Goal: Task Accomplishment & Management: Manage account settings

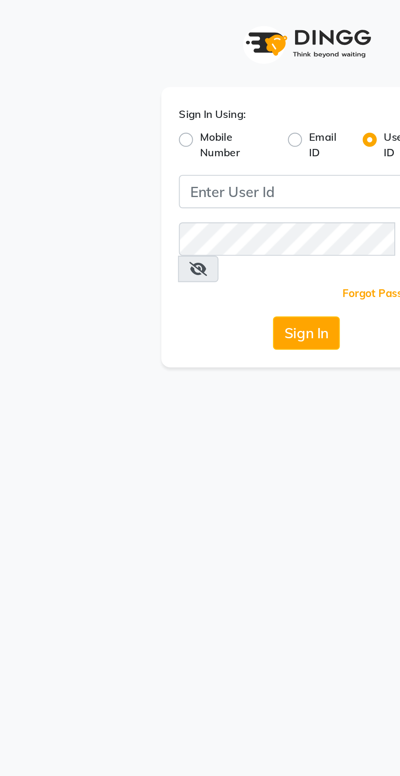
click at [151, 62] on label "Mobile Number" at bounding box center [168, 67] width 34 height 15
click at [151, 62] on input "Mobile Number" at bounding box center [153, 62] width 5 height 5
radio input "true"
radio input "false"
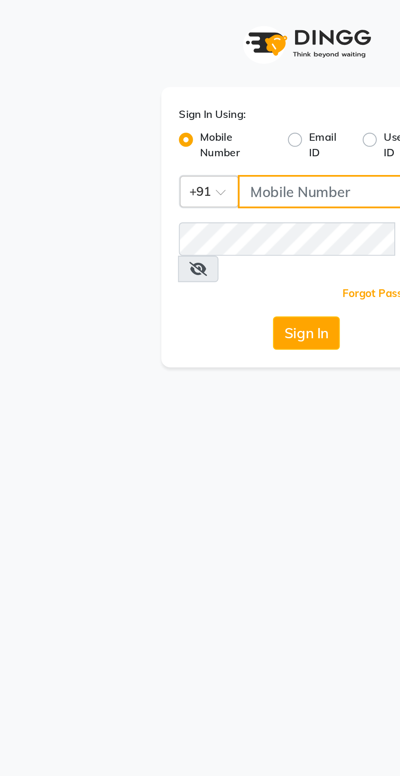
click at [182, 91] on input "Username" at bounding box center [213, 89] width 91 height 16
type input "8087909708"
click at [184, 147] on button "Sign In" at bounding box center [199, 155] width 31 height 16
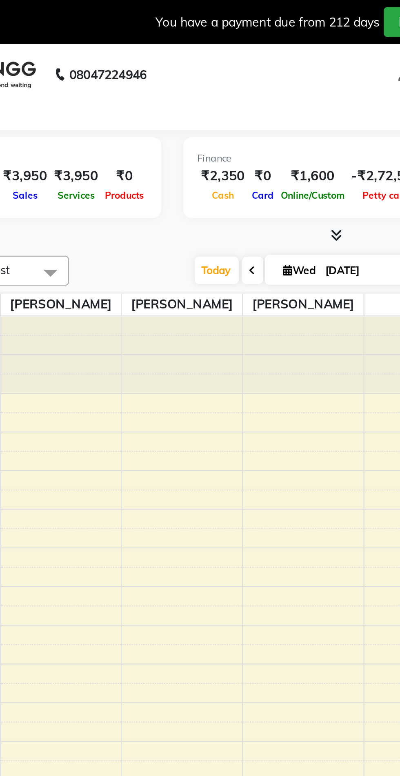
select select "en"
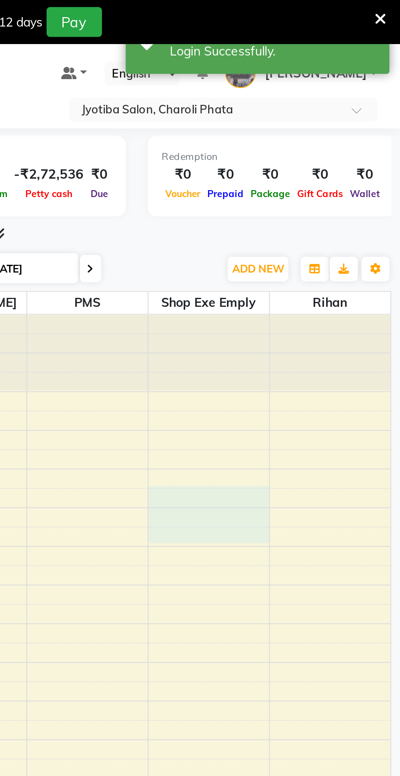
select select "45127"
select select "615"
select select "tentative"
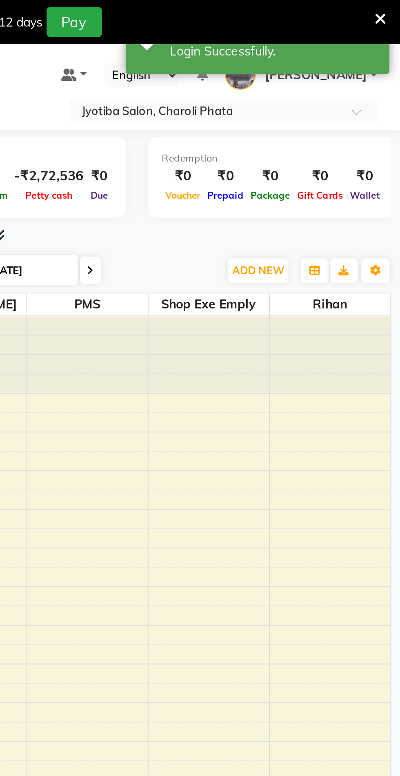
click at [391, 12] on icon at bounding box center [390, 8] width 5 height 7
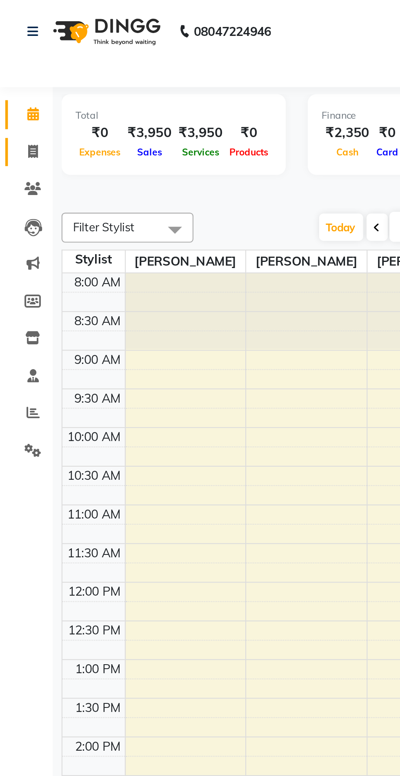
click at [14, 67] on icon at bounding box center [15, 70] width 4 height 6
select select "5577"
select select "service"
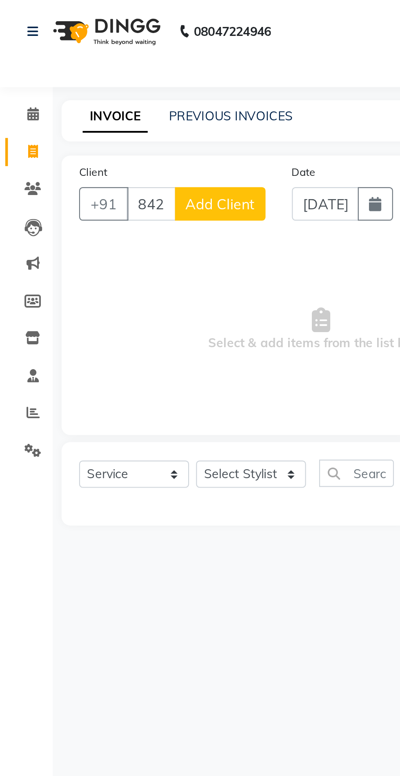
type input "8421540149"
click at [111, 97] on span "Add Client" at bounding box center [102, 95] width 32 height 8
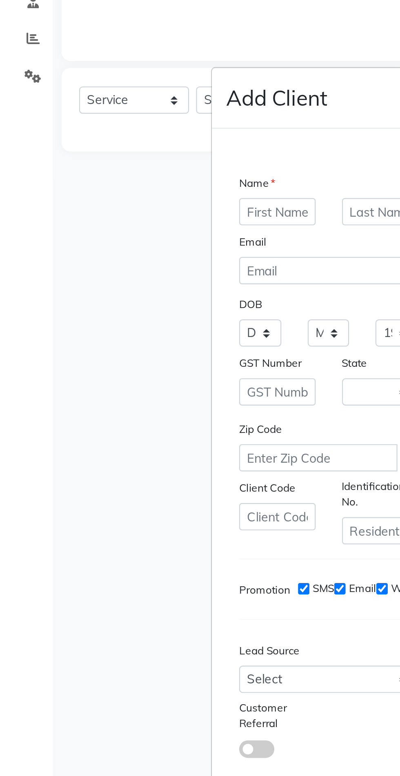
select select "22"
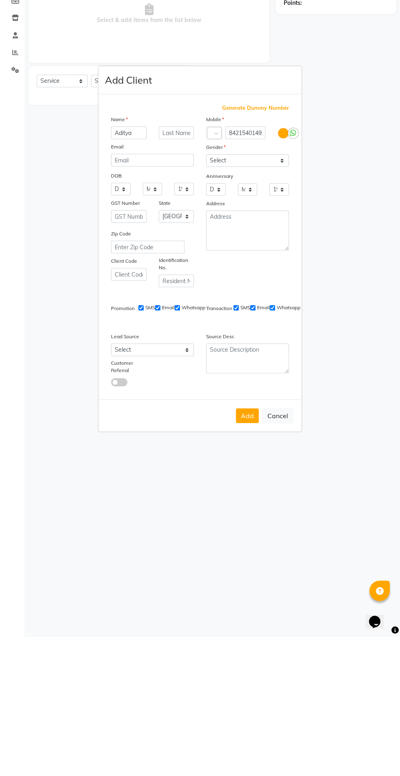
type input "Aditya"
click at [251, 306] on select "Select [DEMOGRAPHIC_DATA] [DEMOGRAPHIC_DATA] Other Prefer Not To Say" at bounding box center [247, 299] width 83 height 13
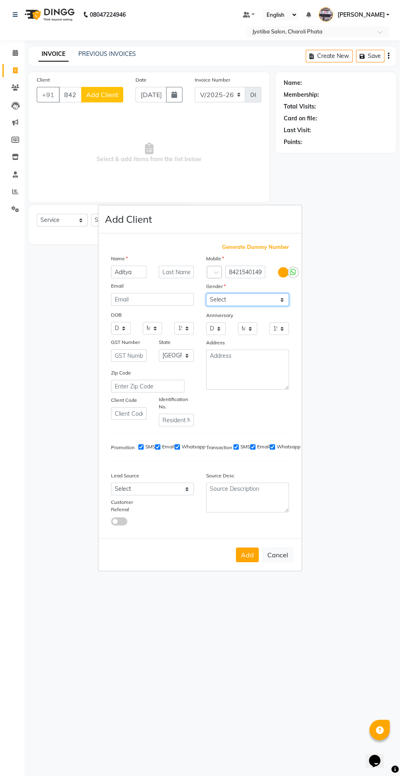
select select "[DEMOGRAPHIC_DATA]"
click at [206, 306] on select "Select [DEMOGRAPHIC_DATA] [DEMOGRAPHIC_DATA] Other Prefer Not To Say" at bounding box center [247, 299] width 83 height 13
click at [247, 562] on button "Add" at bounding box center [247, 554] width 23 height 15
select select
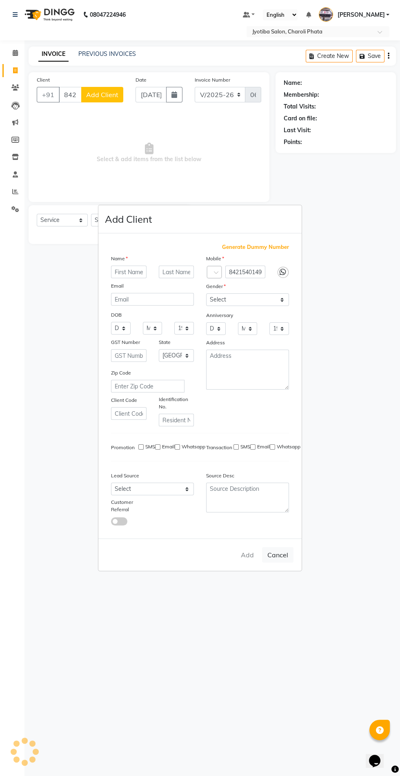
select select
select select "null"
select select
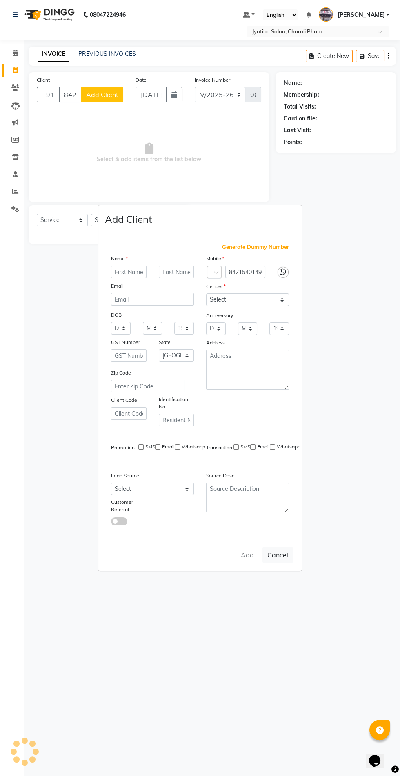
select select
checkbox input "false"
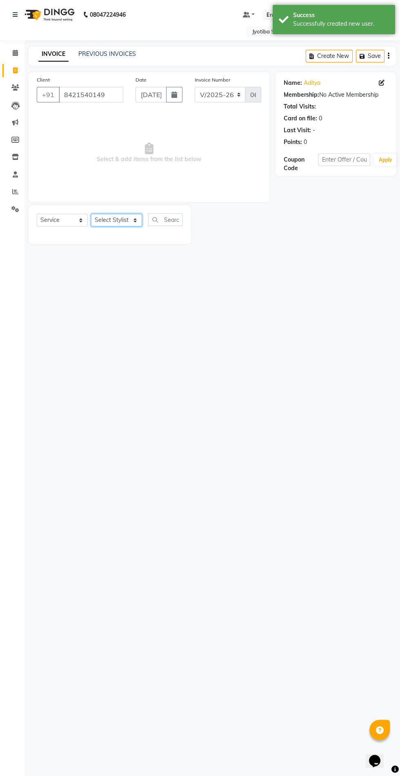
click at [121, 219] on select "Select Stylist [PERSON_NAME] PMS [PERSON_NAME] shop exe emply" at bounding box center [116, 220] width 51 height 13
select select "38050"
click at [91, 214] on select "Select Stylist [PERSON_NAME] PMS [PERSON_NAME] shop exe emply" at bounding box center [116, 220] width 51 height 13
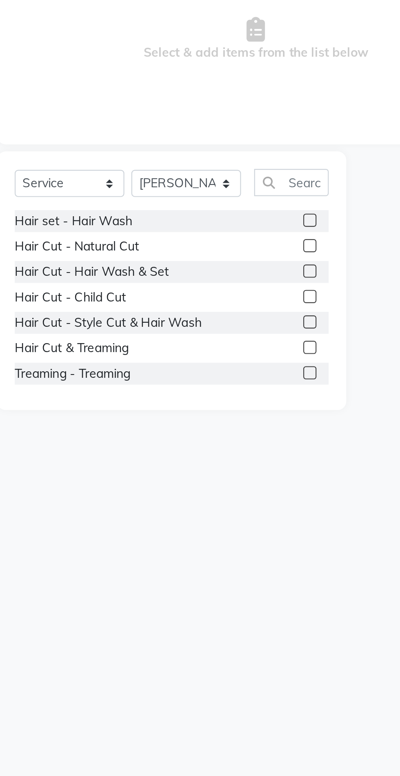
click at [173, 249] on label at bounding box center [174, 249] width 6 height 6
click at [173, 249] on input "checkbox" at bounding box center [173, 249] width 5 height 5
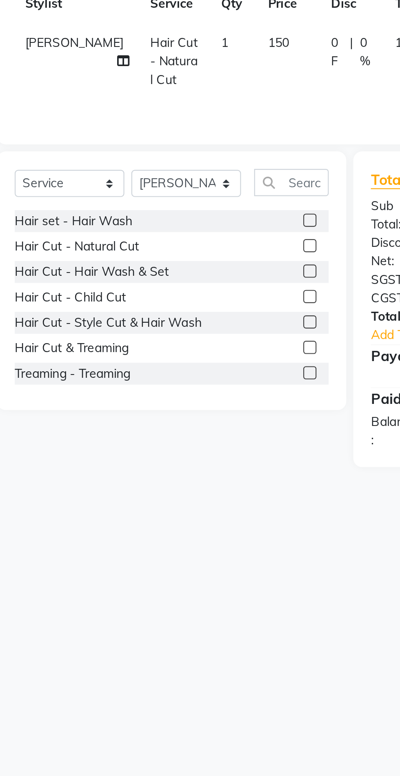
click at [173, 249] on label at bounding box center [174, 249] width 6 height 6
click at [173, 249] on input "checkbox" at bounding box center [173, 249] width 5 height 5
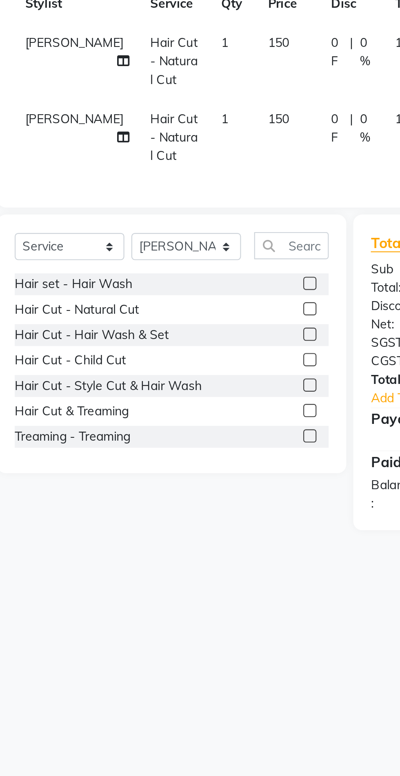
click at [173, 278] on label at bounding box center [174, 278] width 6 height 6
click at [173, 278] on input "checkbox" at bounding box center [173, 278] width 5 height 5
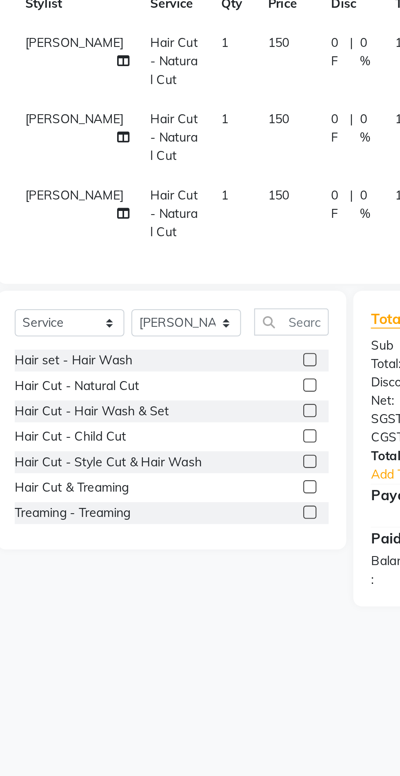
click at [173, 314] on label at bounding box center [174, 314] width 6 height 6
click at [173, 314] on input "checkbox" at bounding box center [173, 314] width 5 height 5
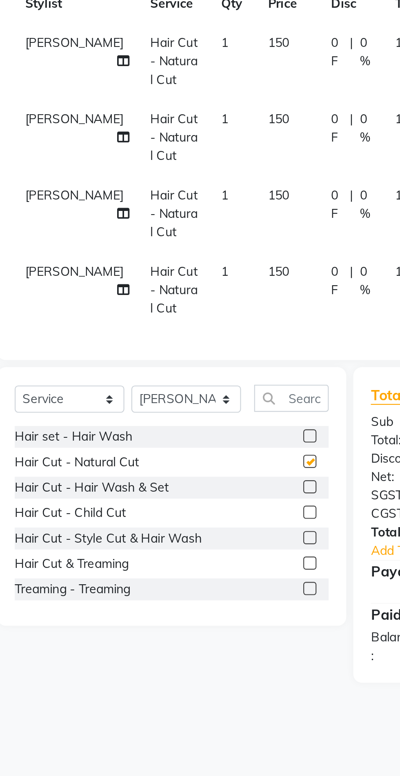
checkbox input "false"
click at [173, 361] on label at bounding box center [174, 361] width 6 height 6
click at [173, 361] on input "checkbox" at bounding box center [173, 361] width 5 height 5
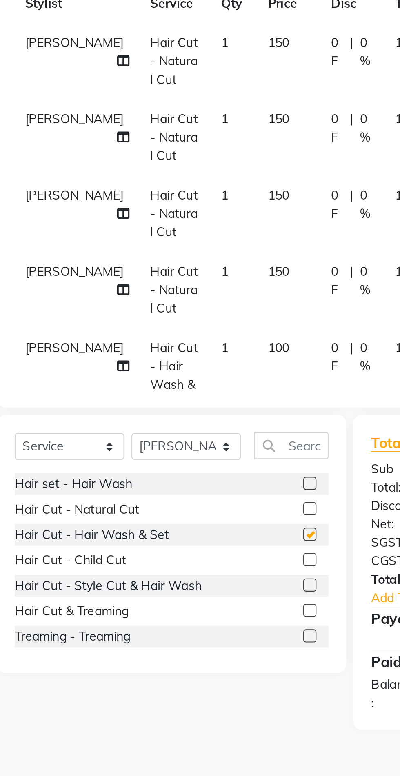
checkbox input "false"
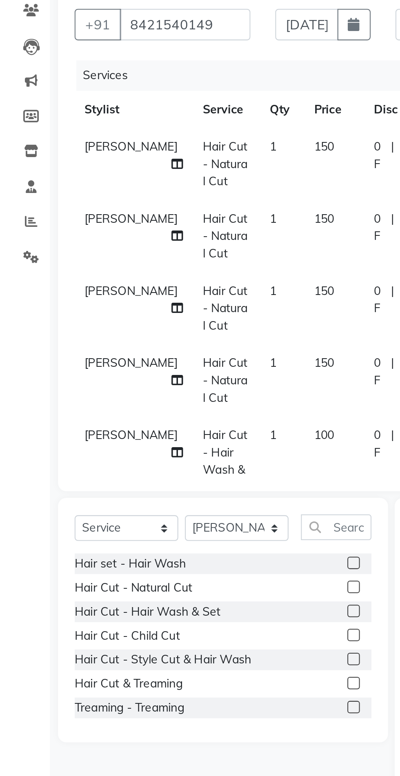
scroll to position [0, 2]
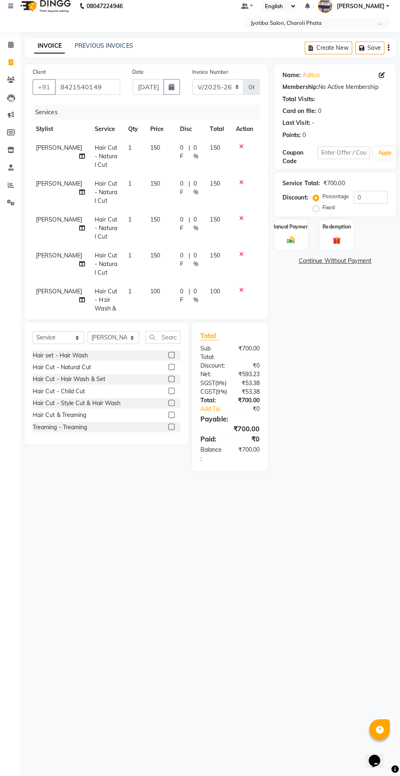
click at [288, 249] on img at bounding box center [292, 245] width 13 height 9
click at [338, 268] on span "CASH" at bounding box center [344, 266] width 18 height 9
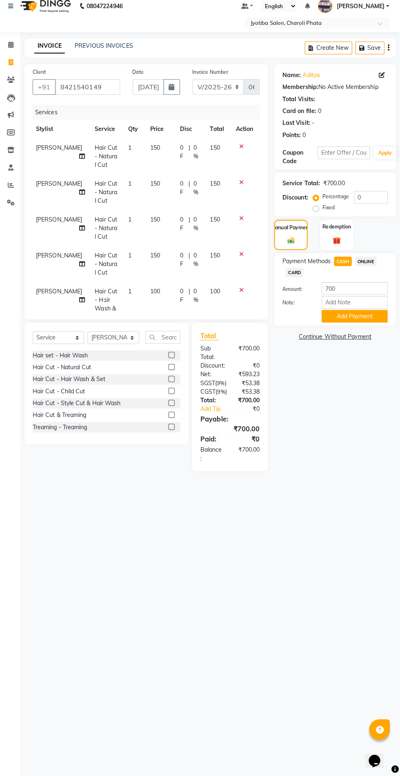
click at [359, 323] on button "Add Payment" at bounding box center [354, 321] width 65 height 13
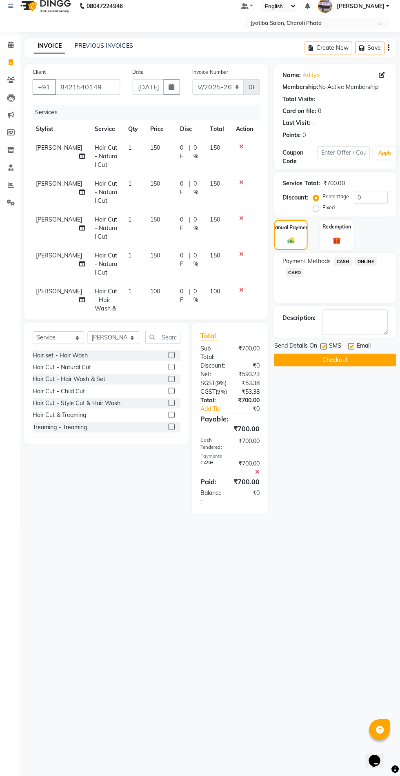
click at [334, 364] on button "Checkout" at bounding box center [335, 364] width 120 height 13
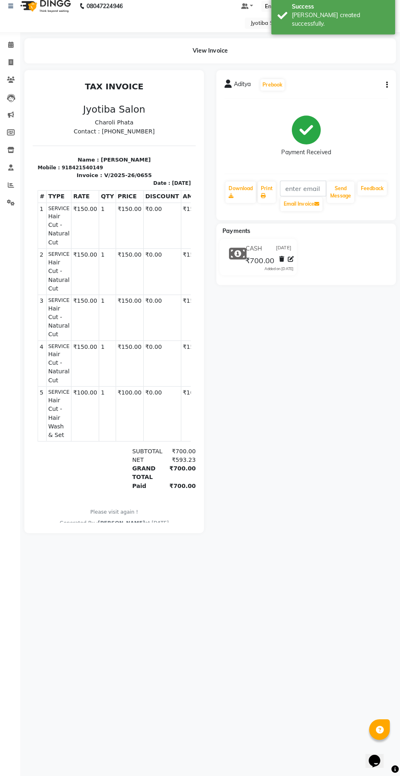
click at [19, 70] on span at bounding box center [15, 70] width 14 height 9
select select "service"
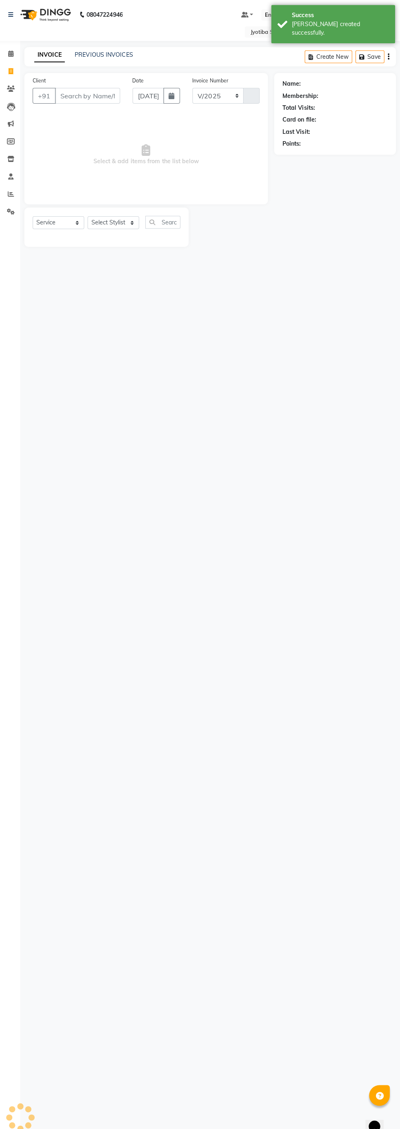
select select "5577"
type input "0656"
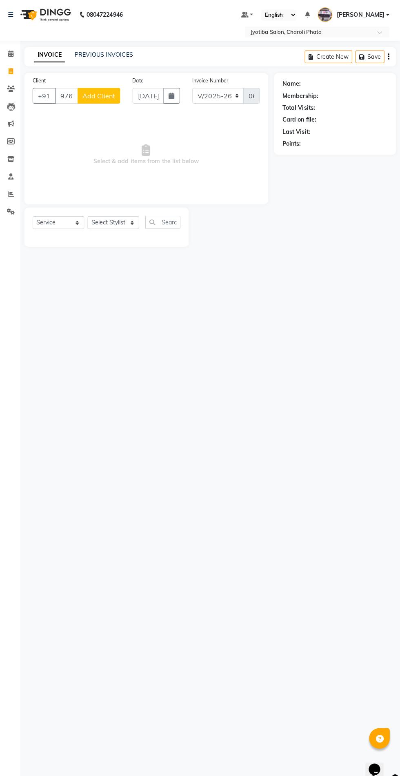
type input "976013084"
click at [100, 98] on span "Add Client" at bounding box center [102, 95] width 32 height 8
select select "22"
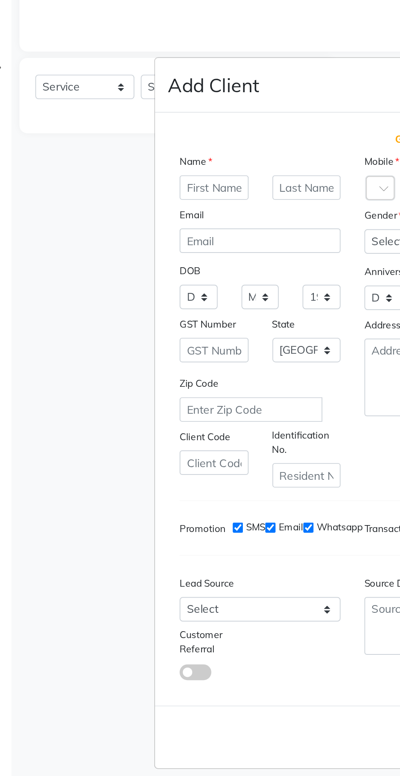
scroll to position [1, 0]
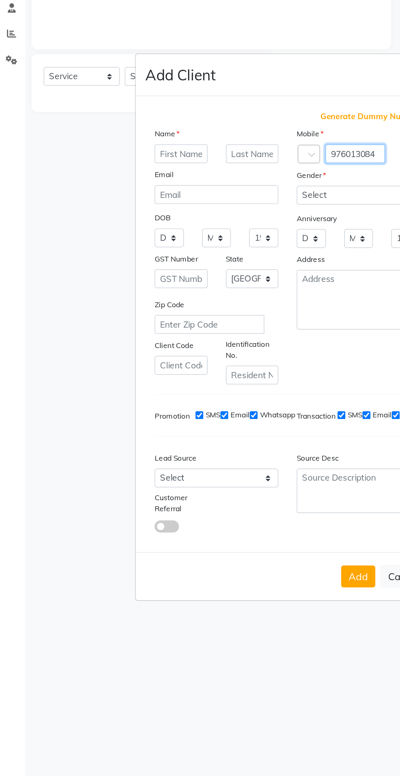
click at [256, 278] on input "976013084" at bounding box center [245, 272] width 40 height 13
click at [257, 278] on input "976013084" at bounding box center [245, 272] width 40 height 13
click at [256, 278] on input "976013084" at bounding box center [245, 272] width 40 height 13
type input "9760130841"
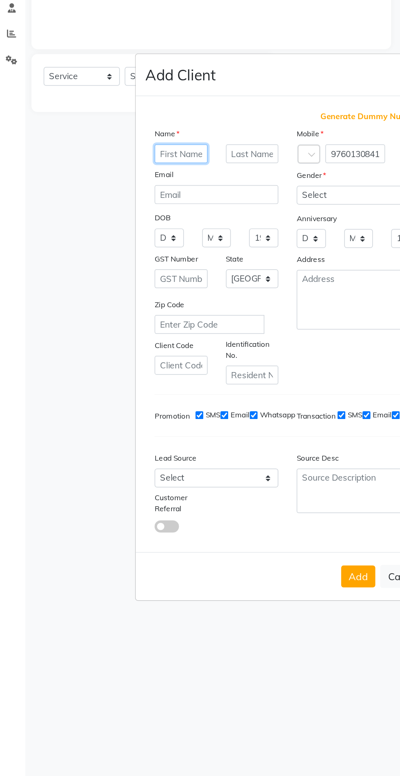
click at [127, 266] on input "text" at bounding box center [128, 272] width 35 height 13
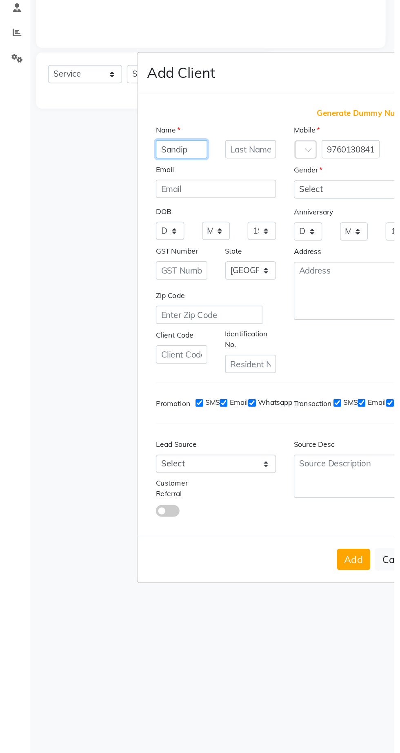
scroll to position [51, 0]
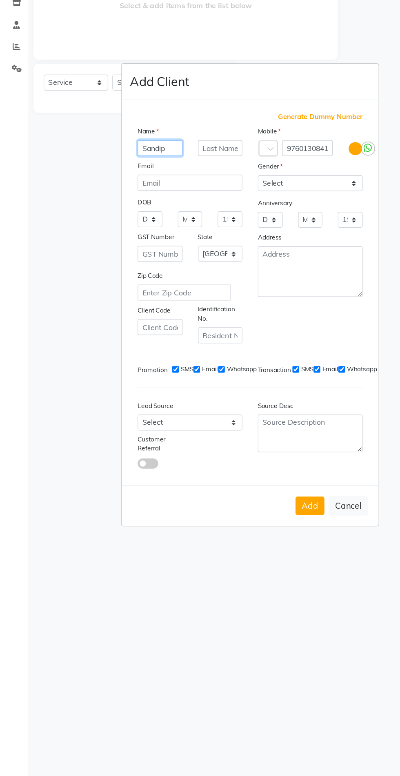
type input "Sandip"
click at [251, 293] on select "Select [DEMOGRAPHIC_DATA] [DEMOGRAPHIC_DATA] Other Prefer Not To Say" at bounding box center [247, 299] width 83 height 13
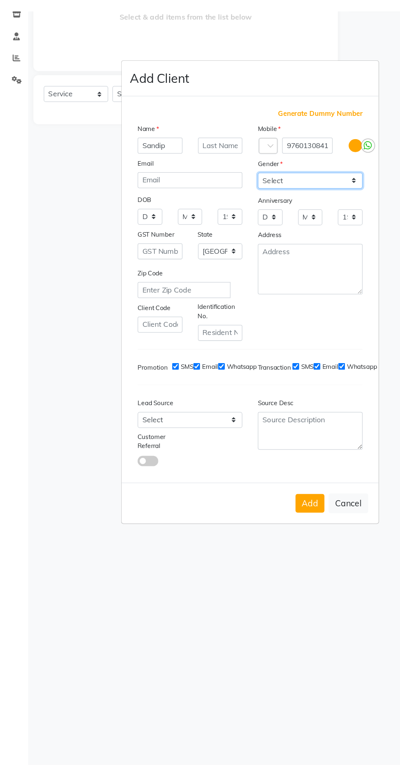
scroll to position [62, 0]
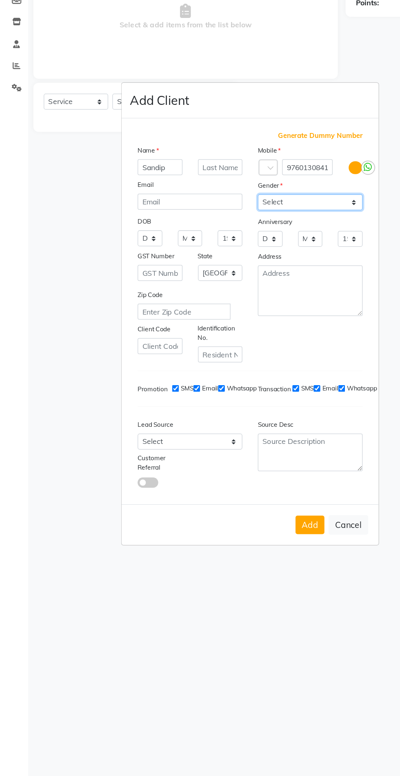
select select "[DEMOGRAPHIC_DATA]"
click at [206, 293] on select "Select [DEMOGRAPHIC_DATA] [DEMOGRAPHIC_DATA] Other Prefer Not To Say" at bounding box center [247, 299] width 83 height 13
click at [244, 547] on button "Add" at bounding box center [247, 554] width 23 height 15
type input "9760130841"
select select
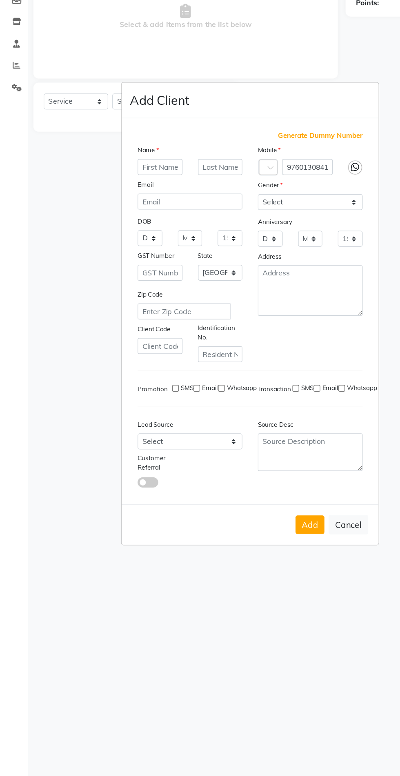
select select
select select "null"
select select
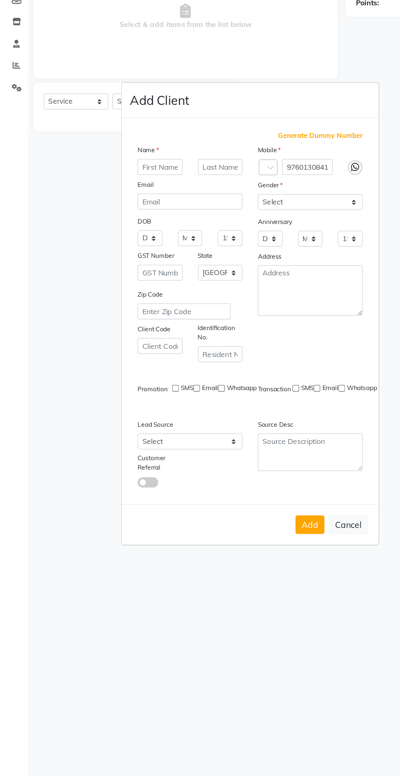
select select
checkbox input "false"
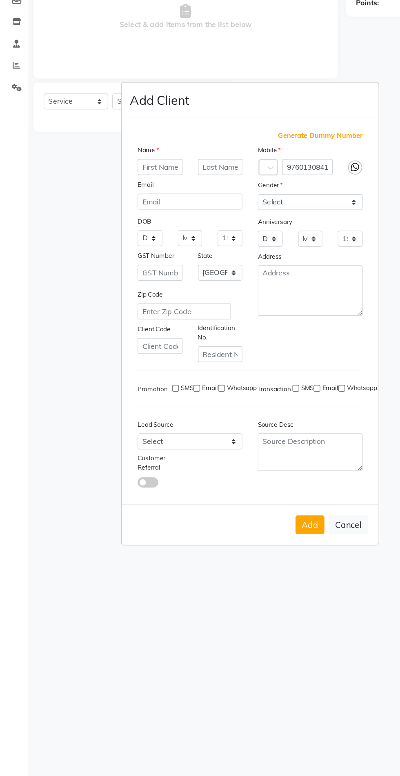
checkbox input "false"
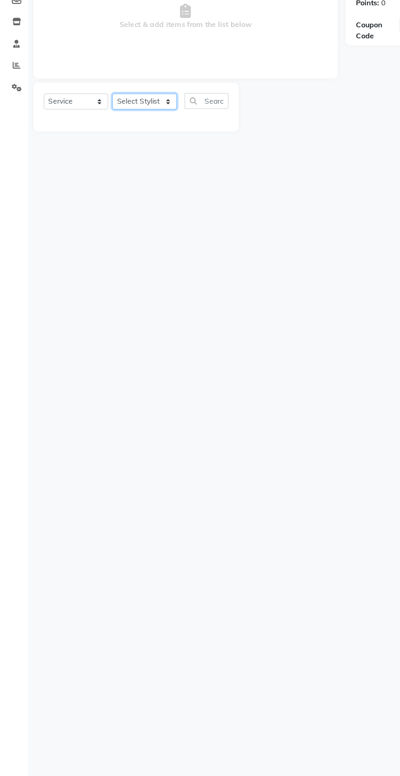
click at [119, 219] on select "Select Stylist [PERSON_NAME] PMS [PERSON_NAME] shop exe emply" at bounding box center [116, 220] width 51 height 13
select select "38049"
click at [91, 214] on select "Select Stylist [PERSON_NAME] PMS [PERSON_NAME] shop exe emply" at bounding box center [116, 220] width 51 height 13
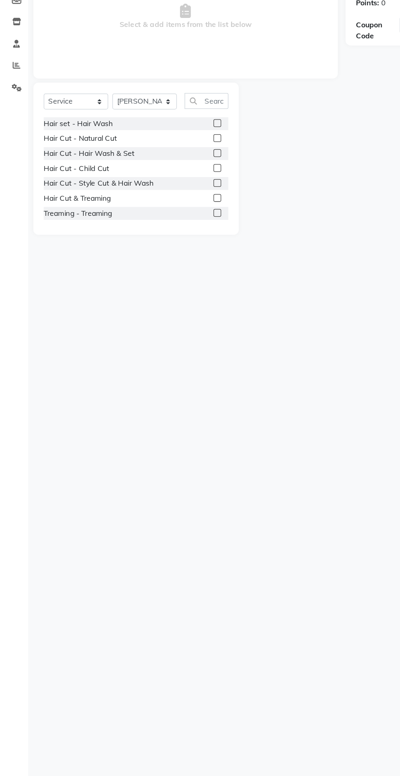
click at [173, 249] on label at bounding box center [174, 249] width 6 height 6
click at [173, 249] on input "checkbox" at bounding box center [173, 249] width 5 height 5
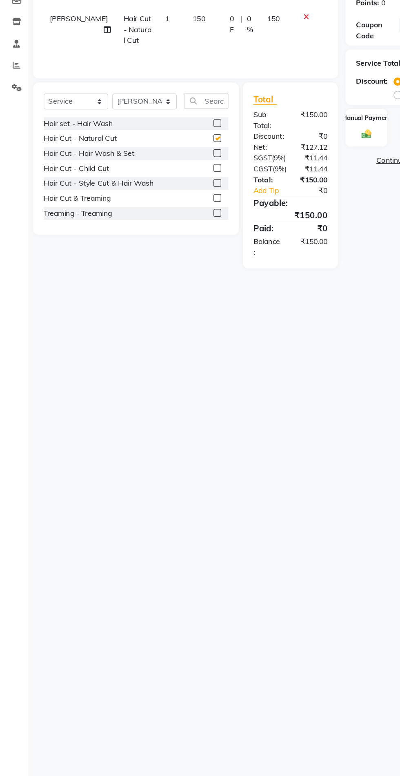
checkbox input "false"
click at [173, 261] on label at bounding box center [174, 261] width 6 height 6
click at [173, 261] on input "checkbox" at bounding box center [173, 261] width 5 height 5
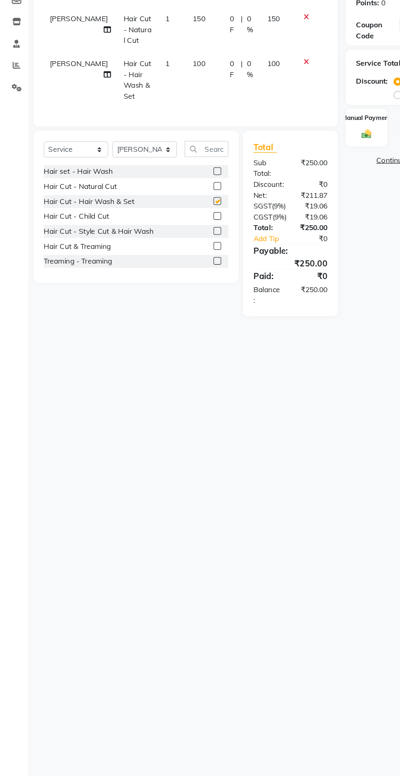
checkbox input "false"
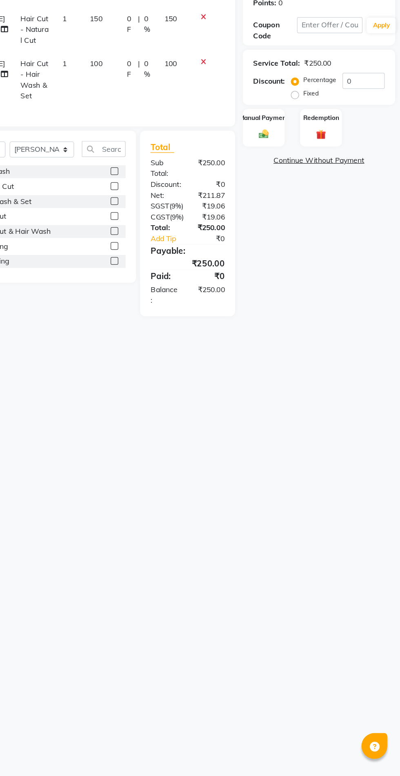
click at [296, 249] on img at bounding box center [292, 245] width 13 height 9
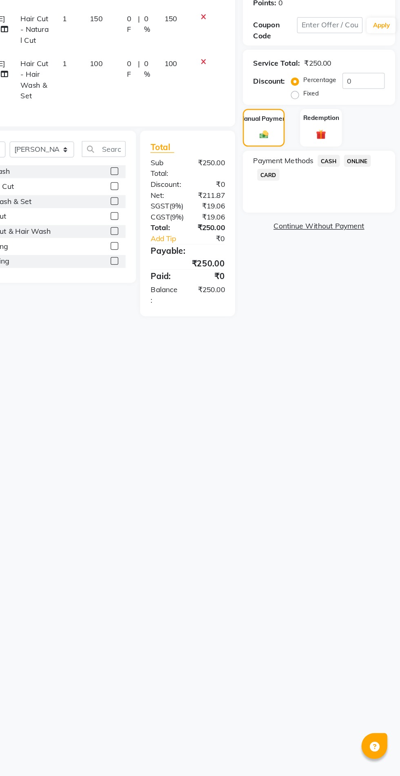
click at [372, 268] on span "ONLINE" at bounding box center [365, 266] width 21 height 9
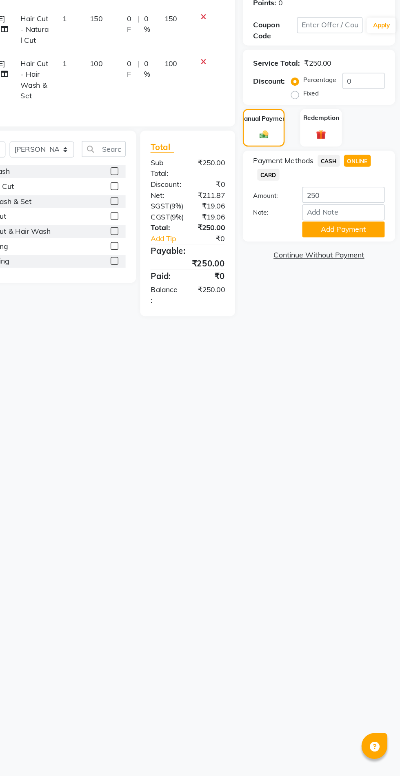
click at [354, 324] on button "Add Payment" at bounding box center [354, 321] width 65 height 13
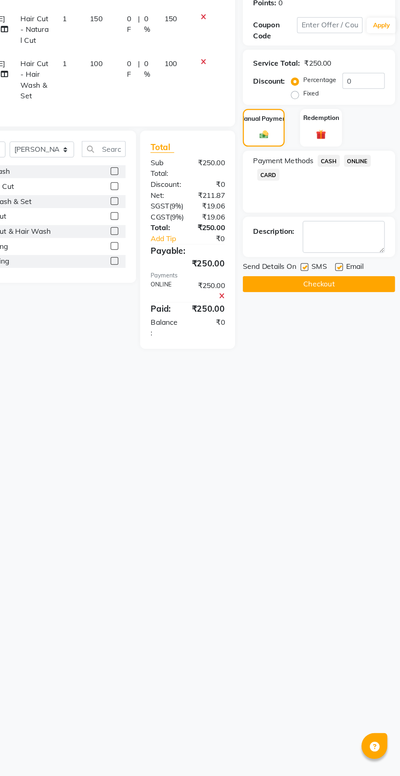
click at [339, 366] on button "Checkout" at bounding box center [335, 364] width 120 height 13
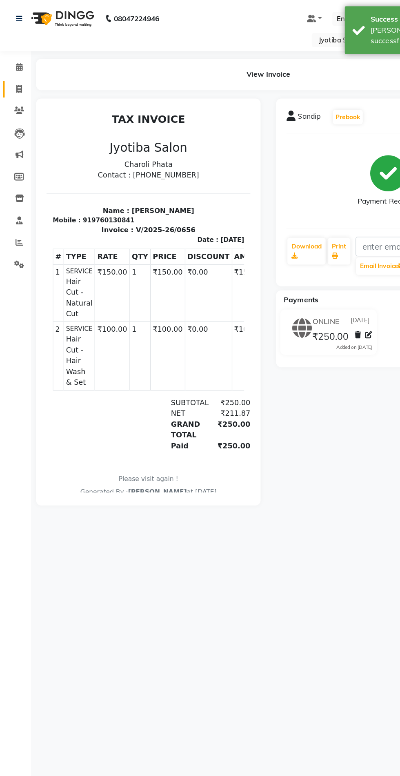
click at [15, 72] on icon at bounding box center [15, 70] width 4 height 6
select select "service"
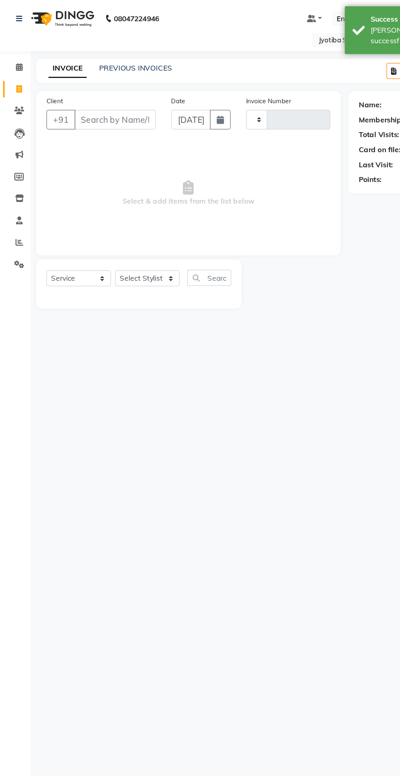
type input "0657"
select select "5577"
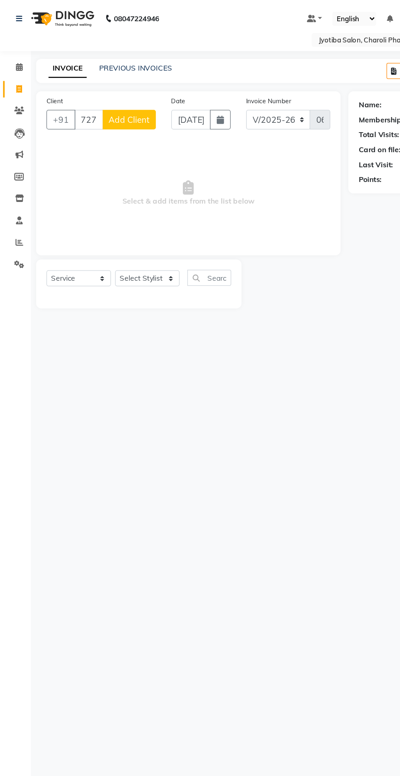
type input "7276247474"
click at [113, 92] on span "Add Client" at bounding box center [102, 95] width 32 height 8
select select "22"
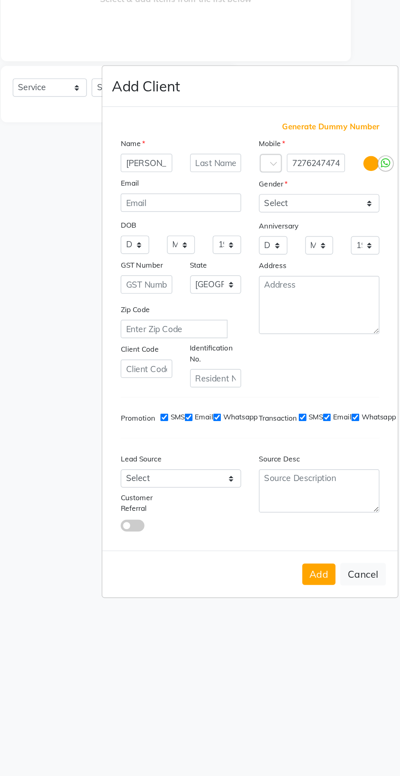
type input "[PERSON_NAME]"
click at [227, 306] on select "Select [DEMOGRAPHIC_DATA] [DEMOGRAPHIC_DATA] Other Prefer Not To Say" at bounding box center [247, 299] width 83 height 13
select select "[DEMOGRAPHIC_DATA]"
click at [206, 306] on select "Select [DEMOGRAPHIC_DATA] [DEMOGRAPHIC_DATA] Other Prefer Not To Say" at bounding box center [247, 299] width 83 height 13
click at [239, 562] on button "Add" at bounding box center [247, 554] width 23 height 15
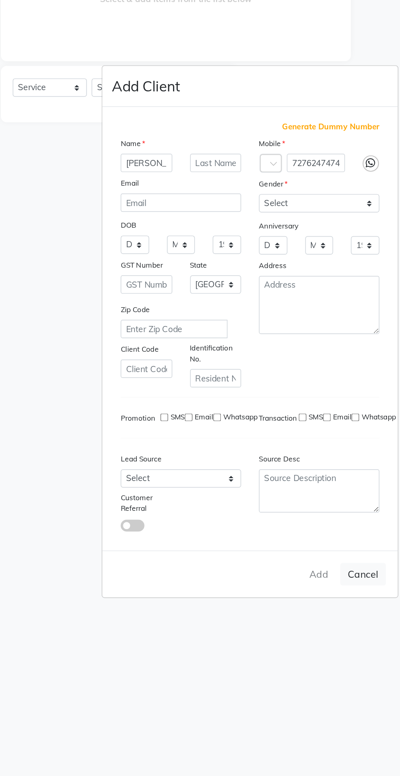
select select
select select "null"
select select
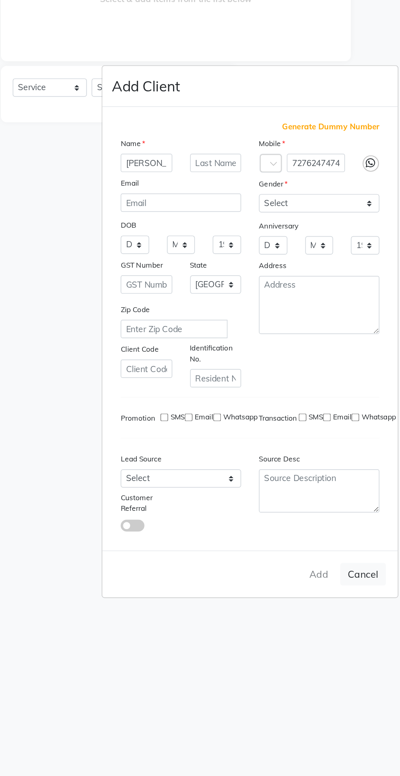
select select
checkbox input "false"
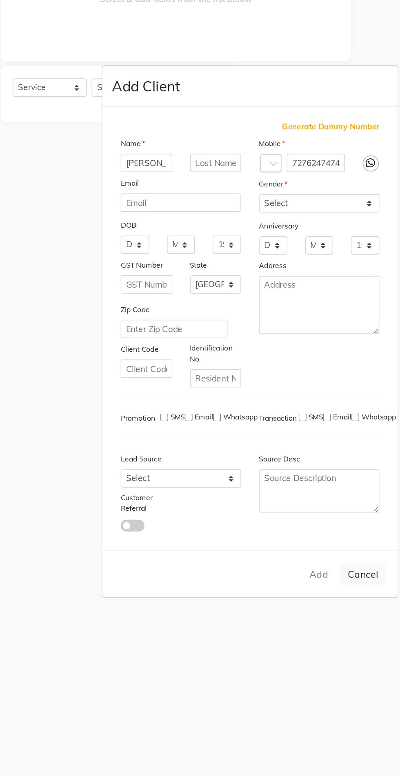
checkbox input "false"
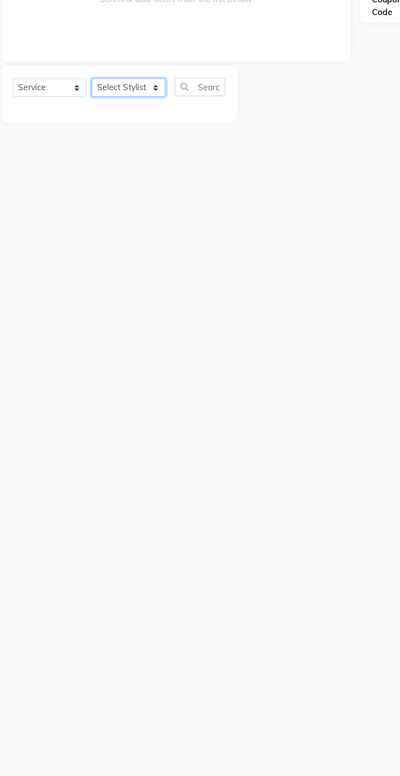
click at [126, 219] on select "Select Stylist [PERSON_NAME] PMS [PERSON_NAME] shop exe emply" at bounding box center [116, 220] width 51 height 13
select select "51258"
click at [91, 214] on select "Select Stylist [PERSON_NAME] PMS [PERSON_NAME] shop exe emply" at bounding box center [116, 220] width 51 height 13
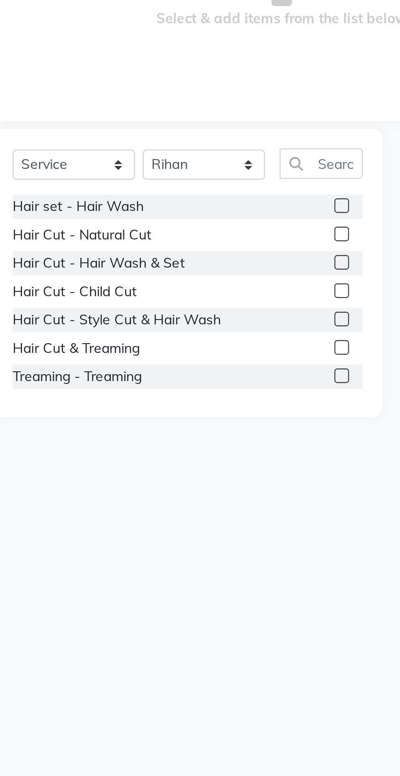
click at [173, 251] on label at bounding box center [174, 249] width 6 height 6
click at [173, 251] on input "checkbox" at bounding box center [173, 249] width 5 height 5
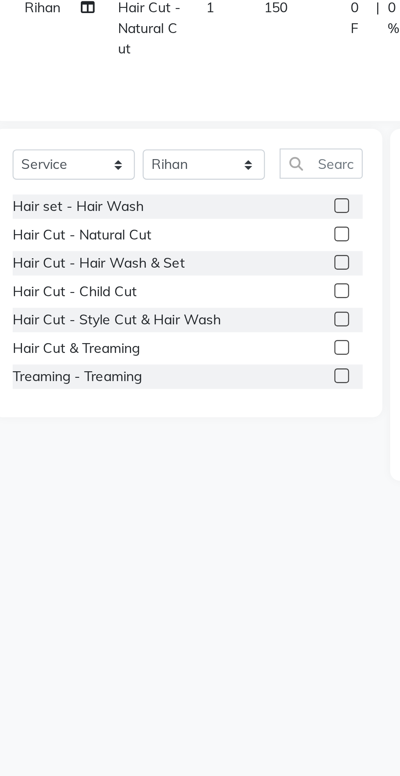
click at [174, 249] on label at bounding box center [174, 249] width 6 height 6
click at [174, 249] on input "checkbox" at bounding box center [173, 249] width 5 height 5
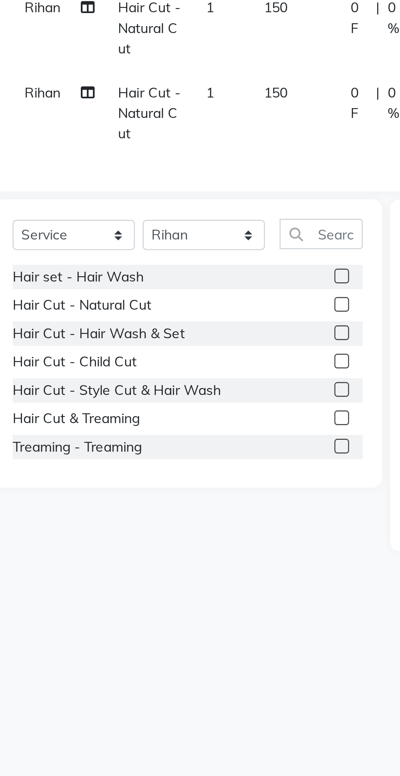
click at [173, 278] on label at bounding box center [174, 278] width 6 height 6
click at [173, 278] on input "checkbox" at bounding box center [173, 278] width 5 height 5
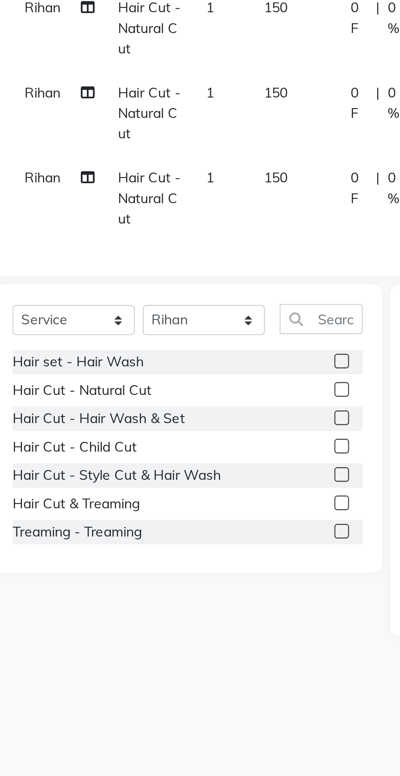
click at [173, 314] on label at bounding box center [174, 314] width 6 height 6
click at [173, 314] on input "checkbox" at bounding box center [173, 314] width 5 height 5
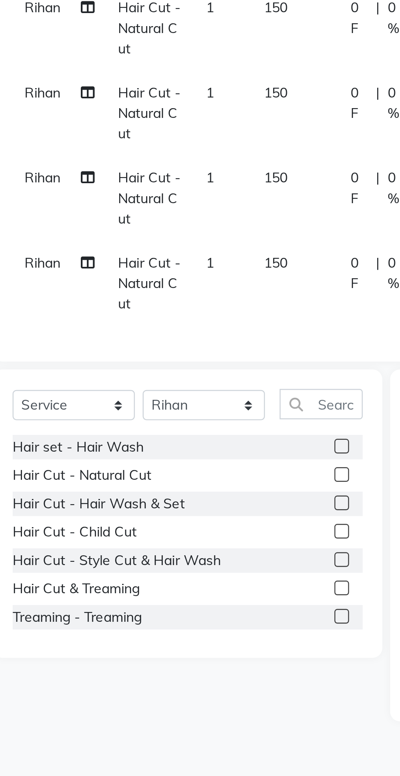
click at [173, 349] on label at bounding box center [174, 349] width 6 height 6
click at [173, 349] on input "checkbox" at bounding box center [173, 349] width 5 height 5
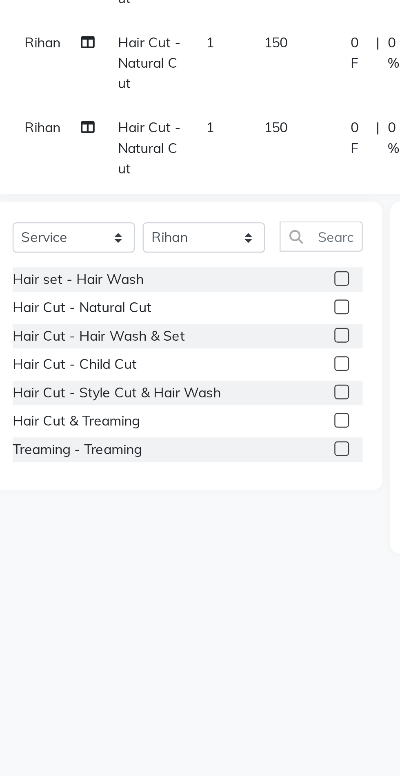
click at [173, 372] on label at bounding box center [174, 371] width 6 height 6
click at [173, 372] on input "checkbox" at bounding box center [173, 371] width 5 height 5
click at [173, 372] on label at bounding box center [174, 371] width 6 height 6
click at [173, 372] on input "checkbox" at bounding box center [173, 371] width 5 height 5
click at [173, 371] on label at bounding box center [174, 371] width 6 height 6
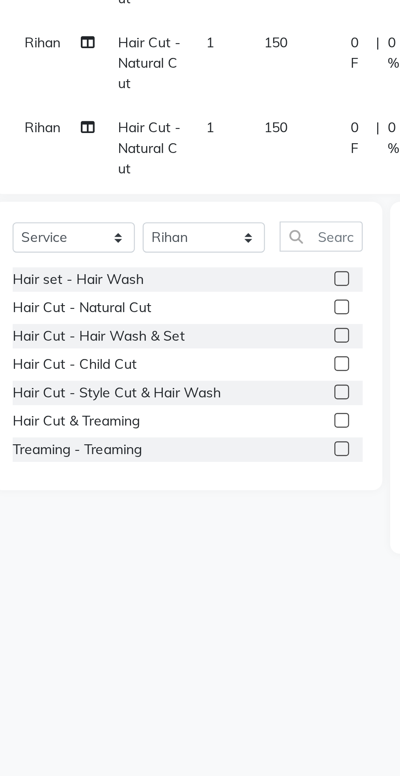
click at [173, 371] on input "checkbox" at bounding box center [173, 371] width 5 height 5
checkbox input "false"
click at [171, 384] on label at bounding box center [174, 383] width 6 height 6
click at [171, 384] on input "checkbox" at bounding box center [173, 383] width 5 height 5
checkbox input "false"
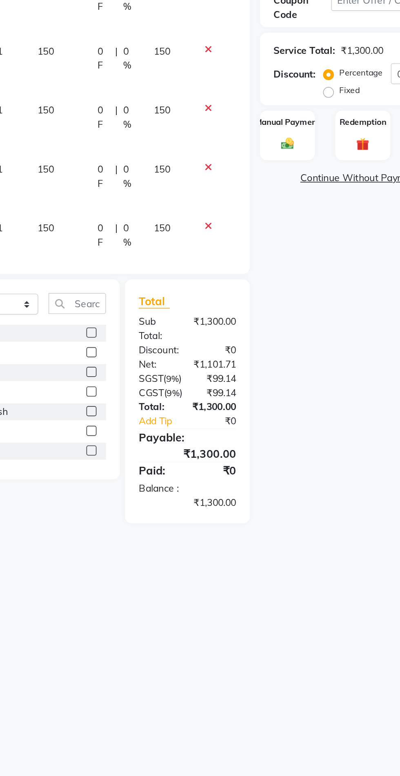
click at [292, 246] on img at bounding box center [292, 245] width 13 height 9
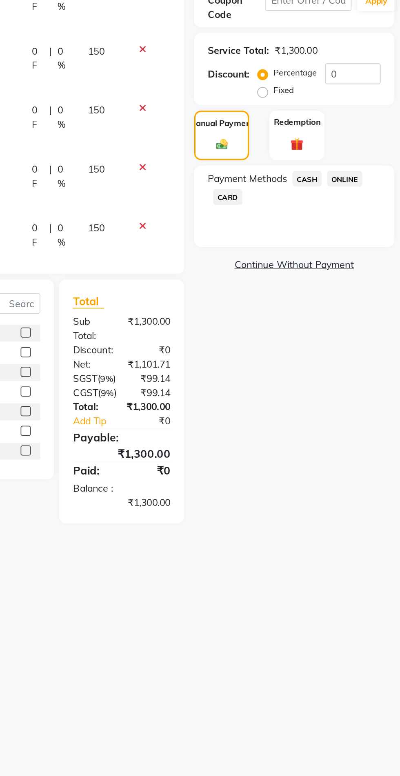
click at [366, 266] on span "ONLINE" at bounding box center [365, 266] width 21 height 9
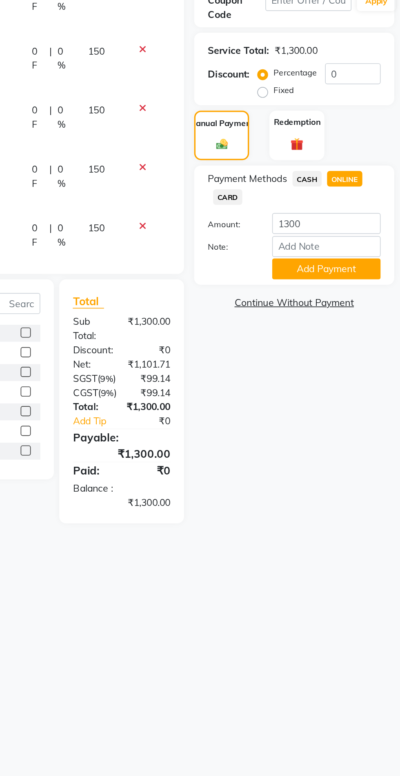
click at [356, 327] on button "Add Payment" at bounding box center [354, 321] width 65 height 13
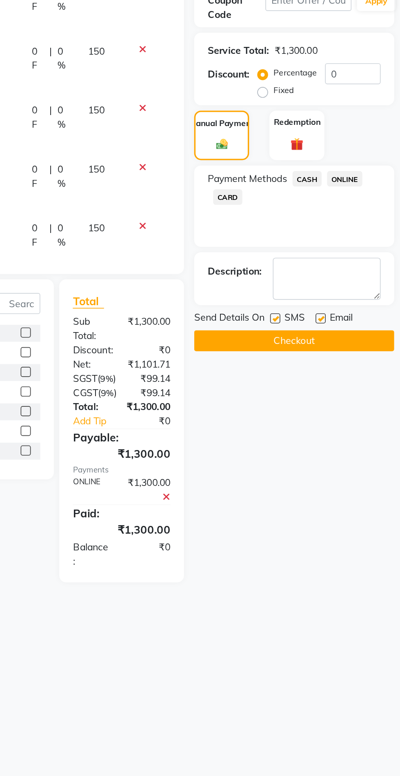
click at [347, 368] on button "Checkout" at bounding box center [335, 364] width 120 height 13
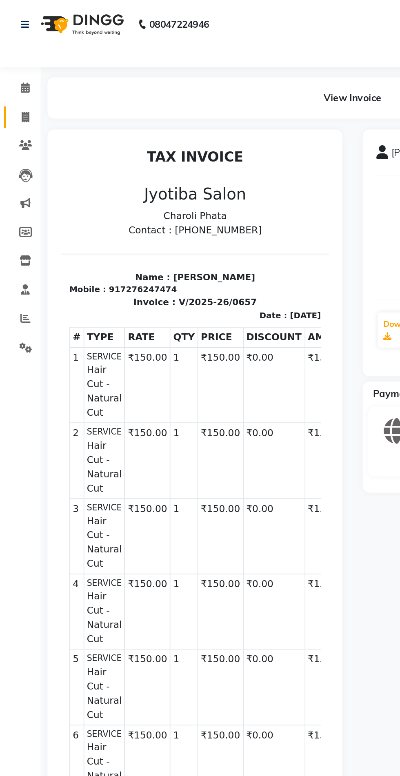
click at [15, 71] on icon at bounding box center [15, 70] width 4 height 6
select select "service"
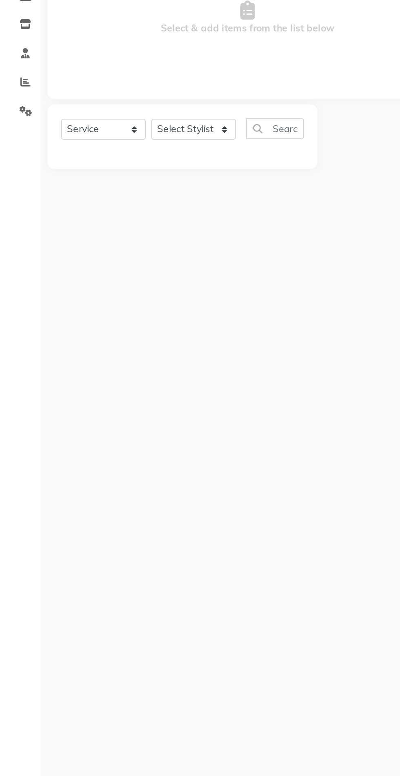
type input "0658"
select select "5577"
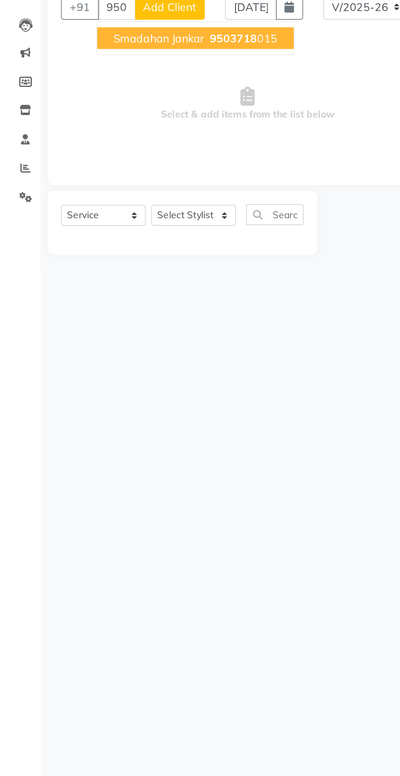
click at [120, 117] on button "smadahan jankar 9503718 015" at bounding box center [117, 113] width 118 height 13
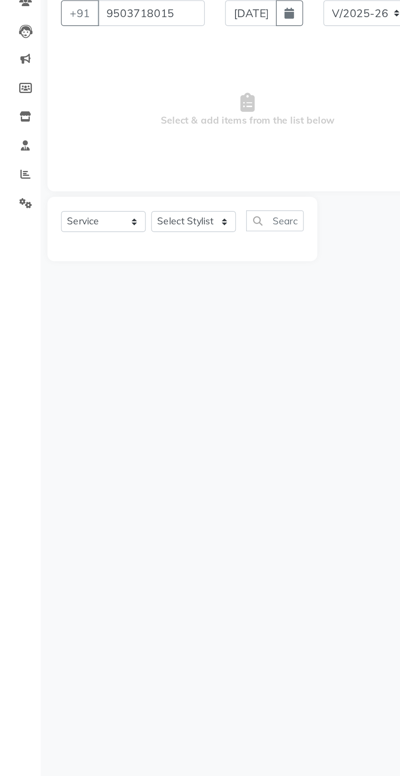
type input "9503718015"
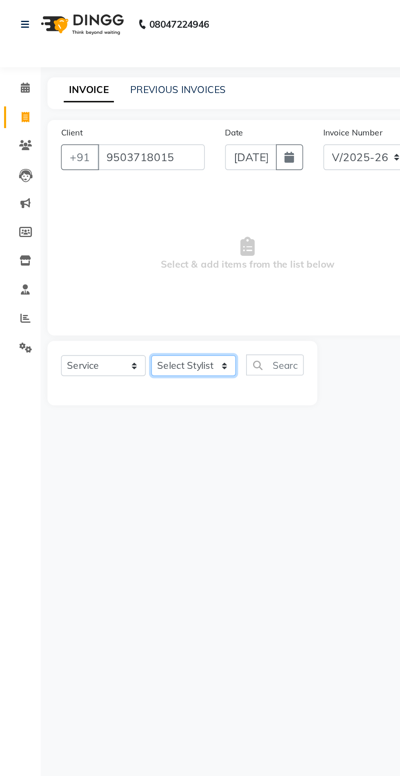
click at [122, 220] on select "Select Stylist [PERSON_NAME] PMS [PERSON_NAME] shop exe emply" at bounding box center [116, 220] width 51 height 13
select select "38050"
click at [91, 214] on select "Select Stylist [PERSON_NAME] PMS [PERSON_NAME] shop exe emply" at bounding box center [116, 220] width 51 height 13
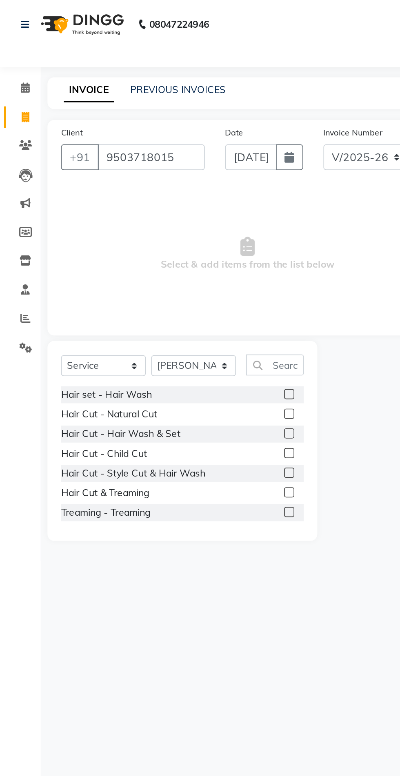
click at [173, 249] on label at bounding box center [174, 249] width 6 height 6
click at [173, 249] on input "checkbox" at bounding box center [173, 249] width 5 height 5
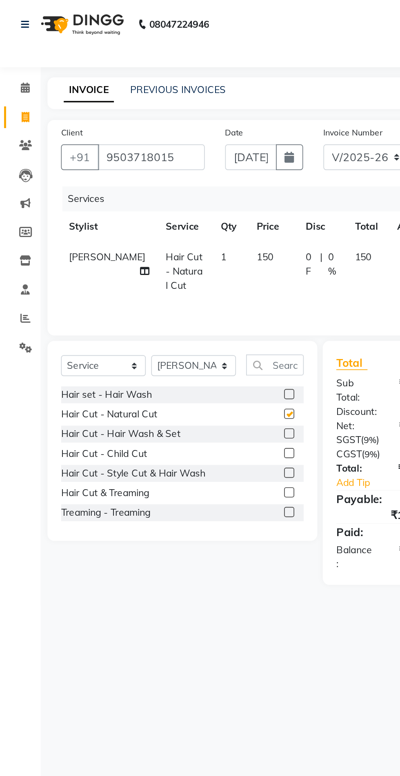
checkbox input "false"
click at [175, 260] on label at bounding box center [174, 261] width 6 height 6
click at [175, 260] on input "checkbox" at bounding box center [173, 261] width 5 height 5
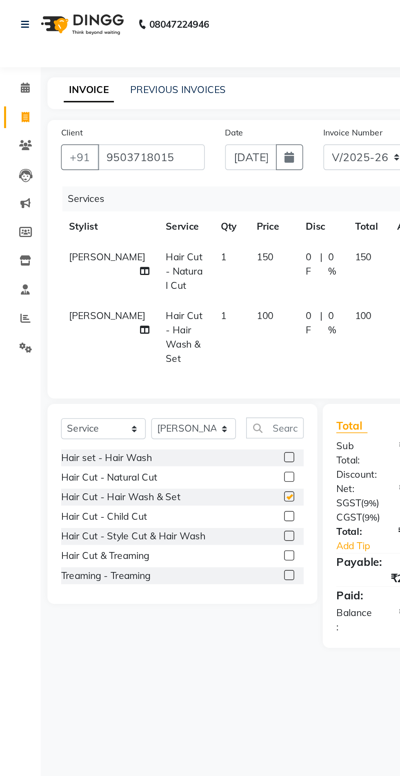
checkbox input "false"
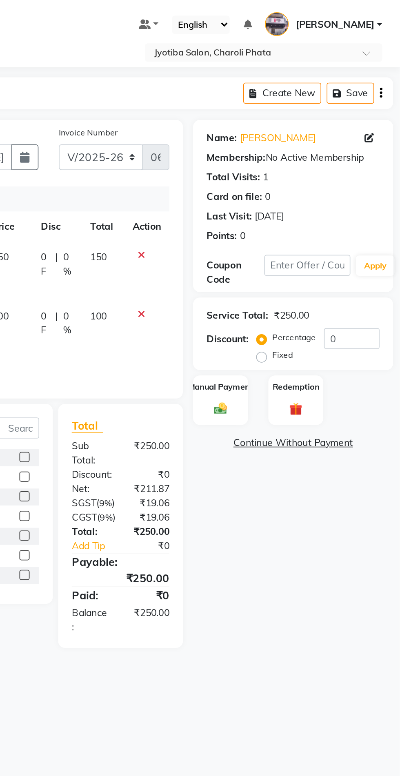
click at [292, 243] on img at bounding box center [292, 245] width 13 height 9
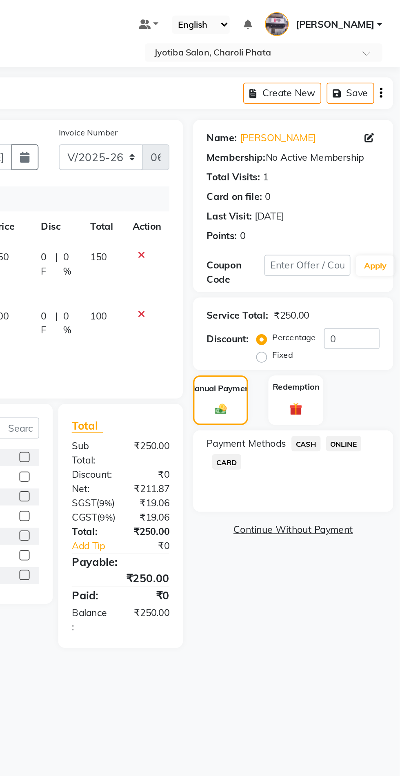
click at [345, 266] on span "CASH" at bounding box center [344, 266] width 18 height 9
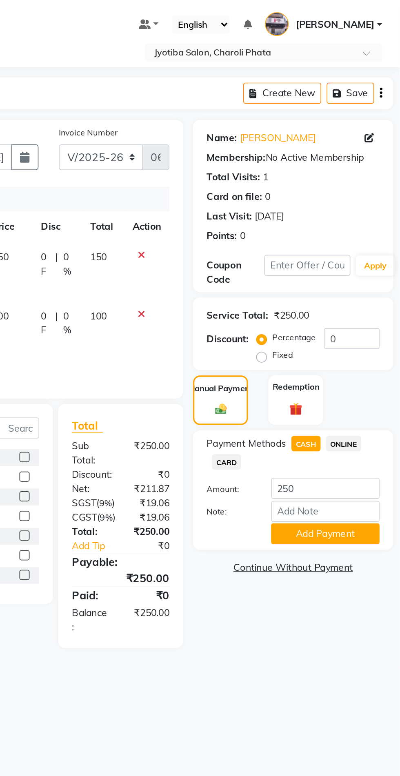
click at [366, 265] on span "ONLINE" at bounding box center [365, 266] width 21 height 9
click at [344, 322] on button "Add Payment" at bounding box center [354, 321] width 65 height 13
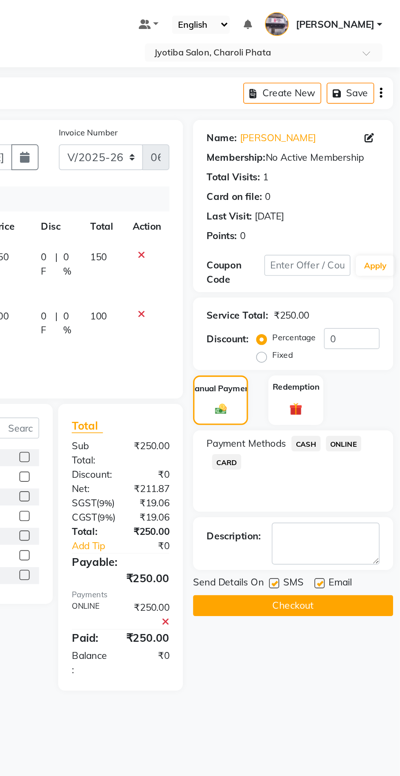
click at [309, 361] on button "Checkout" at bounding box center [335, 364] width 120 height 13
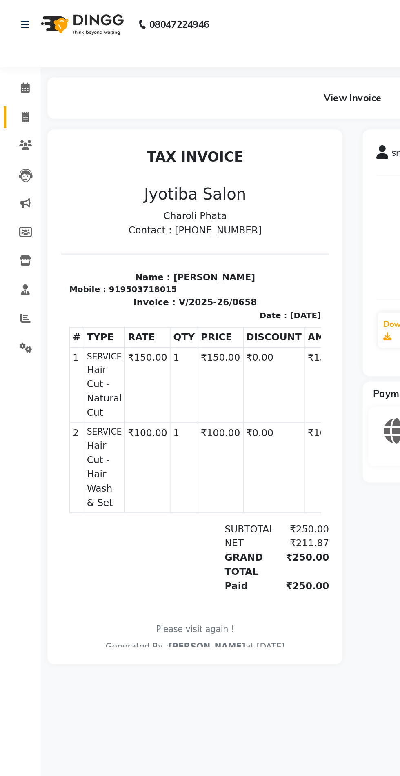
click at [17, 66] on span at bounding box center [15, 70] width 14 height 9
select select "5577"
select select "service"
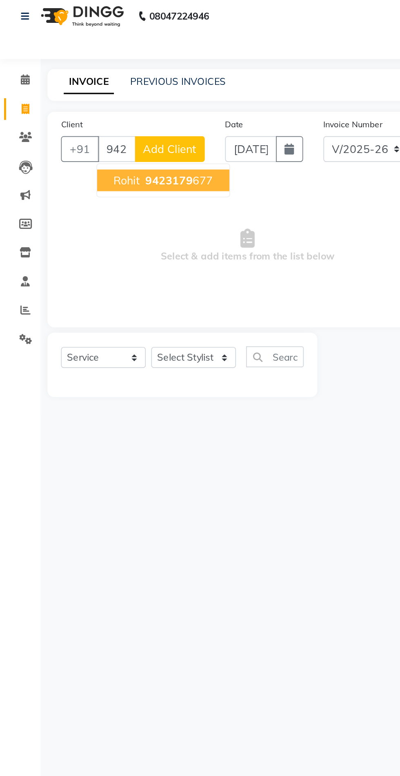
click at [104, 115] on span "9423179" at bounding box center [101, 113] width 29 height 8
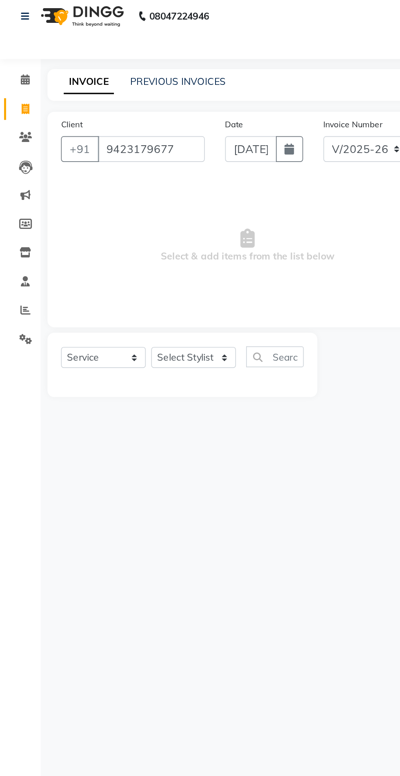
type input "9423179677"
click at [125, 219] on select "Select Stylist [PERSON_NAME] PMS [PERSON_NAME] shop exe emply" at bounding box center [116, 220] width 51 height 13
select select "51258"
click at [91, 214] on select "Select Stylist [PERSON_NAME] PMS [PERSON_NAME] shop exe emply" at bounding box center [116, 220] width 51 height 13
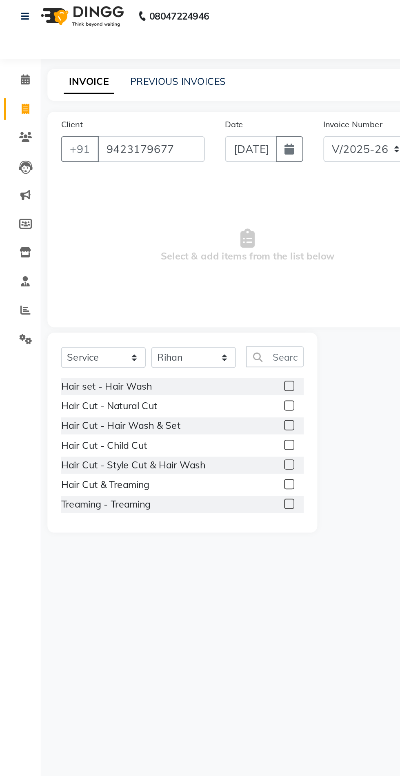
click at [173, 262] on label at bounding box center [174, 261] width 6 height 6
click at [173, 262] on input "checkbox" at bounding box center [173, 261] width 5 height 5
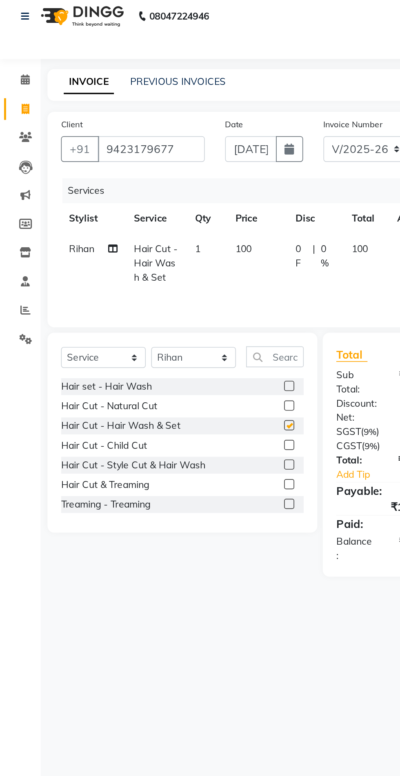
checkbox input "false"
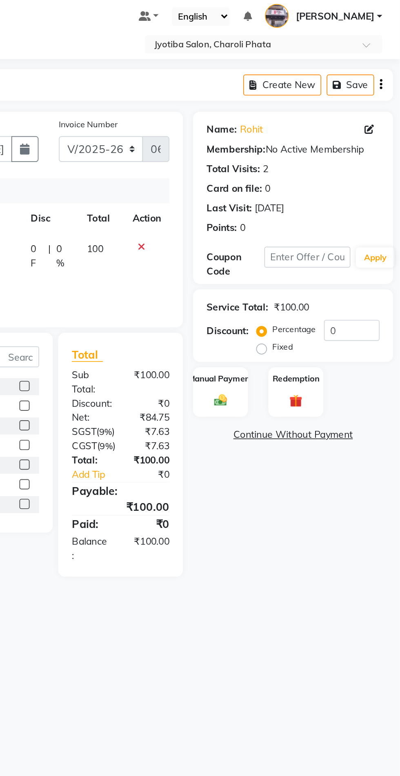
click at [294, 241] on div "Manual Payment" at bounding box center [291, 241] width 33 height 30
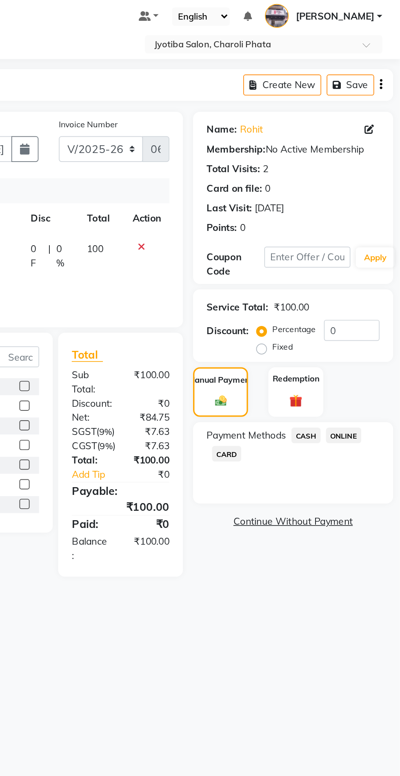
click at [370, 267] on span "ONLINE" at bounding box center [365, 266] width 21 height 9
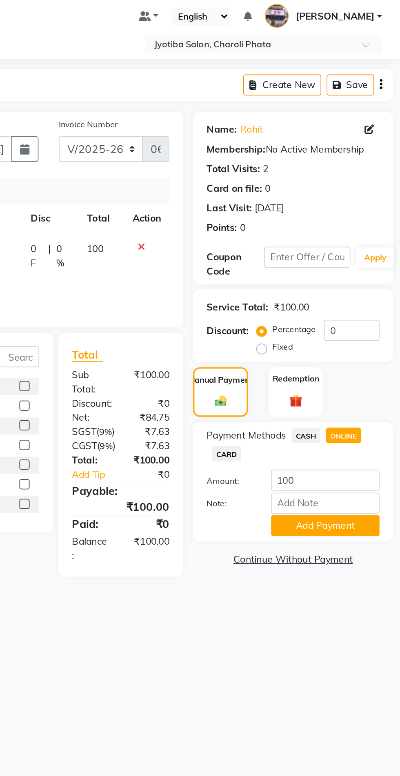
click at [350, 324] on button "Add Payment" at bounding box center [354, 321] width 65 height 13
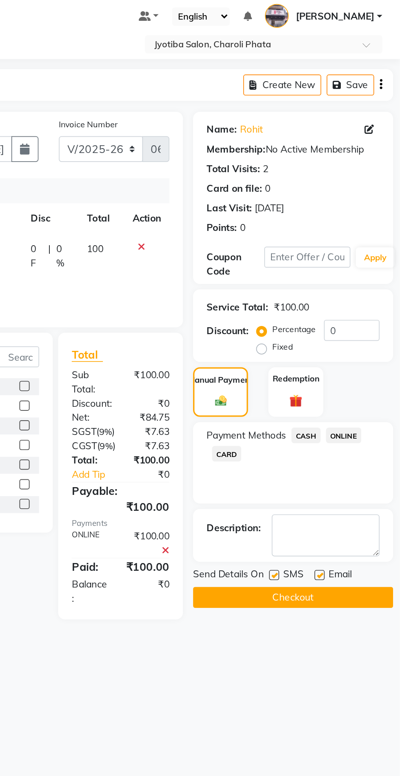
click at [311, 367] on button "Checkout" at bounding box center [335, 364] width 120 height 13
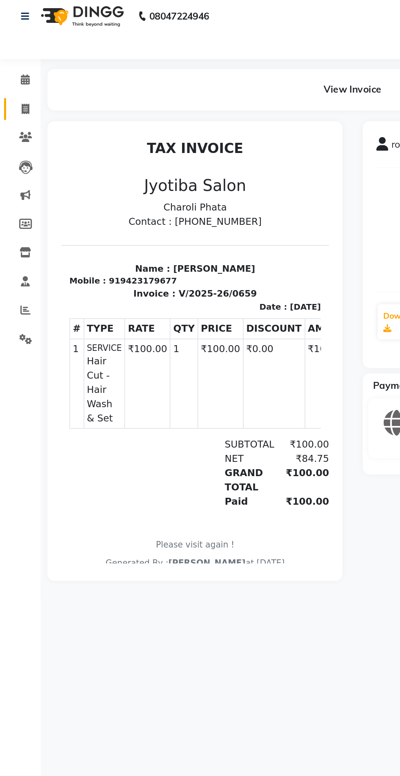
click at [14, 75] on link "Invoice" at bounding box center [12, 70] width 20 height 13
select select "5577"
select select "service"
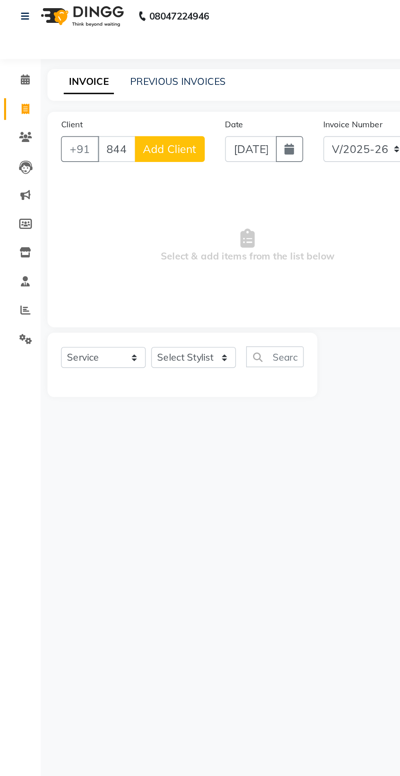
type input "8446544846"
click at [104, 95] on span "Add Client" at bounding box center [102, 95] width 32 height 8
select select "22"
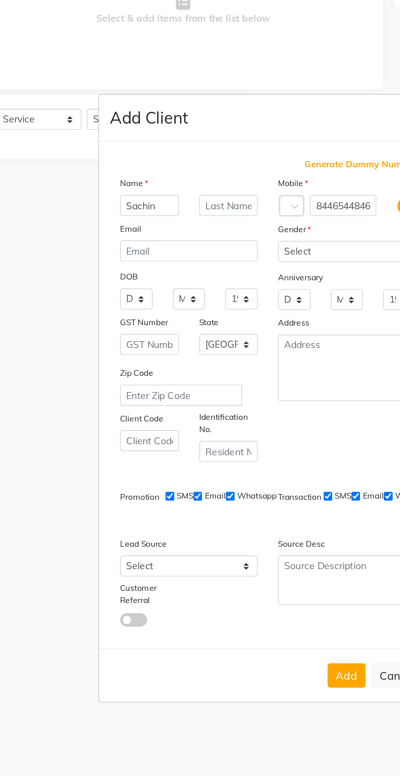
type input "Sachin"
click at [178, 278] on input "text" at bounding box center [176, 272] width 35 height 13
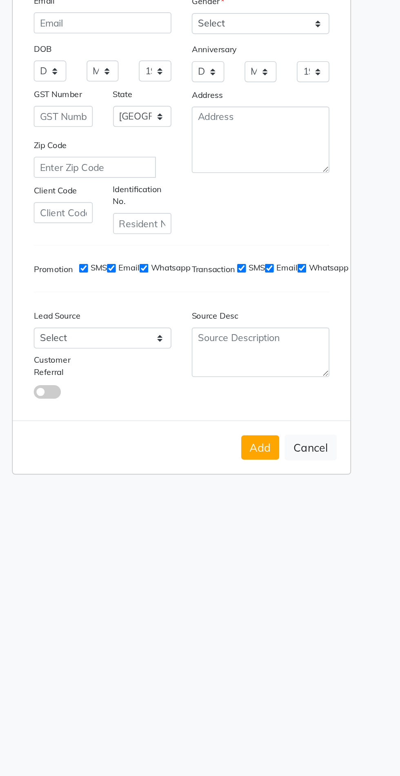
type input "B"
click at [257, 306] on select "Select [DEMOGRAPHIC_DATA] [DEMOGRAPHIC_DATA] Other Prefer Not To Say" at bounding box center [247, 299] width 83 height 13
select select "[DEMOGRAPHIC_DATA]"
click at [206, 306] on select "Select [DEMOGRAPHIC_DATA] [DEMOGRAPHIC_DATA] Other Prefer Not To Say" at bounding box center [247, 299] width 83 height 13
click at [248, 562] on button "Add" at bounding box center [247, 554] width 23 height 15
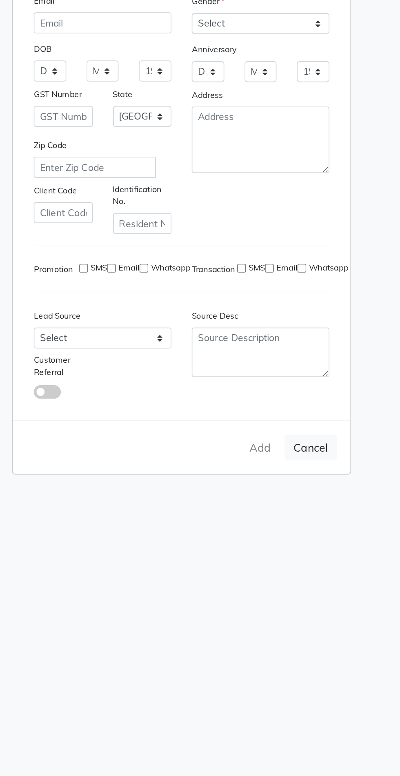
select select
select select "null"
select select
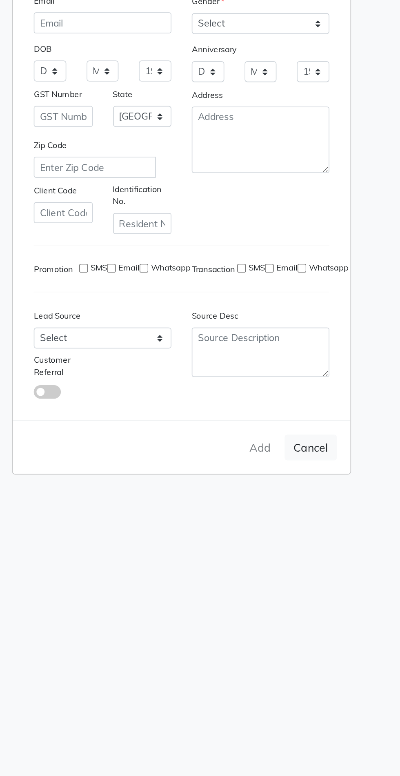
select select
checkbox input "false"
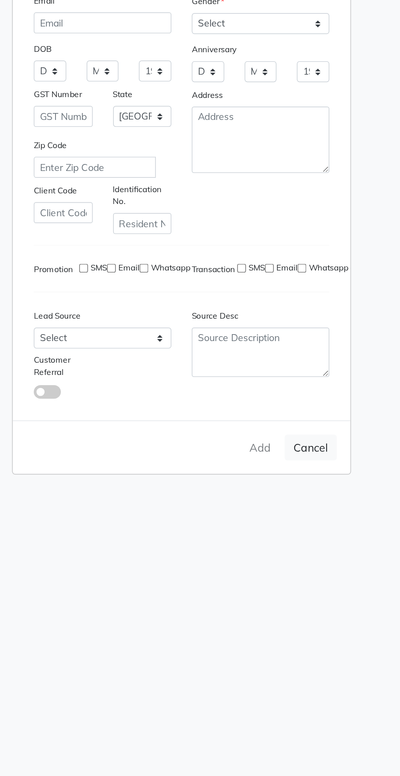
checkbox input "false"
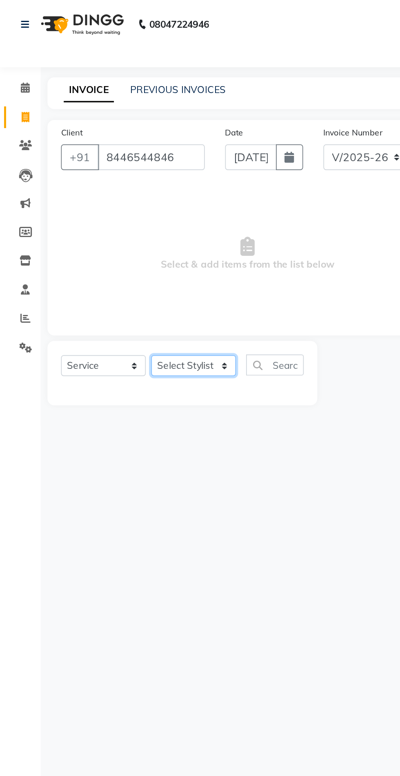
click at [120, 218] on select "Select Stylist [PERSON_NAME] PMS [PERSON_NAME] shop exe emply" at bounding box center [116, 220] width 51 height 13
select select "51258"
click at [91, 214] on select "Select Stylist [PERSON_NAME] PMS [PERSON_NAME] shop exe emply" at bounding box center [116, 220] width 51 height 13
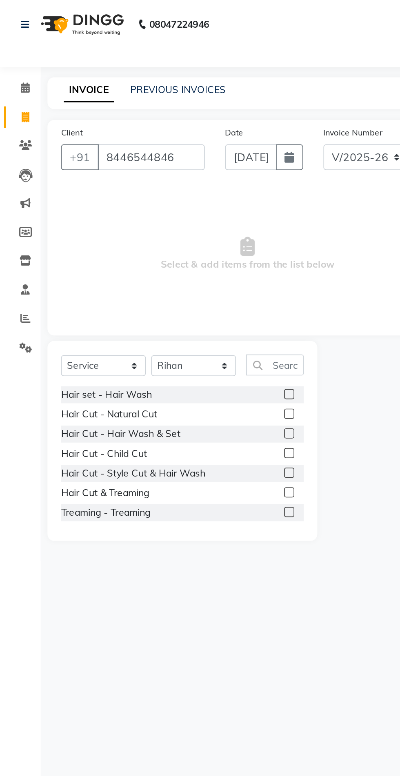
click at [171, 261] on label at bounding box center [174, 261] width 6 height 6
click at [171, 261] on input "checkbox" at bounding box center [173, 261] width 5 height 5
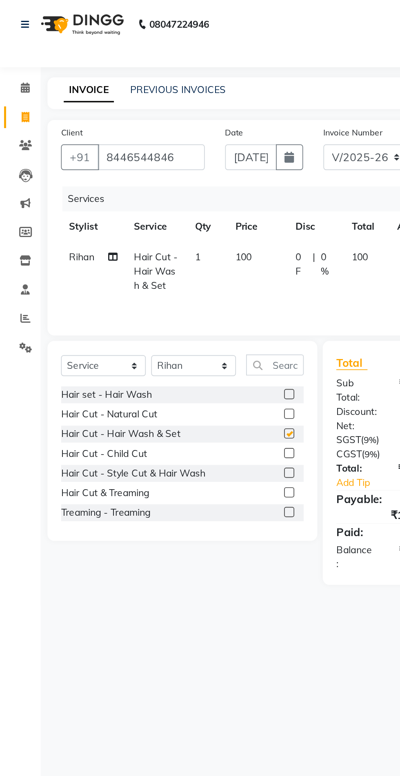
checkbox input "false"
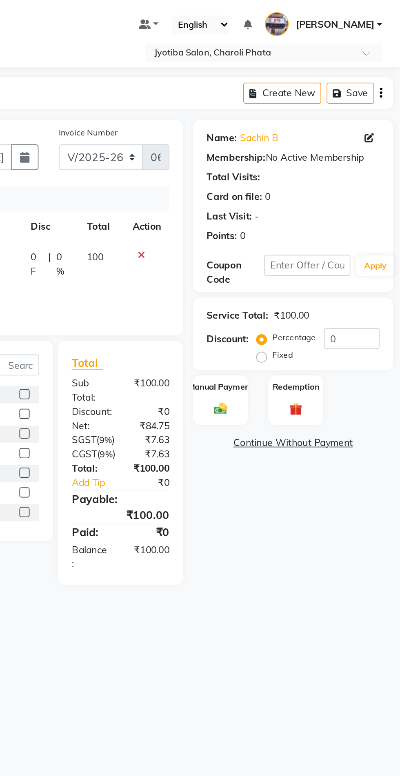
click at [290, 245] on img at bounding box center [292, 245] width 13 height 9
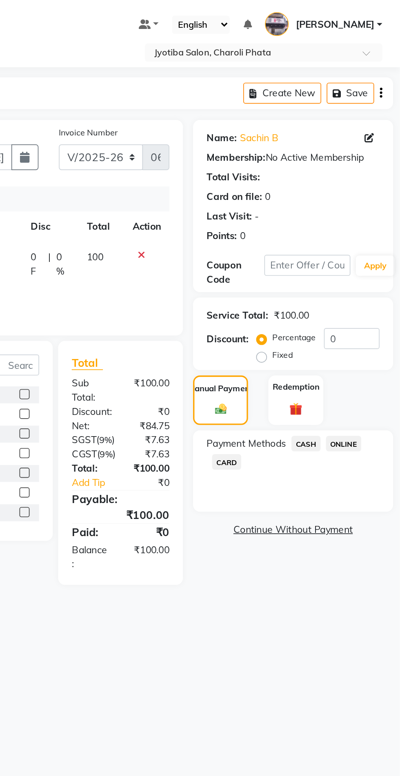
click at [368, 269] on span "ONLINE" at bounding box center [365, 266] width 21 height 9
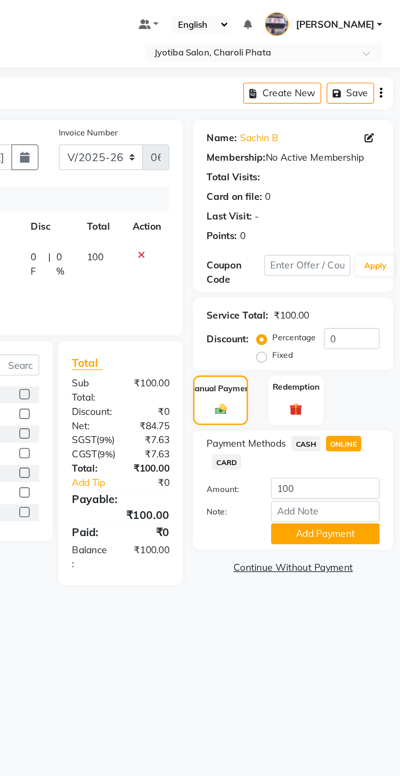
click at [338, 323] on button "Add Payment" at bounding box center [354, 321] width 65 height 13
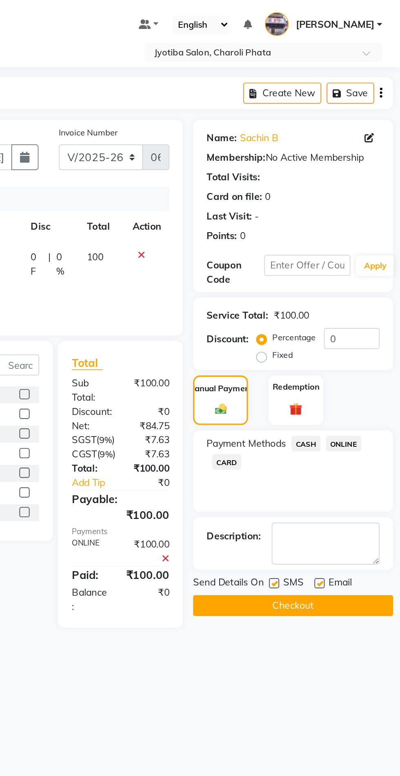
click at [297, 362] on button "Checkout" at bounding box center [335, 364] width 120 height 13
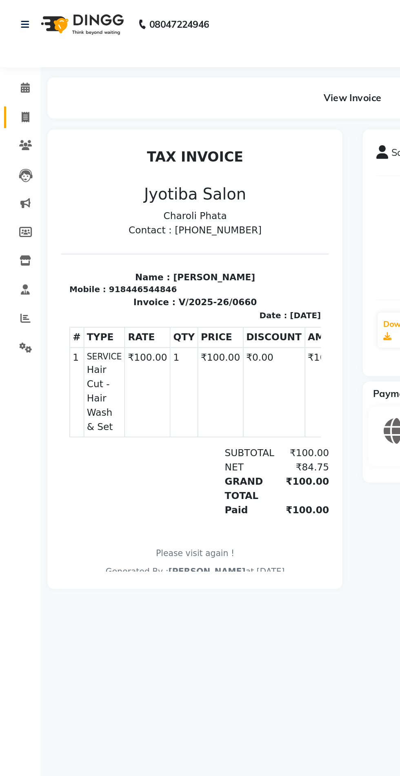
click at [14, 73] on icon at bounding box center [15, 70] width 4 height 6
select select "service"
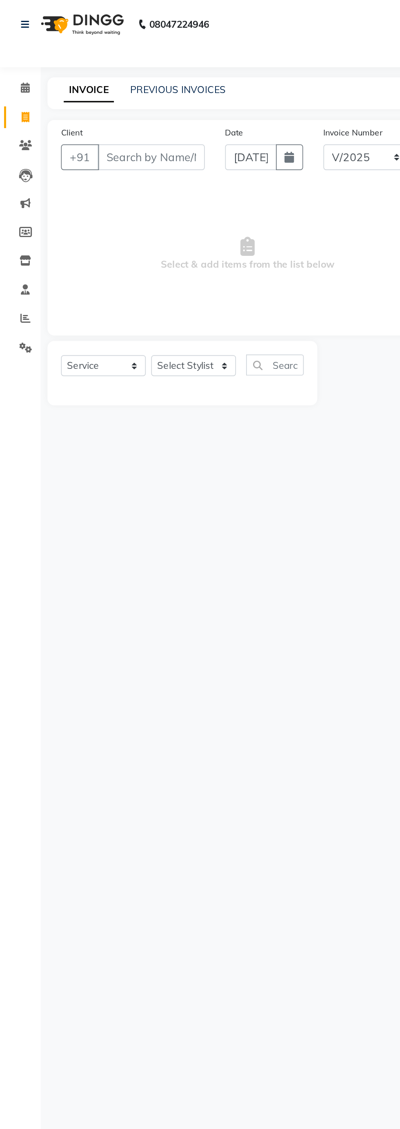
select select "5577"
type input "0661"
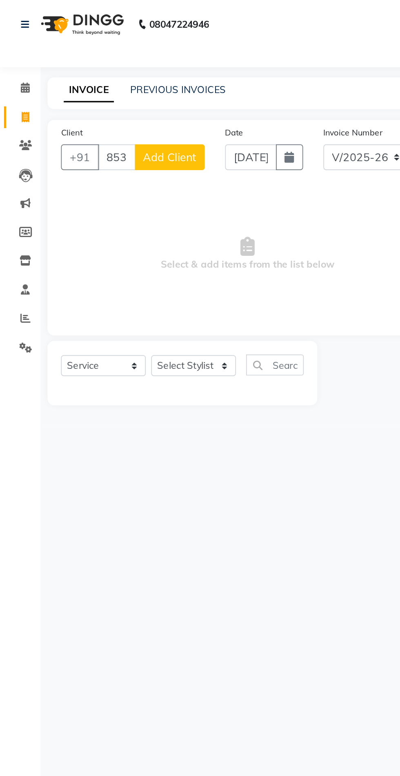
type input "8530794821"
click at [114, 96] on span "Add Client" at bounding box center [102, 95] width 32 height 8
select select "22"
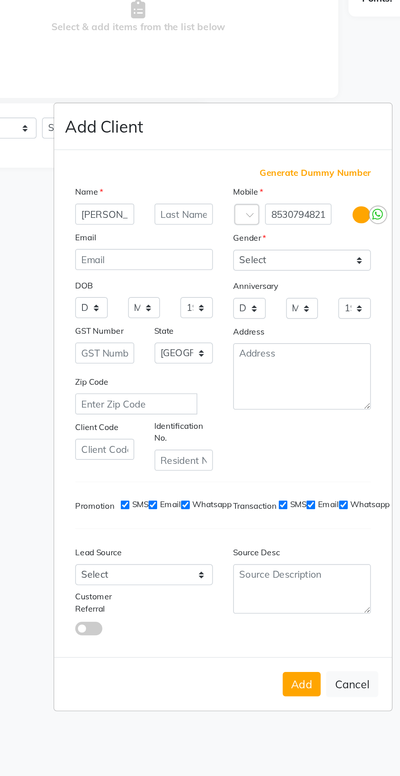
type input "[PERSON_NAME]"
click at [233, 306] on select "Select [DEMOGRAPHIC_DATA] [DEMOGRAPHIC_DATA] Other Prefer Not To Say" at bounding box center [247, 299] width 83 height 13
select select "[DEMOGRAPHIC_DATA]"
click at [206, 306] on select "Select [DEMOGRAPHIC_DATA] [DEMOGRAPHIC_DATA] Other Prefer Not To Say" at bounding box center [247, 299] width 83 height 13
click at [248, 562] on button "Add" at bounding box center [247, 554] width 23 height 15
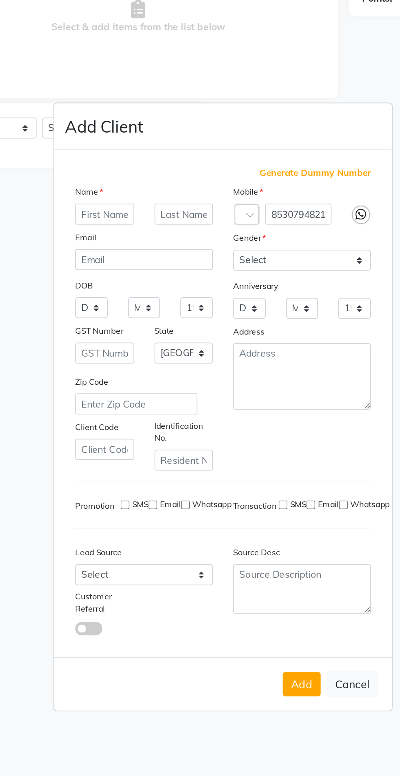
select select
select select "null"
select select
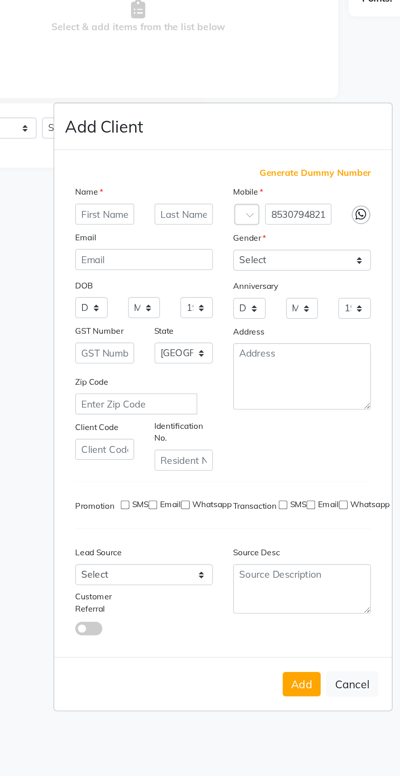
select select
checkbox input "false"
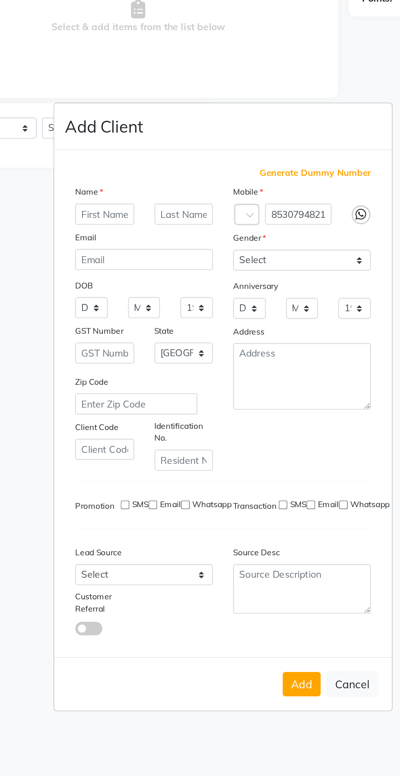
checkbox input "false"
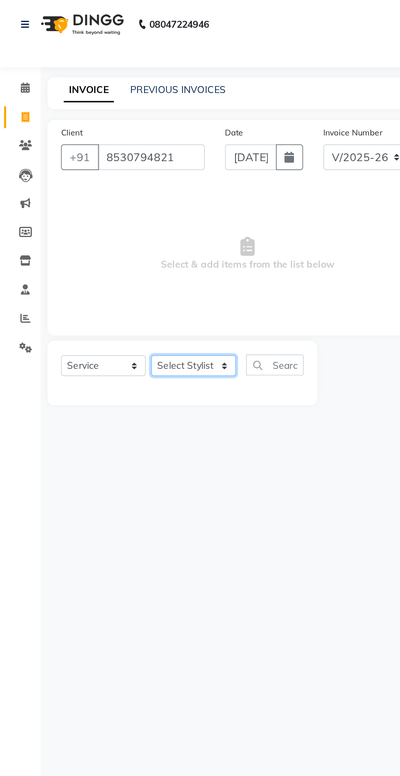
click at [132, 223] on select "Select Stylist [PERSON_NAME] PMS [PERSON_NAME] shop exe emply" at bounding box center [116, 220] width 51 height 13
select select "38050"
click at [91, 214] on select "Select Stylist [PERSON_NAME] PMS [PERSON_NAME] shop exe emply" at bounding box center [116, 220] width 51 height 13
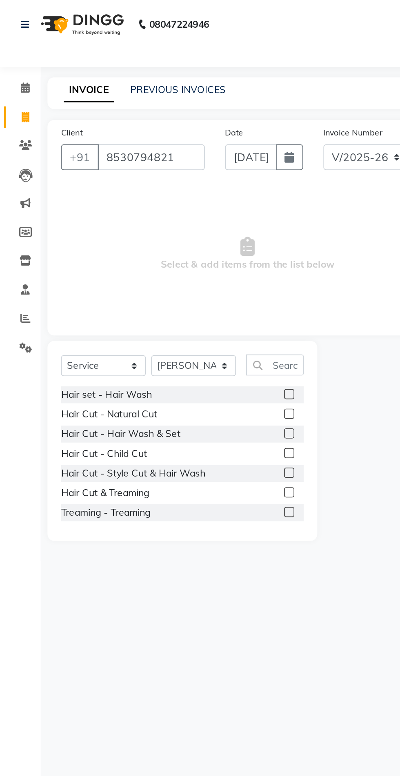
click at [173, 249] on label at bounding box center [174, 249] width 6 height 6
click at [173, 249] on input "checkbox" at bounding box center [173, 249] width 5 height 5
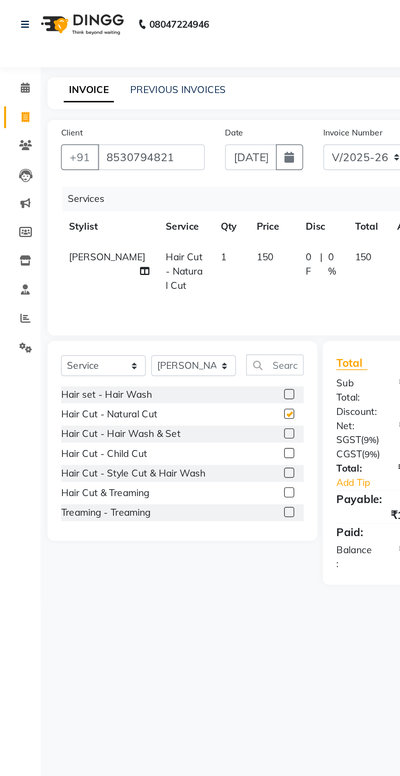
checkbox input "false"
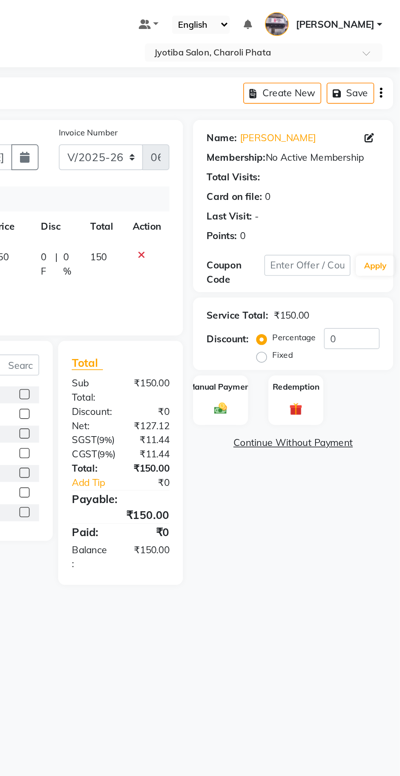
click at [291, 252] on div "Manual Payment" at bounding box center [291, 241] width 33 height 30
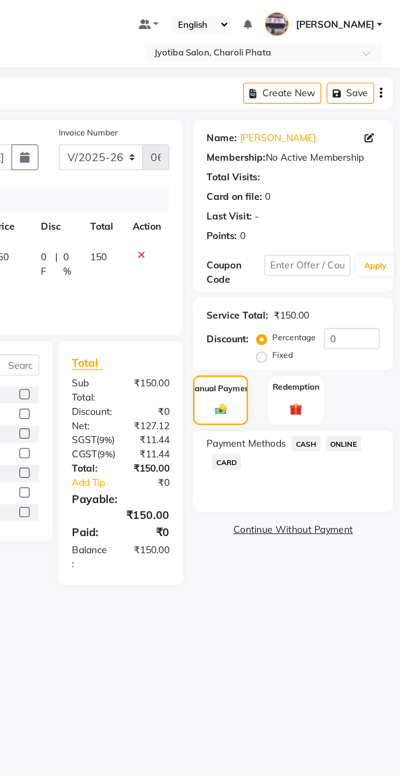
click at [339, 269] on span "CASH" at bounding box center [344, 266] width 18 height 9
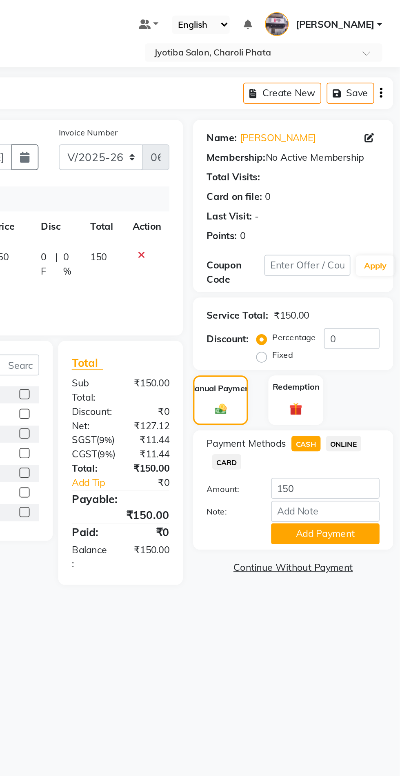
click at [351, 326] on button "Add Payment" at bounding box center [354, 321] width 65 height 13
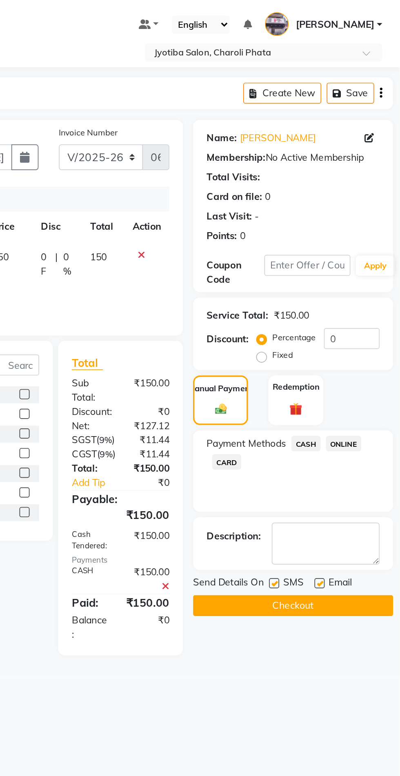
click at [328, 368] on button "Checkout" at bounding box center [335, 364] width 120 height 13
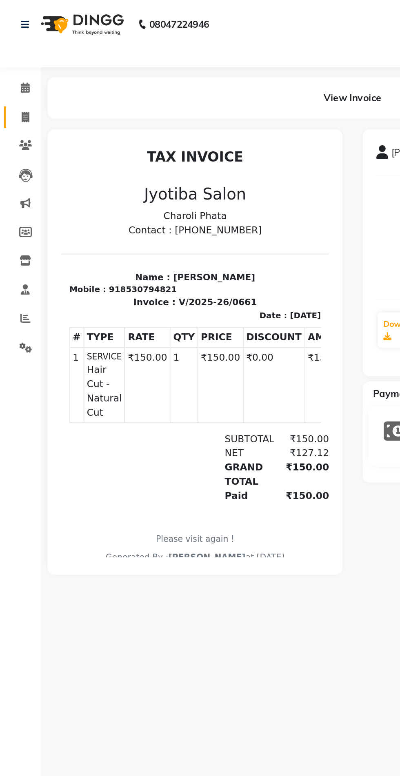
click at [13, 75] on span at bounding box center [15, 70] width 14 height 9
select select "5577"
select select "service"
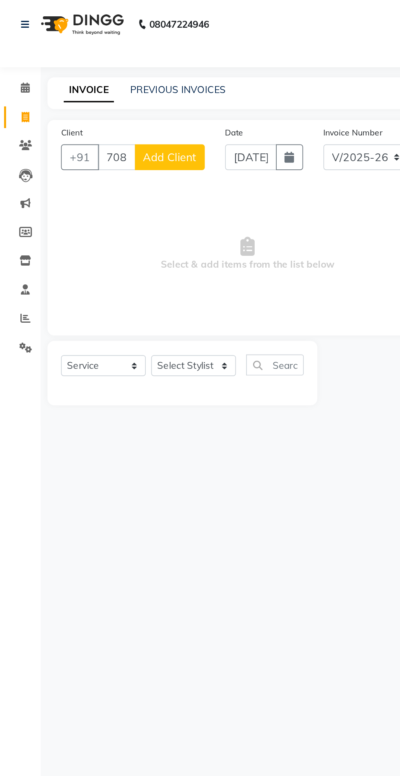
type input "7083694030"
click at [104, 97] on span "Add Client" at bounding box center [102, 95] width 32 height 8
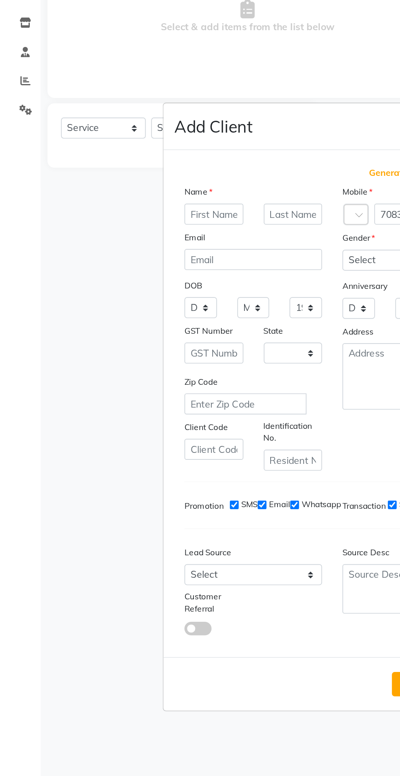
select select "22"
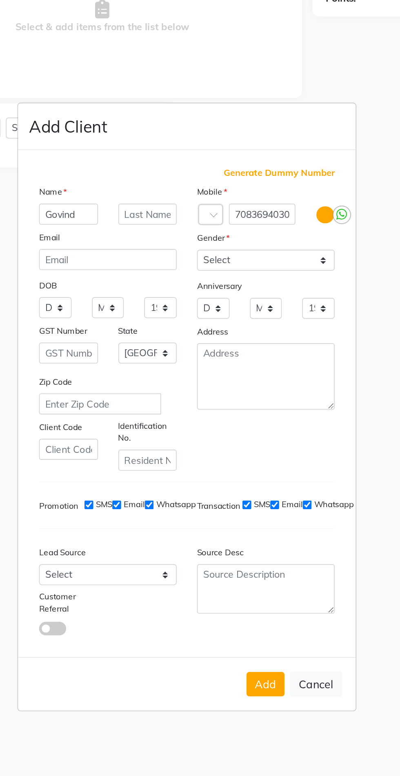
type input "Govind"
click at [255, 293] on select "Select [DEMOGRAPHIC_DATA] [DEMOGRAPHIC_DATA] Other Prefer Not To Say" at bounding box center [247, 299] width 83 height 13
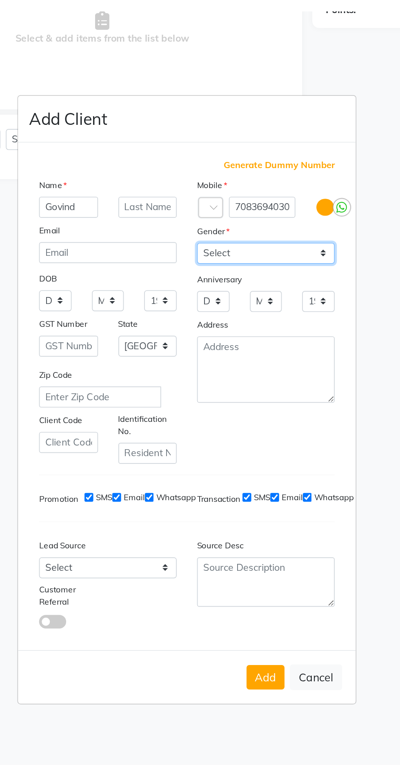
scroll to position [62, 0]
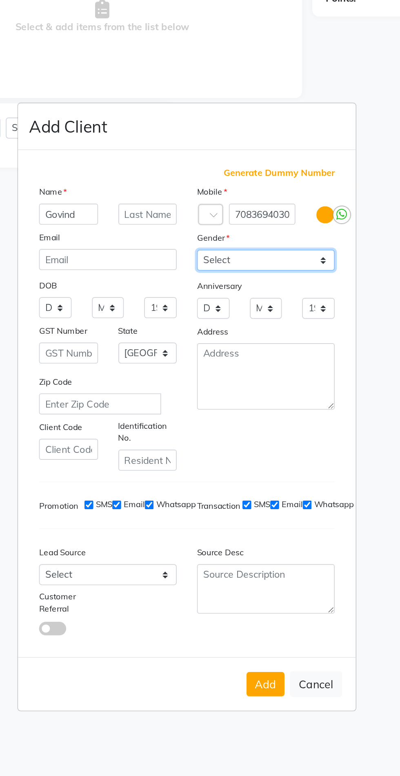
select select "[DEMOGRAPHIC_DATA]"
click at [206, 293] on select "Select [DEMOGRAPHIC_DATA] [DEMOGRAPHIC_DATA] Other Prefer Not To Say" at bounding box center [247, 299] width 83 height 13
click at [243, 547] on button "Add" at bounding box center [247, 554] width 23 height 15
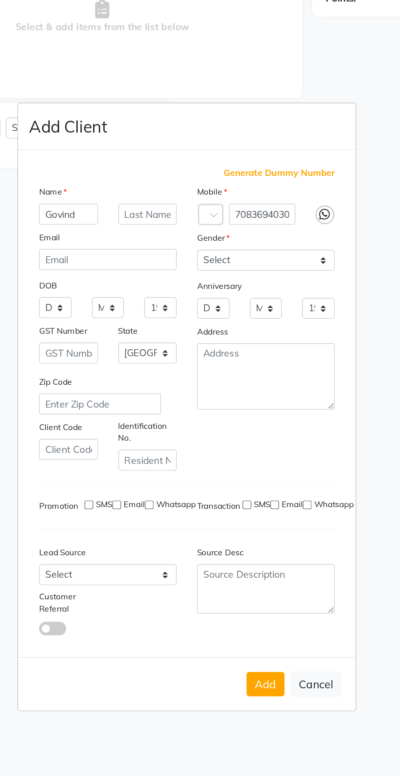
select select
select select "null"
select select
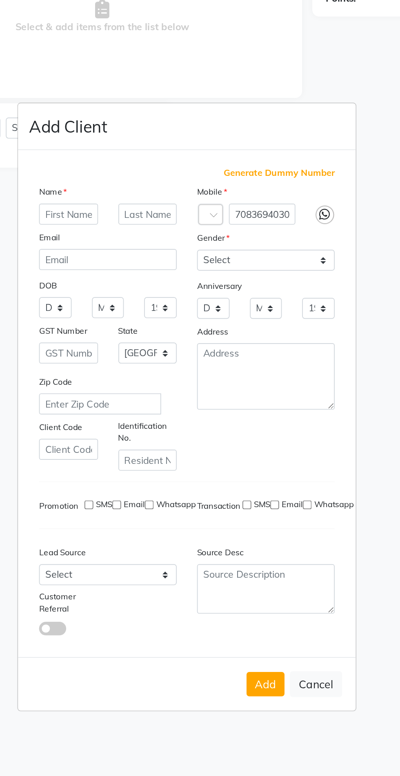
select select
checkbox input "false"
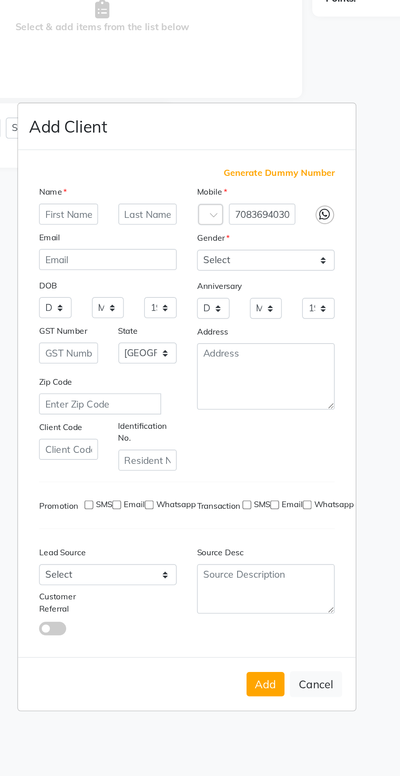
checkbox input "false"
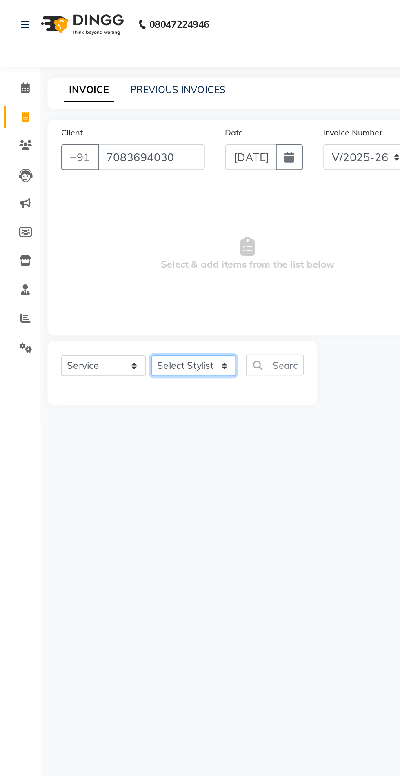
click at [121, 222] on select "Select Stylist [PERSON_NAME] PMS [PERSON_NAME] shop exe emply" at bounding box center [116, 220] width 51 height 13
select select "38049"
click at [91, 214] on select "Select Stylist [PERSON_NAME] PMS [PERSON_NAME] shop exe emply" at bounding box center [116, 220] width 51 height 13
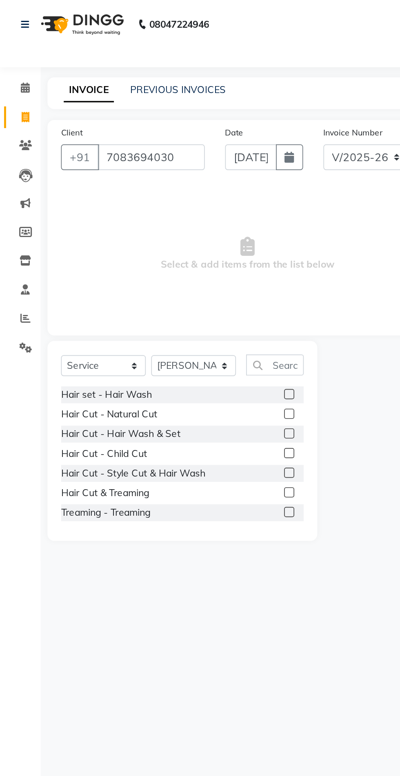
click at [172, 249] on label at bounding box center [174, 249] width 6 height 6
click at [172, 249] on input "checkbox" at bounding box center [173, 249] width 5 height 5
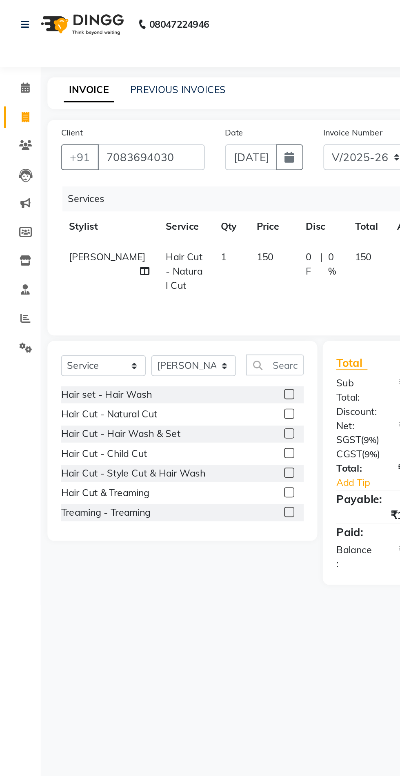
click at [171, 248] on label at bounding box center [174, 249] width 6 height 6
click at [171, 248] on input "checkbox" at bounding box center [173, 249] width 5 height 5
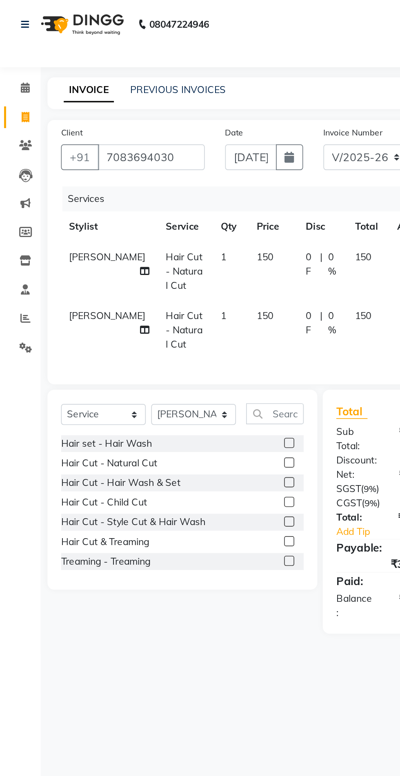
click at [173, 278] on label at bounding box center [174, 278] width 6 height 6
click at [173, 278] on input "checkbox" at bounding box center [173, 278] width 5 height 5
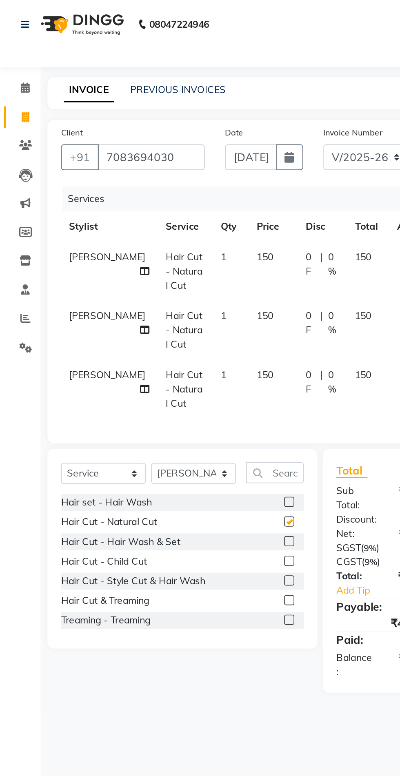
checkbox input "false"
click at [173, 302] on label at bounding box center [174, 302] width 6 height 6
click at [173, 302] on input "checkbox" at bounding box center [173, 302] width 5 height 5
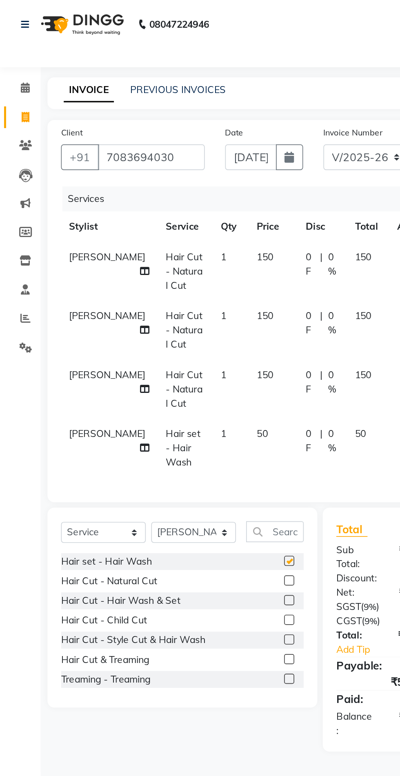
checkbox input "false"
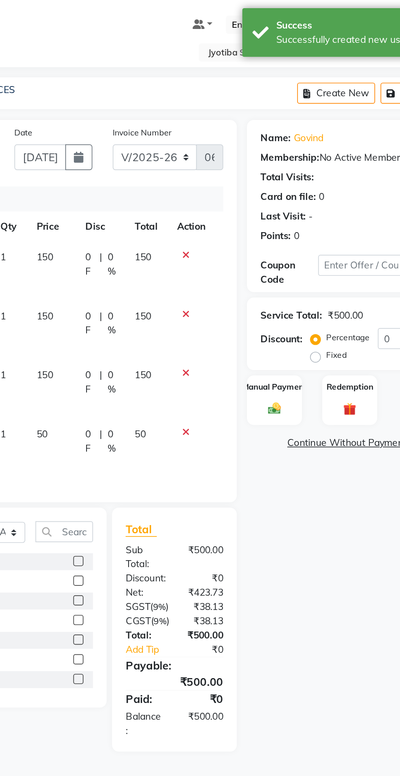
scroll to position [0, 0]
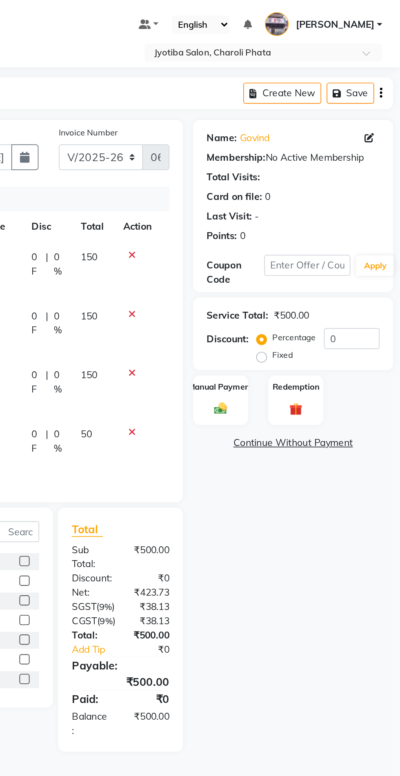
click at [296, 247] on img at bounding box center [292, 245] width 13 height 9
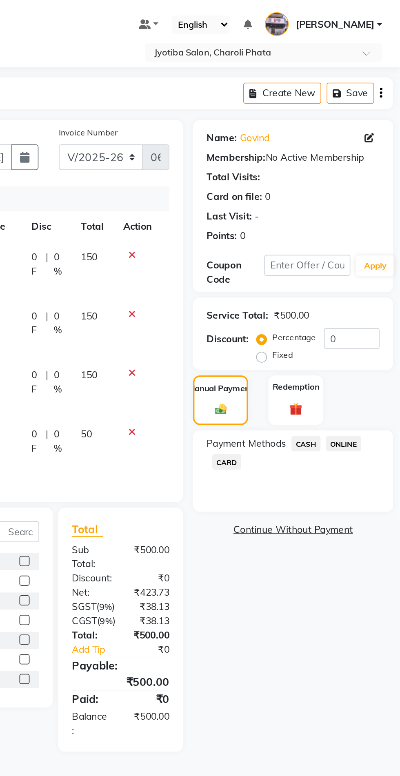
click at [347, 268] on span "CASH" at bounding box center [344, 266] width 18 height 9
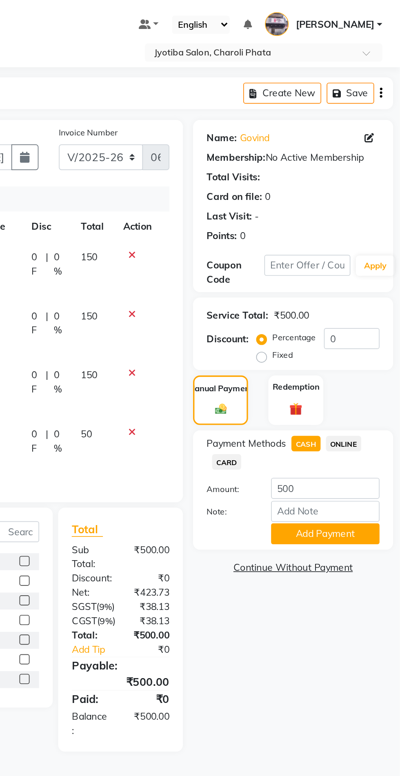
click at [356, 321] on button "Add Payment" at bounding box center [354, 321] width 65 height 13
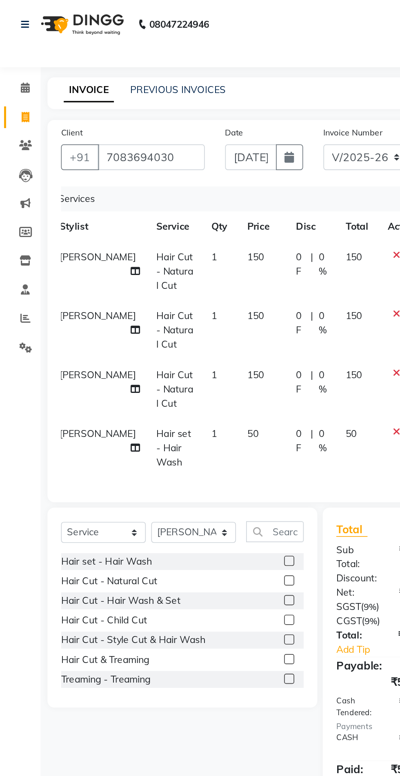
click at [173, 349] on label at bounding box center [174, 349] width 6 height 6
click at [173, 349] on input "checkbox" at bounding box center [173, 349] width 5 height 5
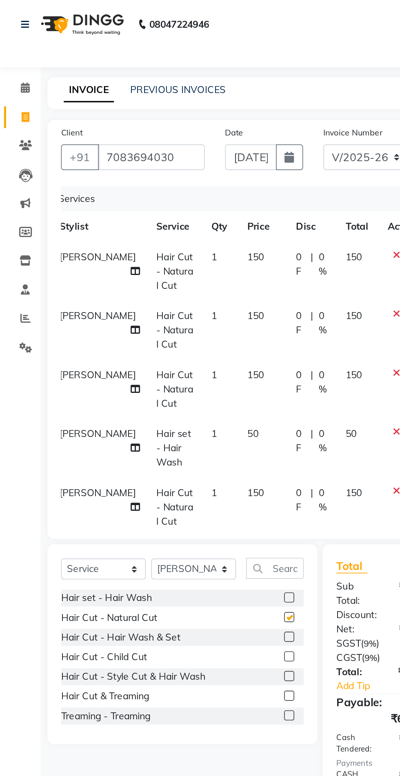
checkbox input "false"
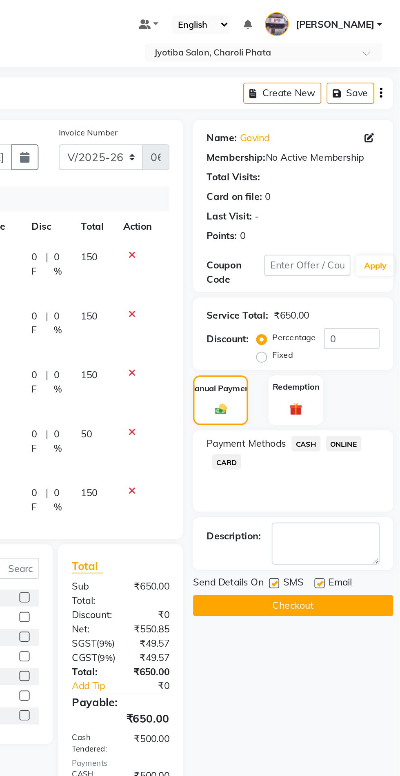
click at [369, 268] on span "ONLINE" at bounding box center [365, 266] width 21 height 9
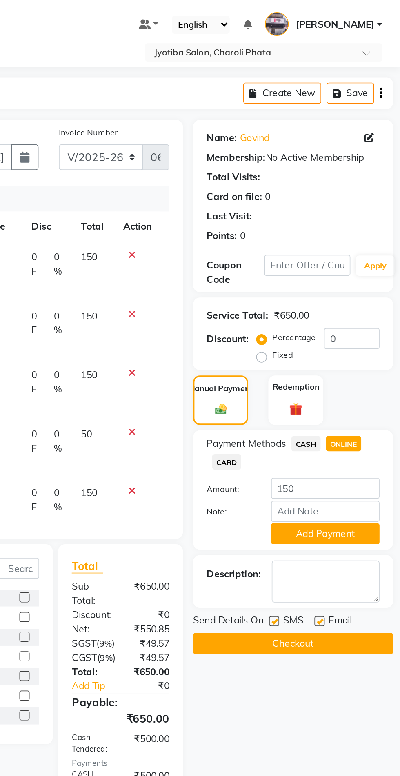
click at [350, 324] on button "Add Payment" at bounding box center [354, 321] width 65 height 13
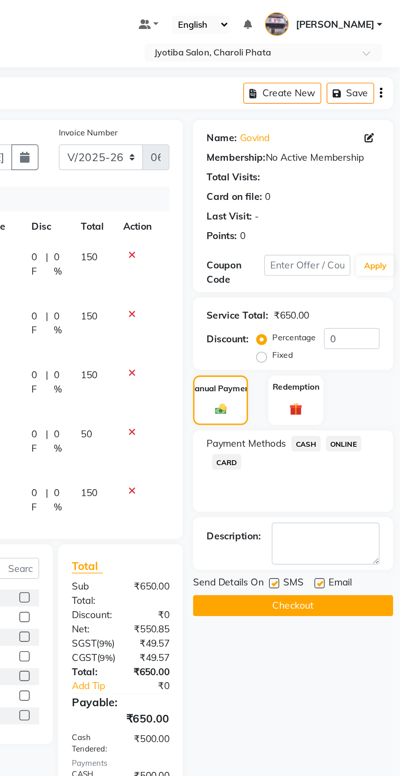
click at [335, 368] on button "Checkout" at bounding box center [335, 364] width 120 height 13
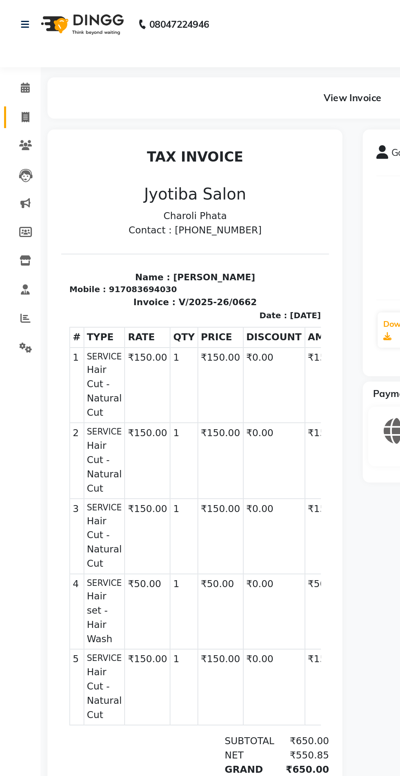
click at [14, 74] on span at bounding box center [15, 70] width 14 height 9
select select "service"
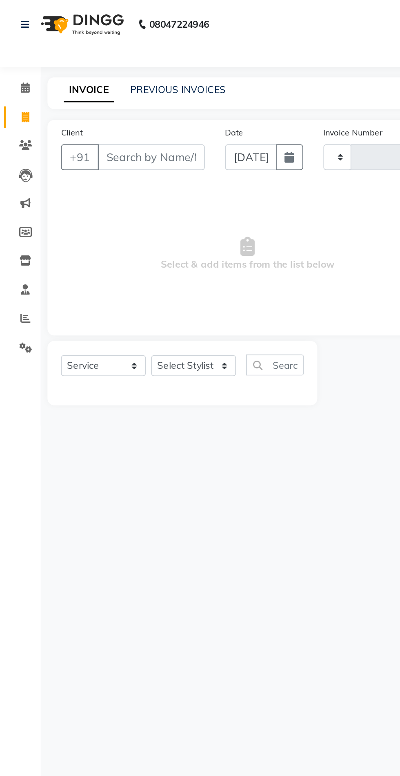
type input "0663"
select select "5577"
type input "9766928904"
click at [106, 96] on span "Add Client" at bounding box center [102, 95] width 32 height 8
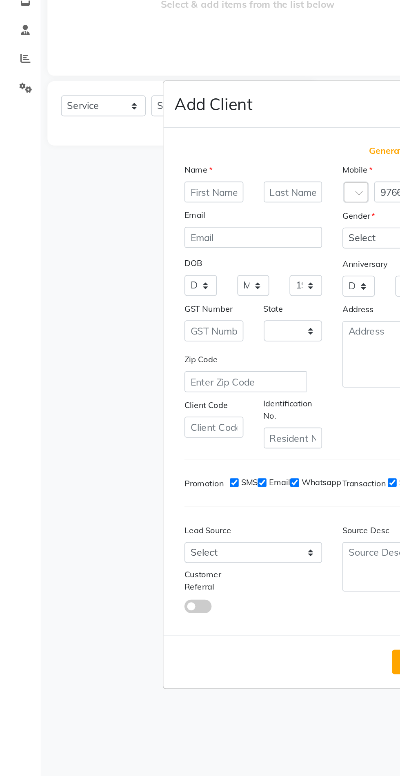
select select "22"
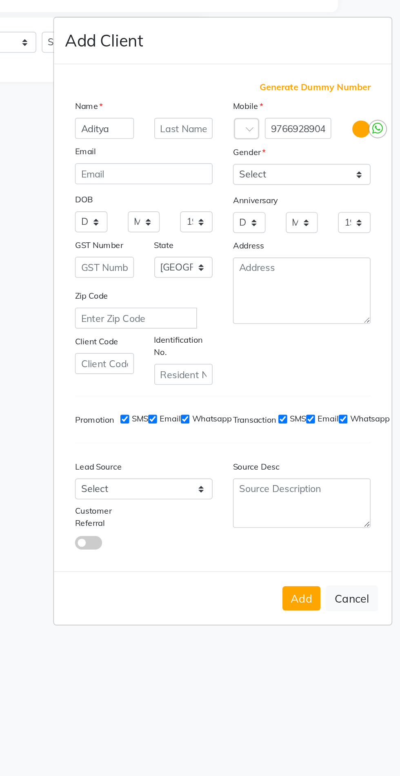
type input "Aditya"
click at [242, 306] on select "Select [DEMOGRAPHIC_DATA] [DEMOGRAPHIC_DATA] Other Prefer Not To Say" at bounding box center [247, 299] width 83 height 13
select select "[DEMOGRAPHIC_DATA]"
click at [206, 306] on select "Select [DEMOGRAPHIC_DATA] [DEMOGRAPHIC_DATA] Other Prefer Not To Say" at bounding box center [247, 299] width 83 height 13
click at [248, 562] on button "Add" at bounding box center [247, 554] width 23 height 15
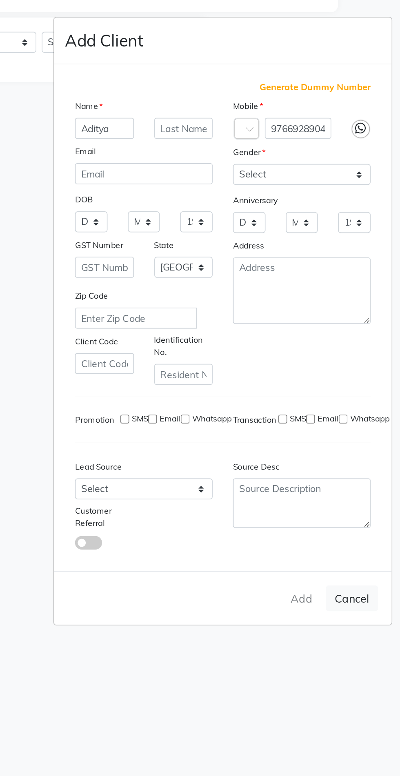
select select
select select "null"
select select
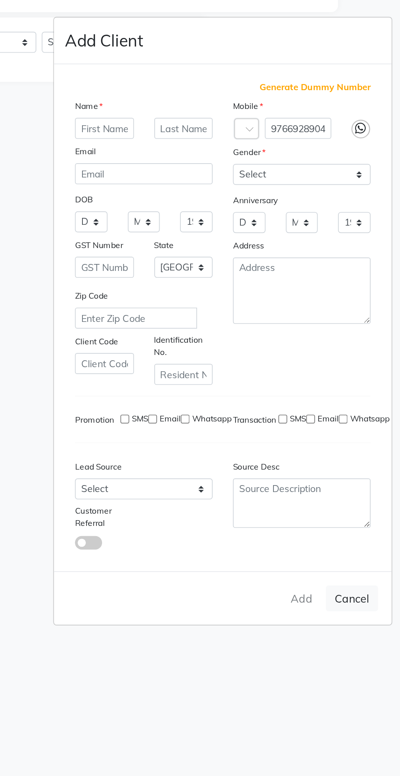
select select
checkbox input "false"
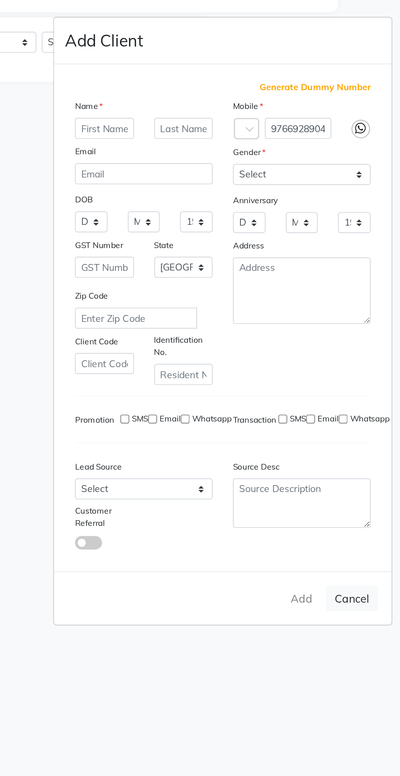
checkbox input "false"
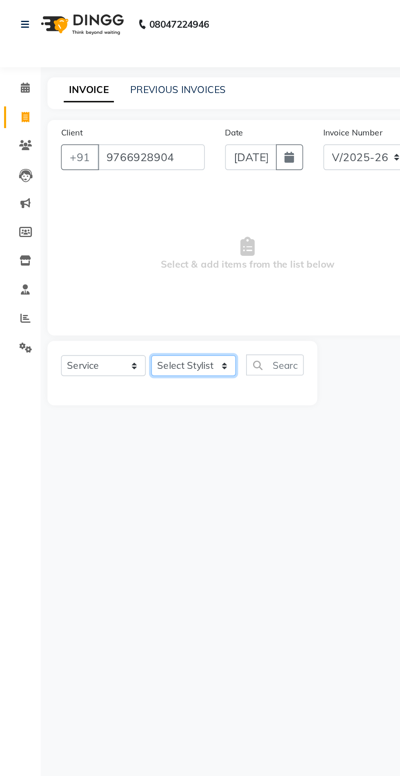
click at [122, 222] on select "Select Stylist [PERSON_NAME] PMS [PERSON_NAME] shop exe emply" at bounding box center [116, 220] width 51 height 13
select select "38049"
click at [91, 214] on select "Select Stylist [PERSON_NAME] PMS [PERSON_NAME] shop exe emply" at bounding box center [116, 220] width 51 height 13
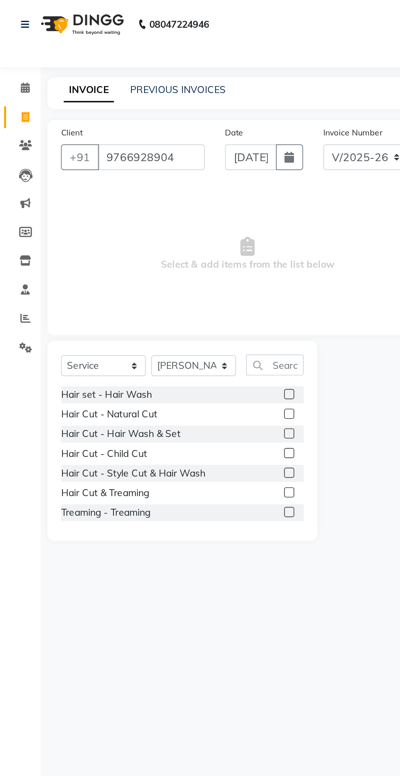
click at [173, 249] on label at bounding box center [174, 249] width 6 height 6
click at [173, 249] on input "checkbox" at bounding box center [173, 249] width 5 height 5
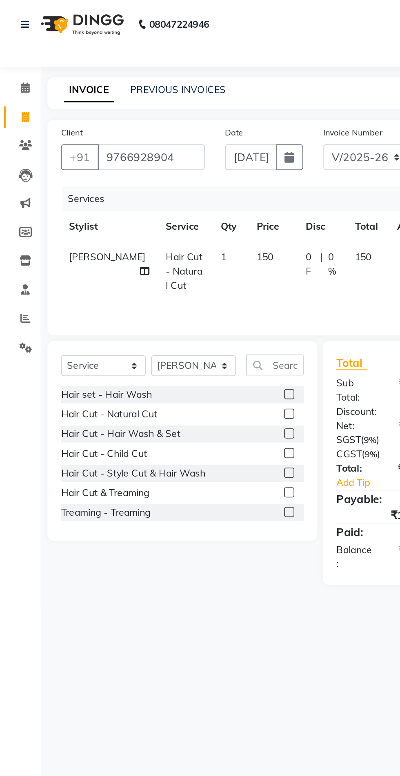
click at [173, 249] on label at bounding box center [174, 249] width 6 height 6
click at [173, 249] on input "checkbox" at bounding box center [173, 249] width 5 height 5
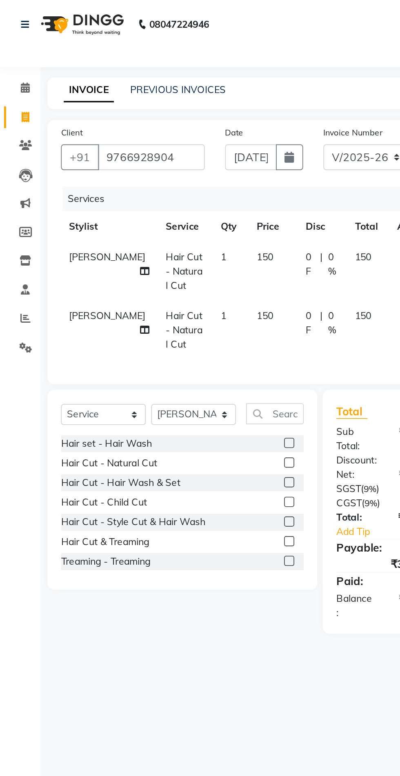
click at [173, 278] on label at bounding box center [174, 278] width 6 height 6
click at [173, 278] on input "checkbox" at bounding box center [173, 278] width 5 height 5
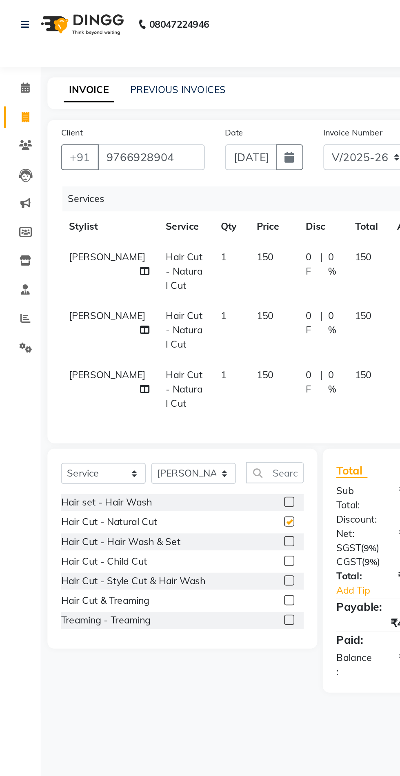
checkbox input "false"
click at [173, 302] on label at bounding box center [174, 302] width 6 height 6
click at [173, 302] on input "checkbox" at bounding box center [173, 302] width 5 height 5
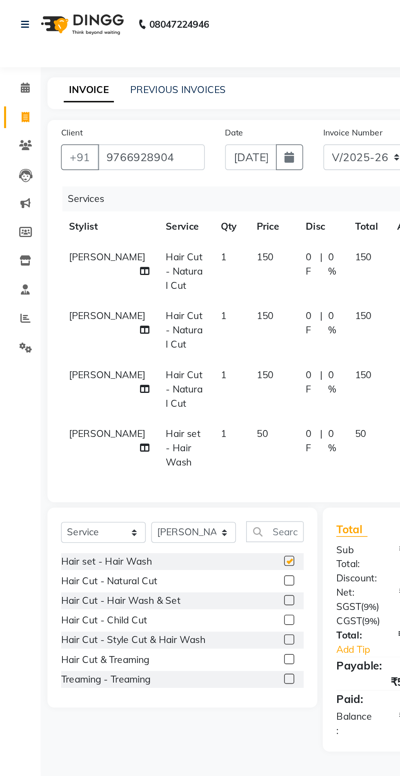
checkbox input "false"
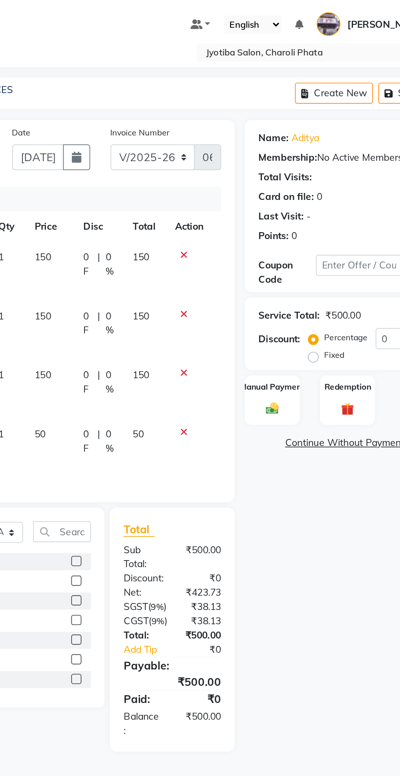
click at [294, 240] on div "Manual Payment" at bounding box center [291, 241] width 33 height 30
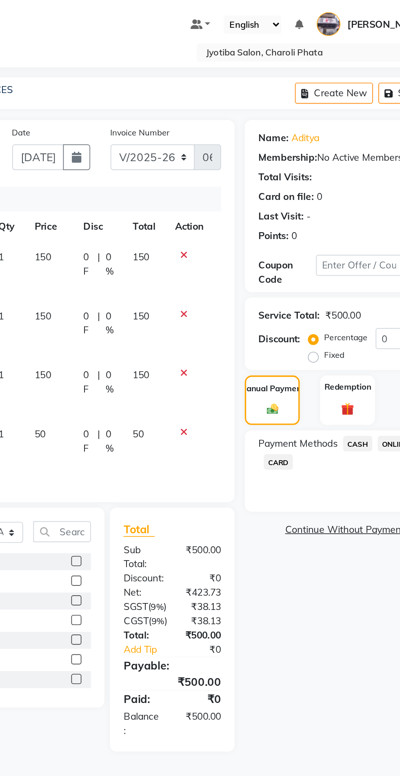
scroll to position [0, 0]
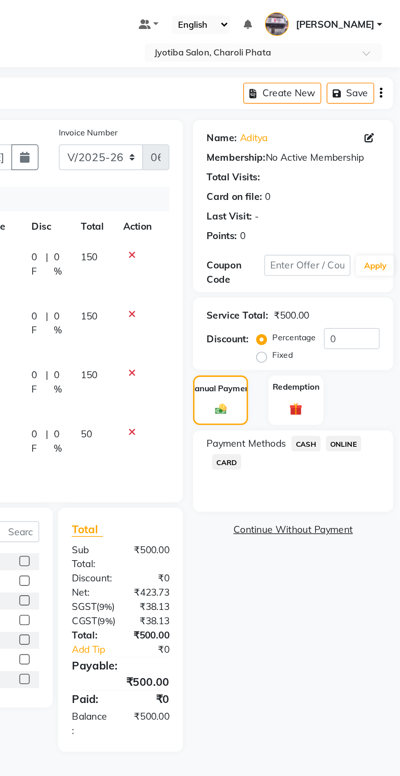
click at [369, 268] on span "ONLINE" at bounding box center [365, 266] width 21 height 9
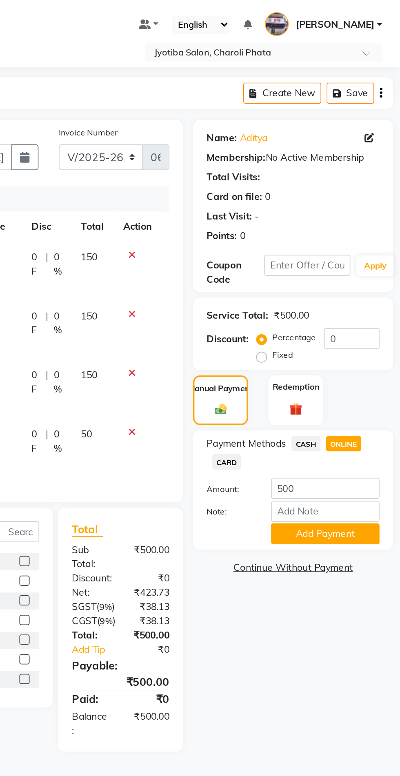
click at [355, 325] on button "Add Payment" at bounding box center [354, 321] width 65 height 13
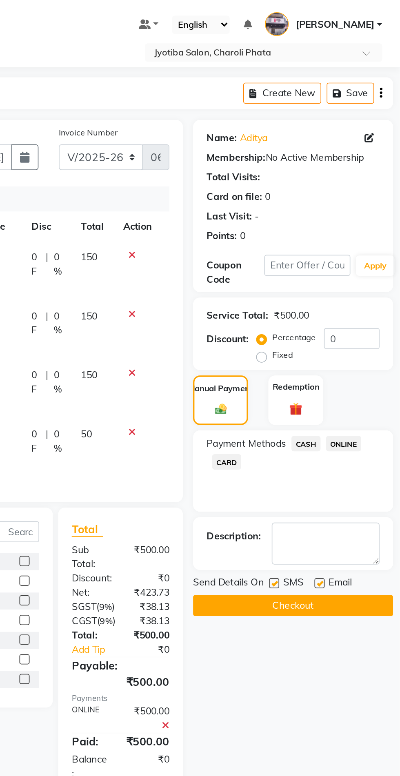
click at [337, 365] on button "Checkout" at bounding box center [335, 364] width 120 height 13
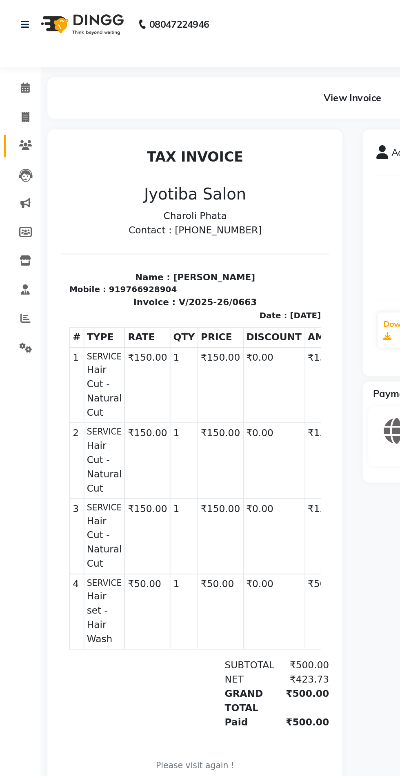
click at [15, 83] on link "Clients" at bounding box center [12, 87] width 20 height 13
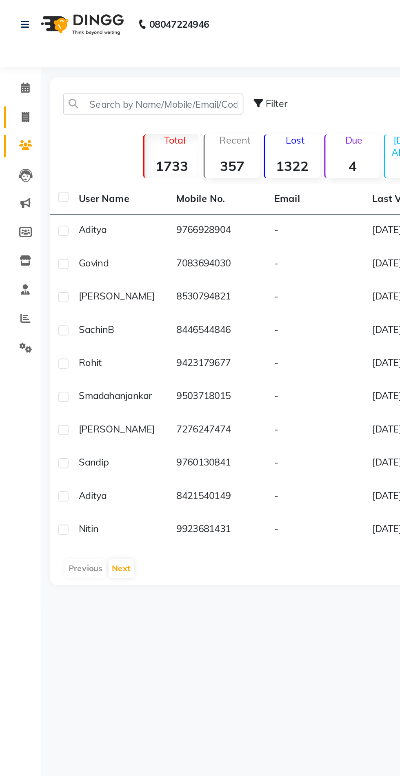
click at [16, 70] on icon at bounding box center [15, 70] width 4 height 6
select select "service"
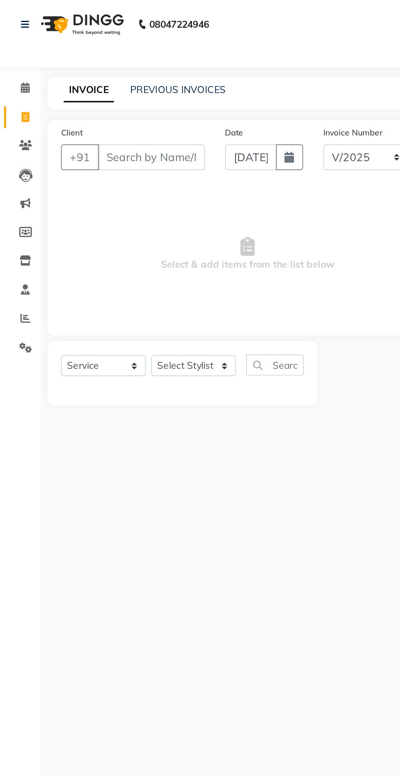
select select "5577"
type input "0664"
type input "9168383626"
click at [112, 95] on span "Add Client" at bounding box center [102, 95] width 32 height 8
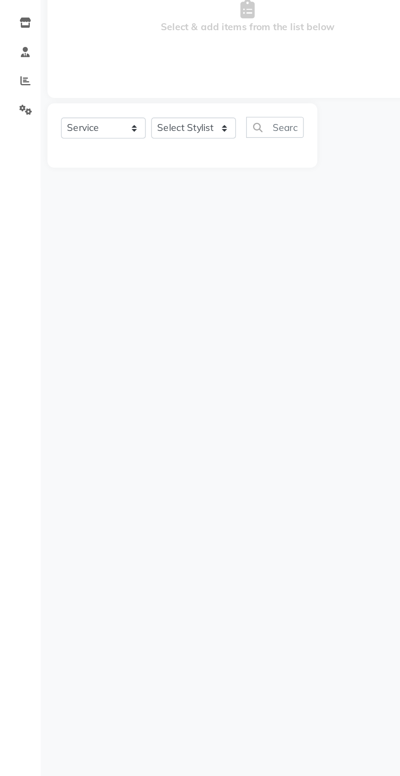
select select "22"
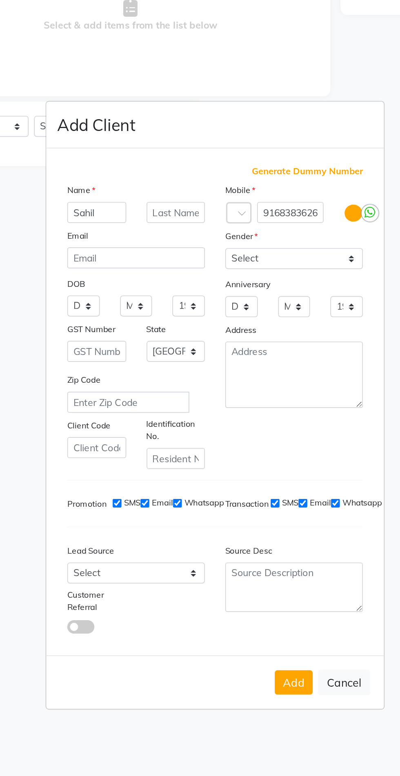
type input "Sahil"
click at [248, 306] on select "Select [DEMOGRAPHIC_DATA] [DEMOGRAPHIC_DATA] Other Prefer Not To Say" at bounding box center [247, 299] width 83 height 13
select select "[DEMOGRAPHIC_DATA]"
click at [206, 306] on select "Select [DEMOGRAPHIC_DATA] [DEMOGRAPHIC_DATA] Other Prefer Not To Say" at bounding box center [247, 299] width 83 height 13
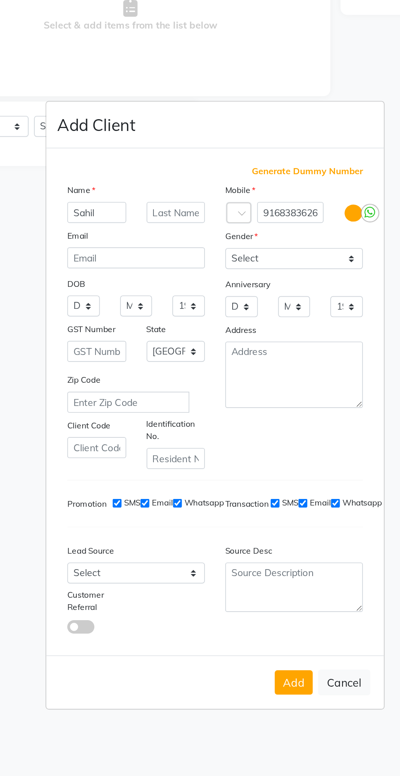
click at [247, 547] on button "Add" at bounding box center [247, 554] width 23 height 15
select select
select select "null"
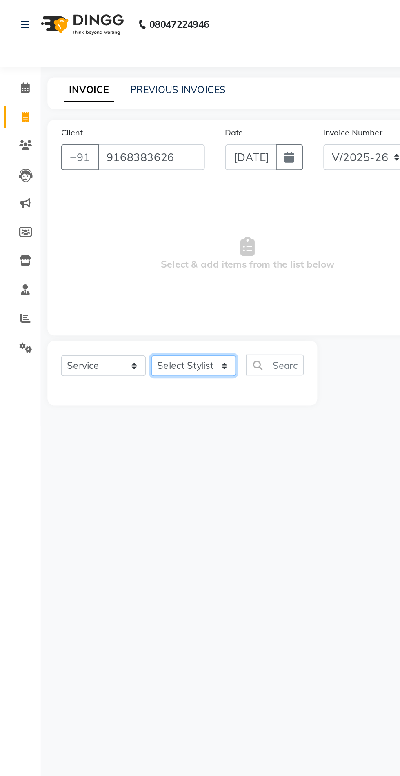
click at [132, 218] on select "Select Stylist [PERSON_NAME] PMS [PERSON_NAME] shop exe emply" at bounding box center [116, 220] width 51 height 13
click at [91, 214] on select "Select Stylist [PERSON_NAME] PMS [PERSON_NAME] shop exe emply" at bounding box center [116, 220] width 51 height 13
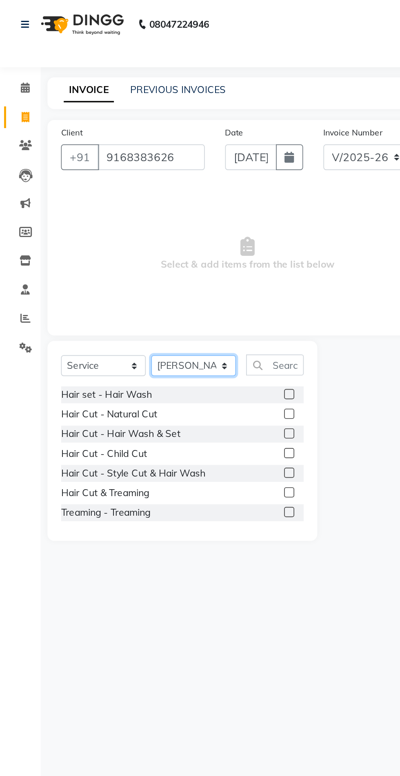
click at [130, 220] on select "Select Stylist [PERSON_NAME] PMS [PERSON_NAME] shop exe emply" at bounding box center [116, 220] width 51 height 13
click at [91, 214] on select "Select Stylist [PERSON_NAME] PMS [PERSON_NAME] shop exe emply" at bounding box center [116, 220] width 51 height 13
click at [173, 249] on label at bounding box center [174, 249] width 6 height 6
click at [173, 249] on input "checkbox" at bounding box center [173, 249] width 5 height 5
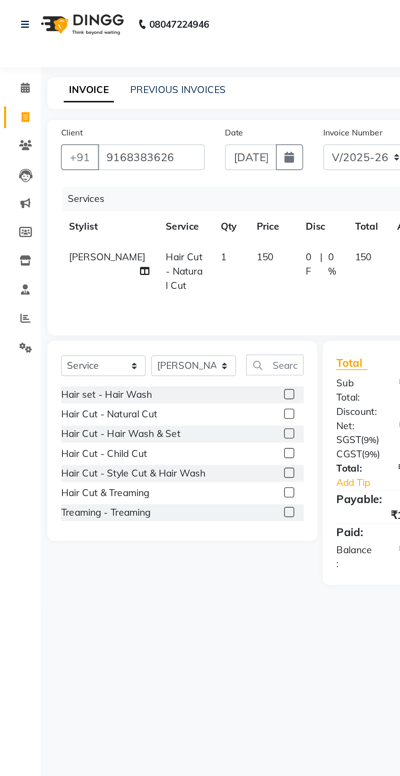
click at [173, 261] on label at bounding box center [174, 261] width 6 height 6
click at [173, 261] on input "checkbox" at bounding box center [173, 261] width 5 height 5
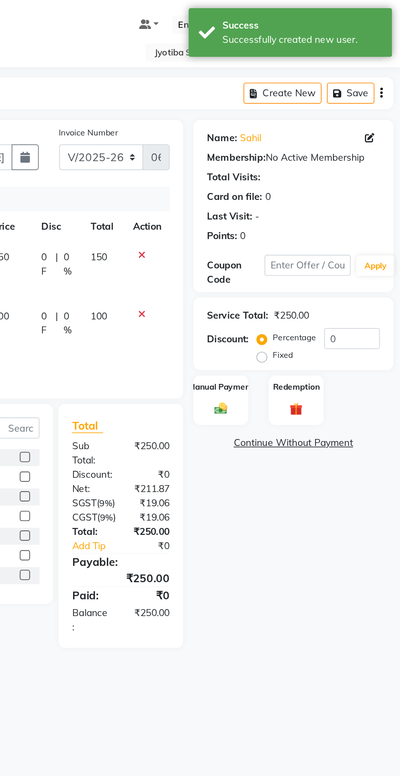
scroll to position [0, 0]
click at [296, 242] on img at bounding box center [292, 245] width 13 height 9
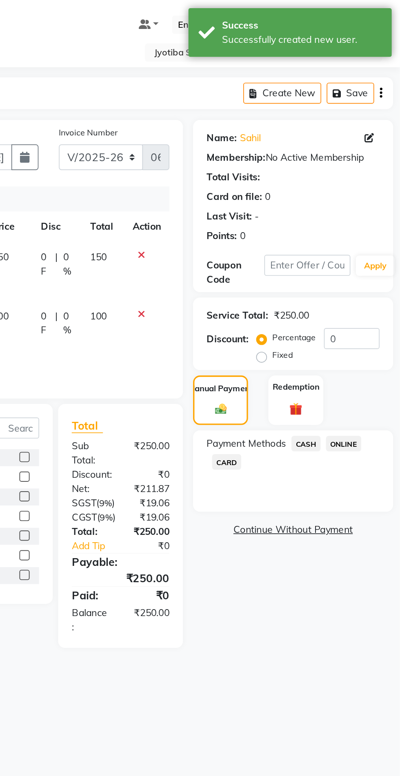
click at [370, 271] on span "ONLINE" at bounding box center [365, 266] width 21 height 9
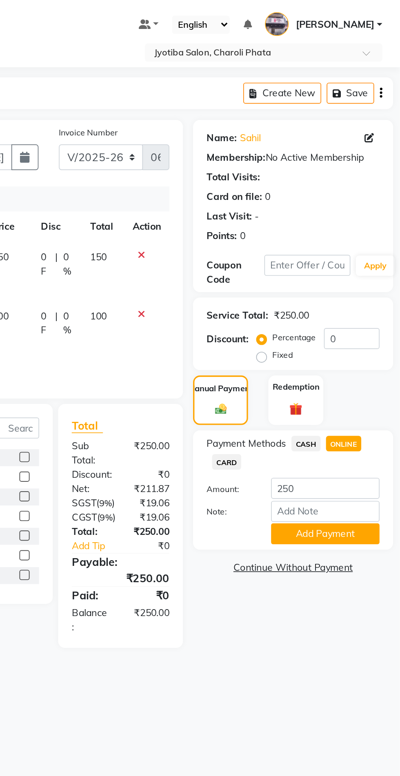
click at [360, 322] on button "Add Payment" at bounding box center [354, 321] width 65 height 13
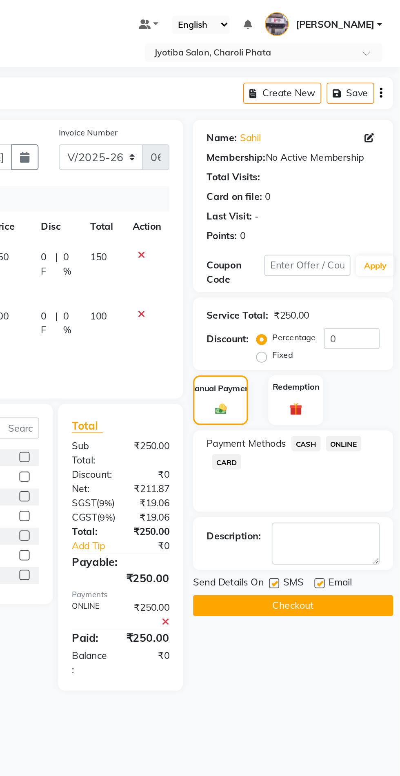
click at [341, 365] on button "Checkout" at bounding box center [335, 364] width 120 height 13
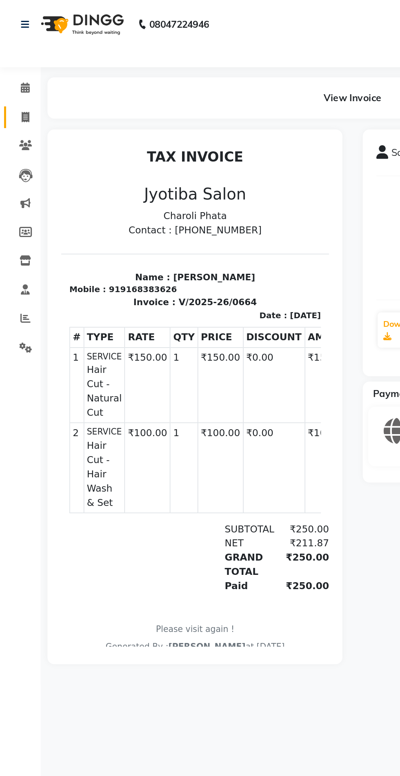
click at [7, 76] on link "Invoice" at bounding box center [12, 70] width 20 height 13
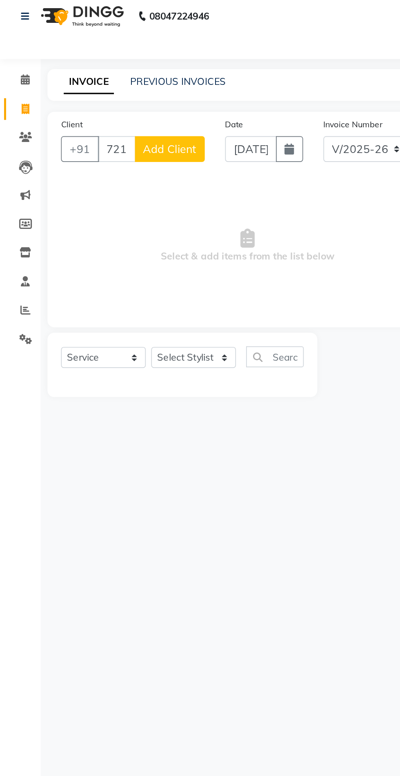
click at [114, 95] on span "Add Client" at bounding box center [102, 95] width 32 height 8
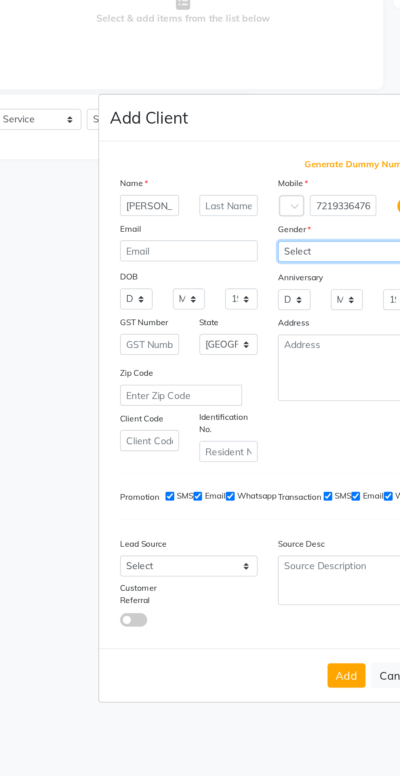
click at [234, 293] on select "Select [DEMOGRAPHIC_DATA] [DEMOGRAPHIC_DATA] Other Prefer Not To Say" at bounding box center [247, 299] width 83 height 13
click at [206, 293] on select "Select [DEMOGRAPHIC_DATA] [DEMOGRAPHIC_DATA] Other Prefer Not To Say" at bounding box center [247, 299] width 83 height 13
click at [241, 547] on button "Add" at bounding box center [247, 554] width 23 height 15
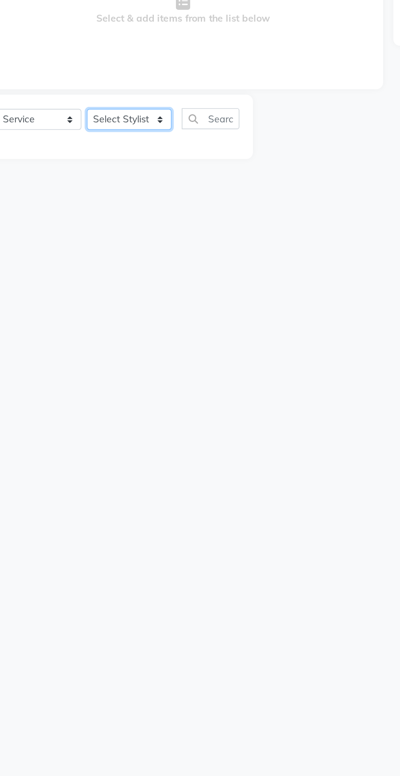
click at [123, 215] on select "Select Stylist [PERSON_NAME] PMS [PERSON_NAME] shop exe emply" at bounding box center [116, 220] width 51 height 13
click at [91, 214] on select "Select Stylist [PERSON_NAME] PMS [PERSON_NAME] shop exe emply" at bounding box center [116, 220] width 51 height 13
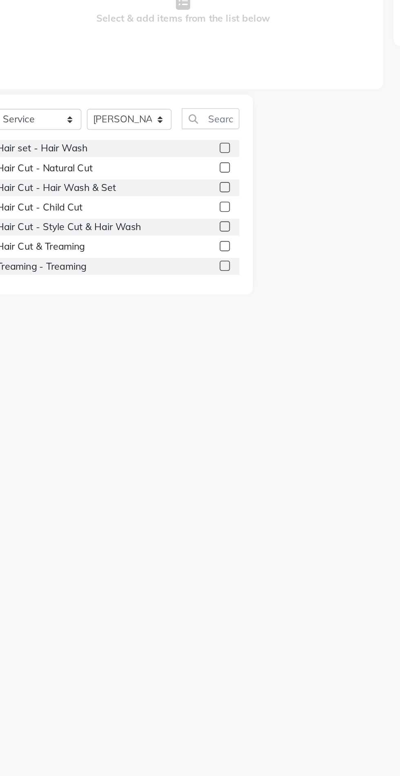
click at [183, 253] on div "Select Service Product Membership Package Voucher Prepaid Gift Card Select Styl…" at bounding box center [110, 265] width 162 height 120
click at [173, 249] on label at bounding box center [174, 249] width 6 height 6
click at [173, 249] on input "checkbox" at bounding box center [173, 249] width 5 height 5
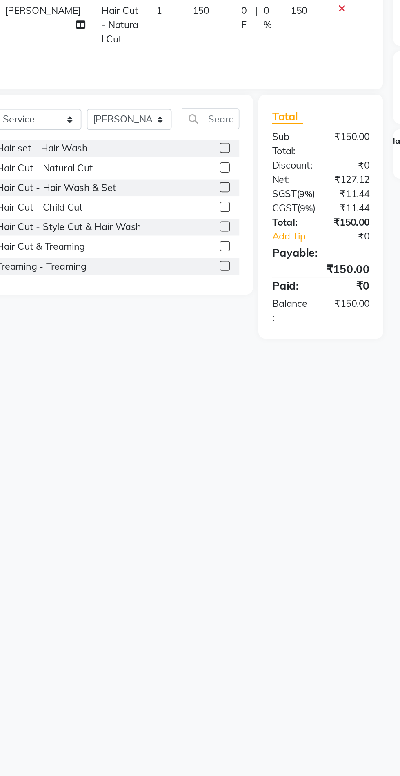
click at [173, 261] on label at bounding box center [174, 261] width 6 height 6
click at [173, 261] on input "checkbox" at bounding box center [173, 261] width 5 height 5
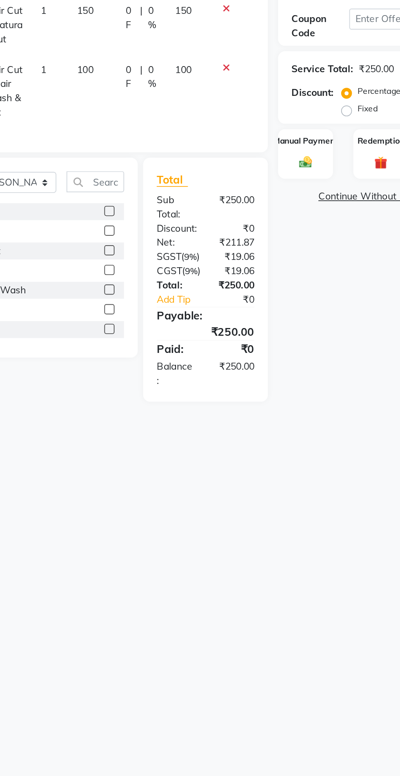
scroll to position [0, 0]
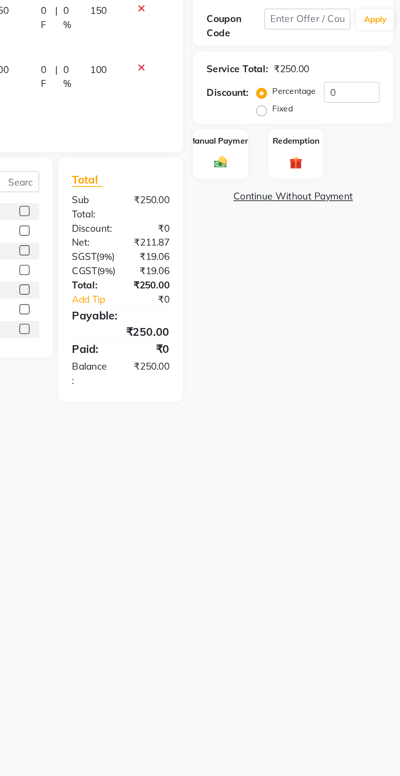
click at [295, 243] on img at bounding box center [292, 245] width 13 height 9
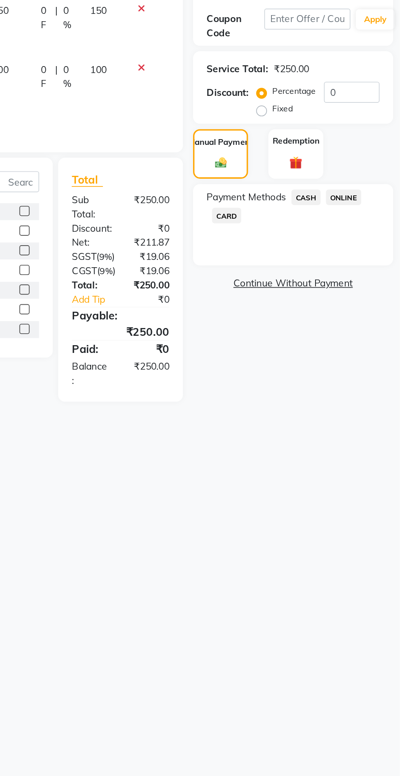
click at [371, 268] on span "ONLINE" at bounding box center [365, 266] width 21 height 9
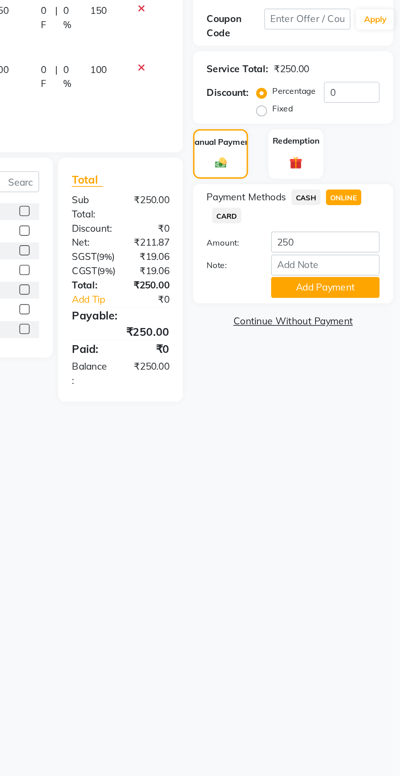
click at [360, 327] on button "Add Payment" at bounding box center [354, 321] width 65 height 13
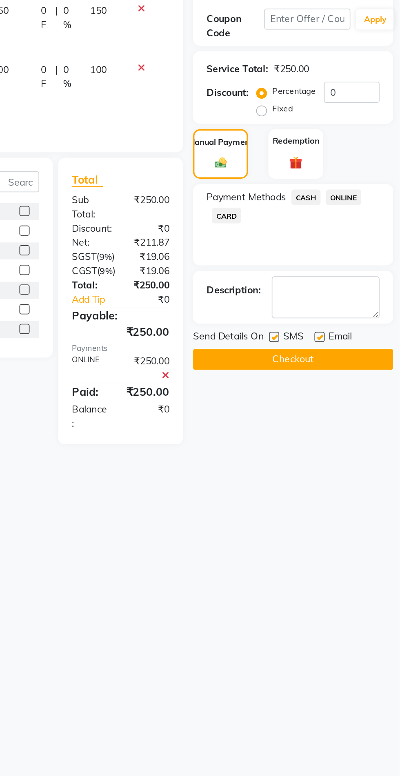
click at [343, 364] on button "Checkout" at bounding box center [335, 364] width 120 height 13
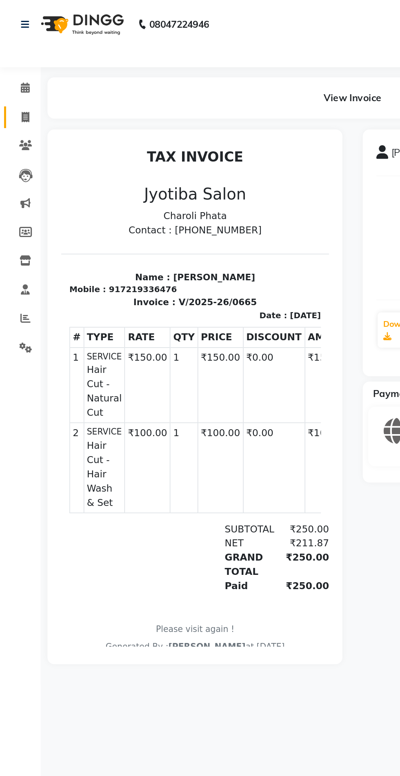
click at [21, 71] on span at bounding box center [15, 70] width 14 height 9
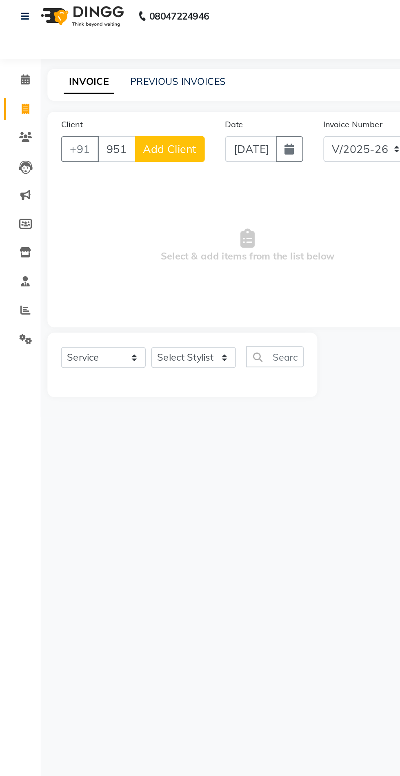
click at [107, 97] on span "Add Client" at bounding box center [102, 95] width 32 height 8
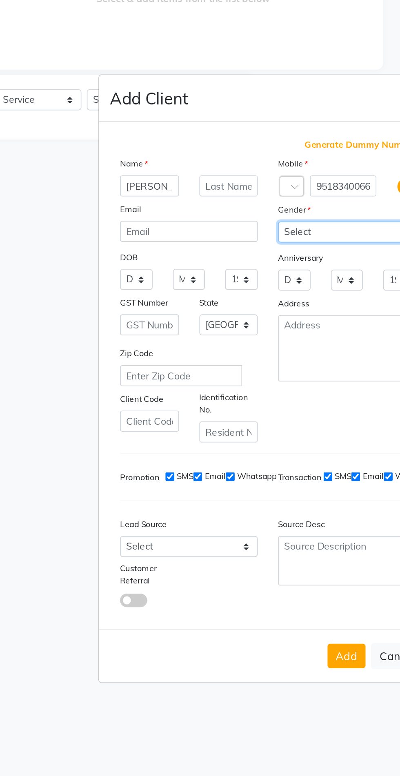
click at [243, 306] on select "Select [DEMOGRAPHIC_DATA] [DEMOGRAPHIC_DATA] Other Prefer Not To Say" at bounding box center [247, 299] width 83 height 13
click at [206, 306] on select "Select [DEMOGRAPHIC_DATA] [DEMOGRAPHIC_DATA] Other Prefer Not To Say" at bounding box center [247, 299] width 83 height 13
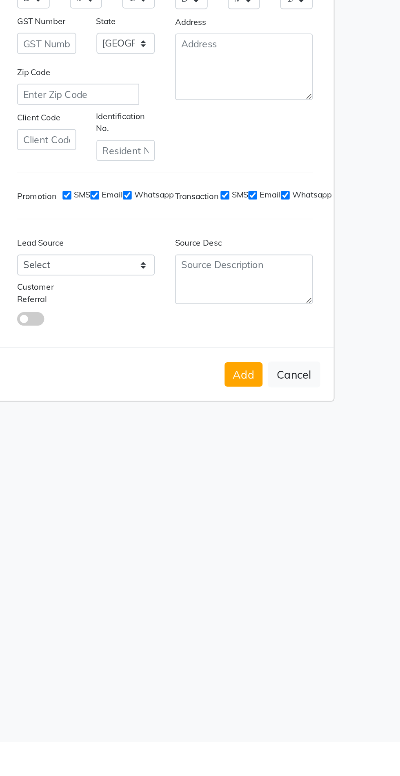
click at [248, 562] on button "Add" at bounding box center [247, 554] width 23 height 15
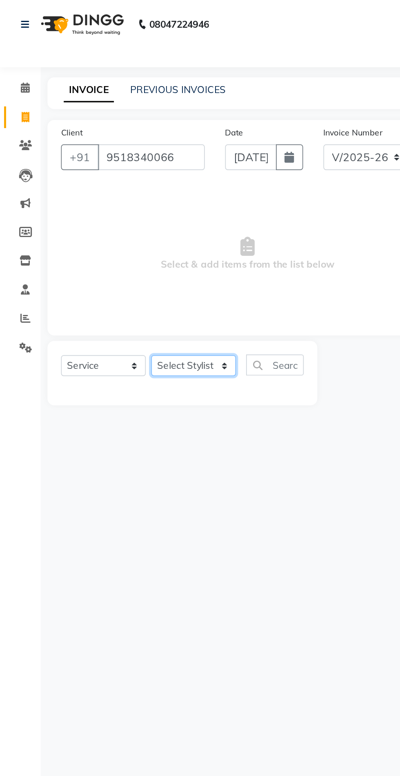
click at [131, 224] on select "Select Stylist [PERSON_NAME] PMS [PERSON_NAME] shop exe emply" at bounding box center [116, 220] width 51 height 13
click at [91, 214] on select "Select Stylist [PERSON_NAME] PMS [PERSON_NAME] shop exe emply" at bounding box center [116, 220] width 51 height 13
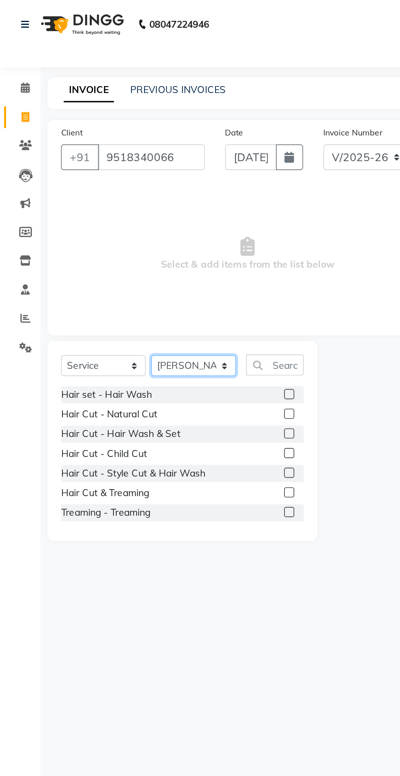
click at [119, 222] on select "Select Stylist [PERSON_NAME] PMS [PERSON_NAME] shop exe emply" at bounding box center [116, 220] width 51 height 13
click at [91, 214] on select "Select Stylist [PERSON_NAME] PMS [PERSON_NAME] shop exe emply" at bounding box center [116, 220] width 51 height 13
click at [173, 261] on label at bounding box center [174, 261] width 6 height 6
click at [173, 261] on input "checkbox" at bounding box center [173, 261] width 5 height 5
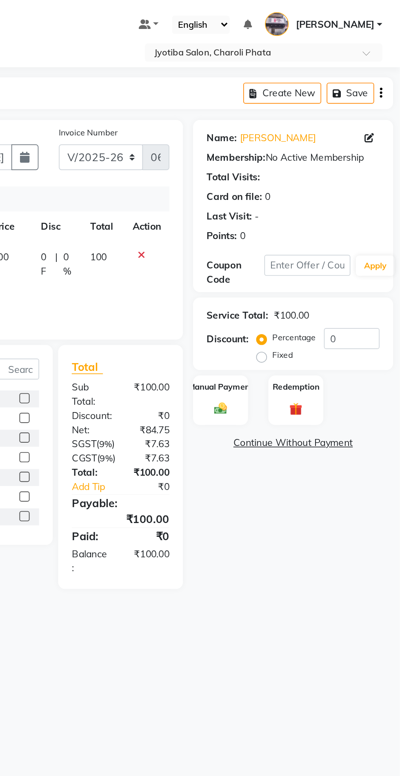
click at [297, 246] on img at bounding box center [292, 245] width 13 height 9
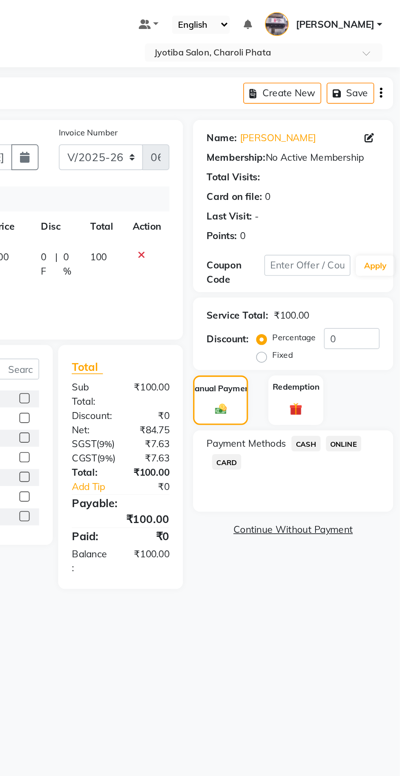
click at [371, 266] on span "ONLINE" at bounding box center [365, 266] width 21 height 9
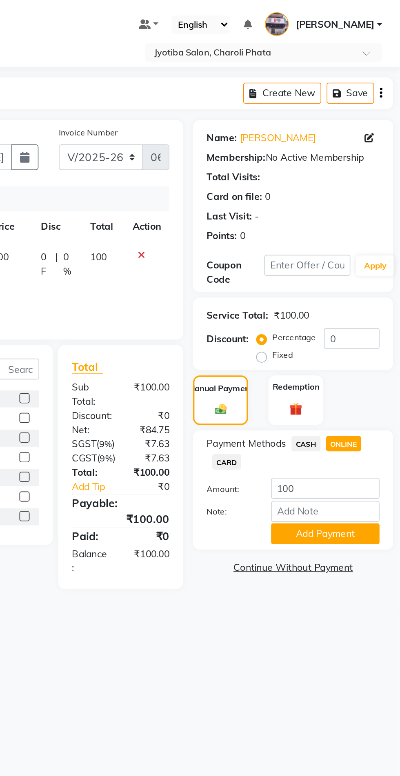
click at [358, 327] on button "Add Payment" at bounding box center [354, 321] width 65 height 13
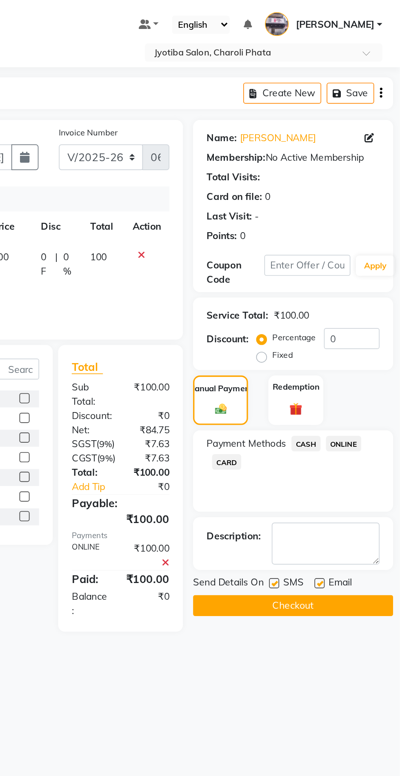
click at [345, 361] on button "Checkout" at bounding box center [335, 364] width 120 height 13
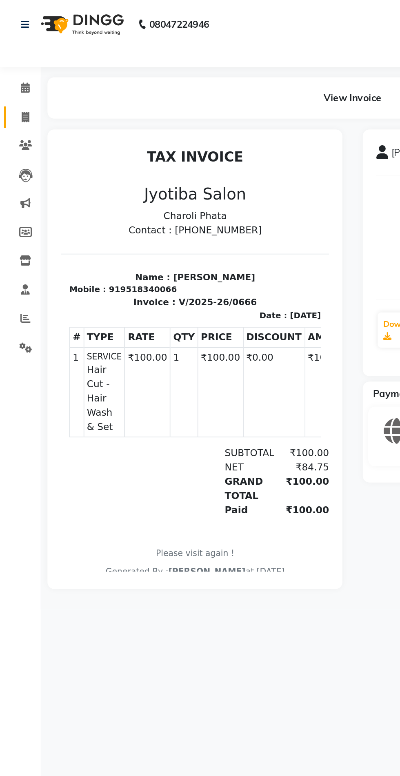
click at [20, 72] on span at bounding box center [15, 70] width 14 height 9
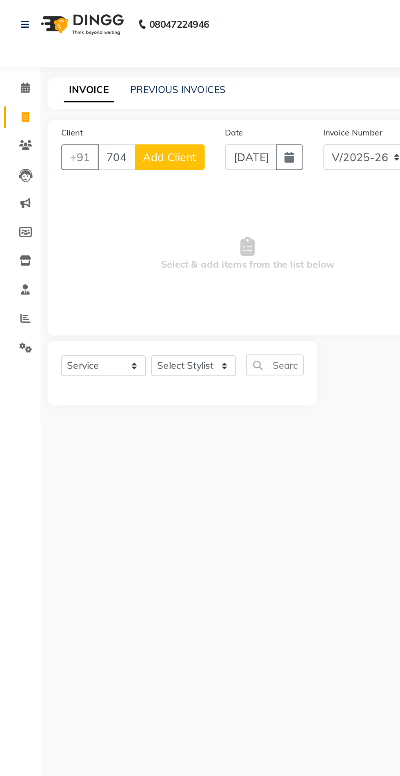
click at [108, 95] on span "Add Client" at bounding box center [102, 95] width 32 height 8
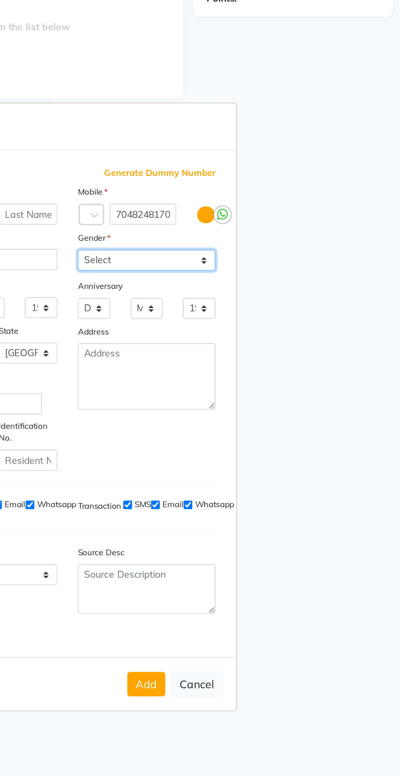
click at [264, 306] on select "Select [DEMOGRAPHIC_DATA] [DEMOGRAPHIC_DATA] Other Prefer Not To Say" at bounding box center [247, 299] width 83 height 13
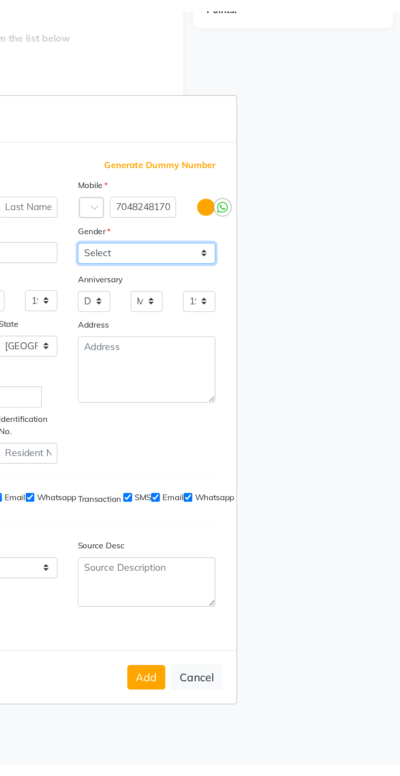
scroll to position [12, 0]
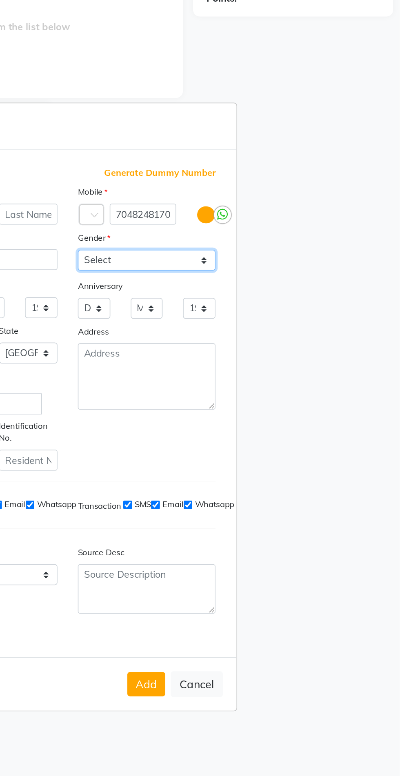
click at [206, 306] on select "Select [DEMOGRAPHIC_DATA] [DEMOGRAPHIC_DATA] Other Prefer Not To Say" at bounding box center [247, 299] width 83 height 13
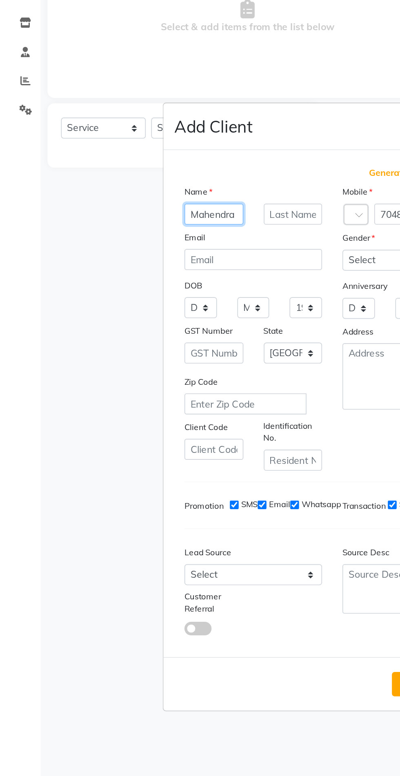
scroll to position [0, 0]
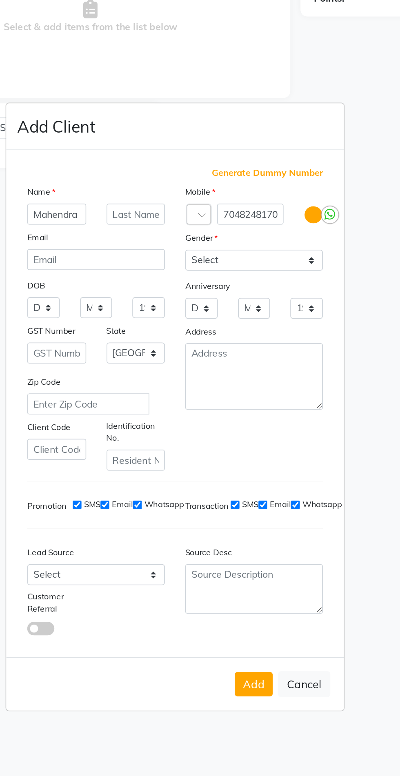
click at [243, 562] on button "Add" at bounding box center [247, 554] width 23 height 15
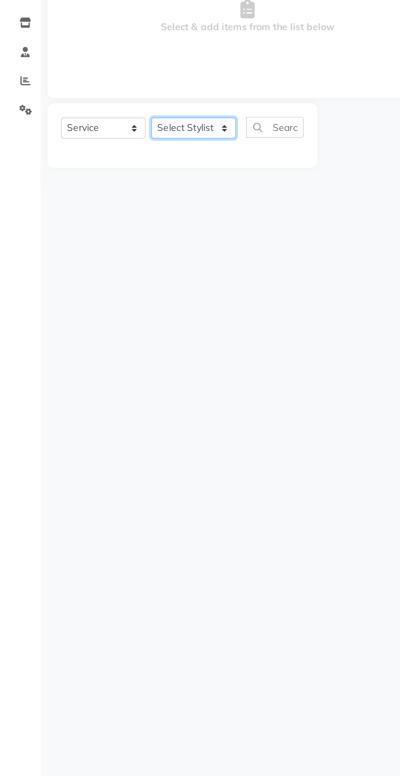
click at [130, 218] on select "Select Stylist [PERSON_NAME] PMS [PERSON_NAME] shop exe emply" at bounding box center [116, 220] width 51 height 13
click at [91, 214] on select "Select Stylist [PERSON_NAME] PMS [PERSON_NAME] shop exe emply" at bounding box center [116, 220] width 51 height 13
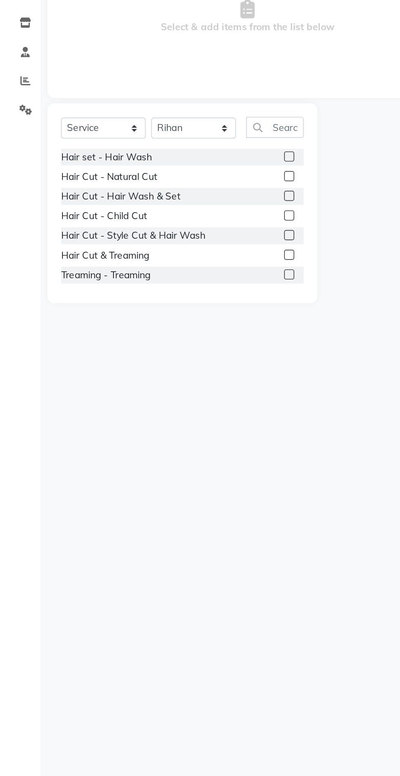
click at [173, 250] on label at bounding box center [174, 249] width 6 height 6
click at [173, 250] on input "checkbox" at bounding box center [173, 249] width 5 height 5
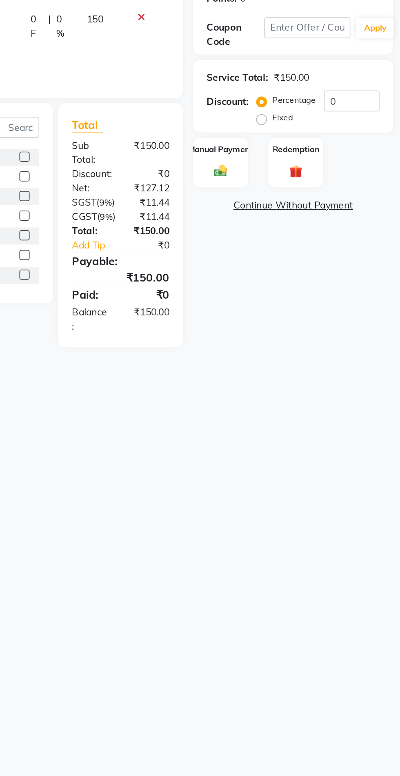
click at [298, 236] on label "Manual Payment" at bounding box center [291, 232] width 39 height 7
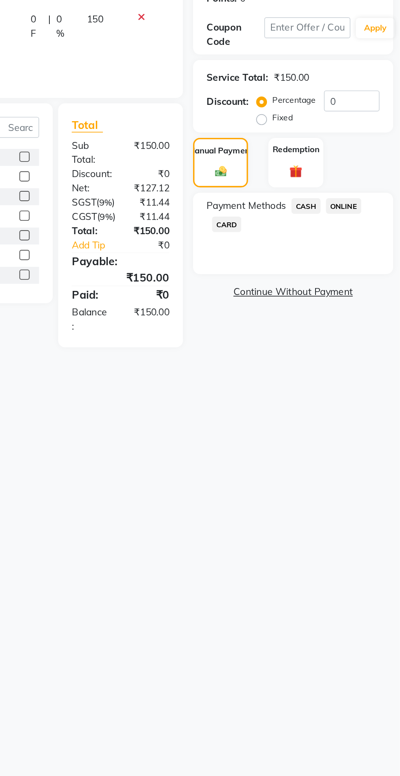
click at [346, 264] on span "CASH" at bounding box center [344, 266] width 18 height 9
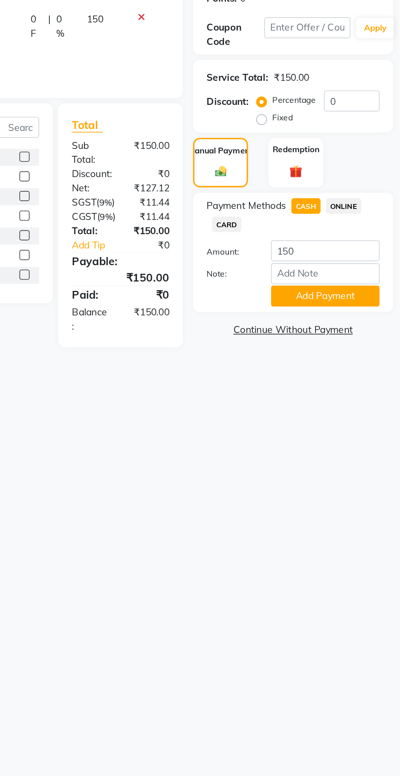
click at [355, 326] on button "Add Payment" at bounding box center [354, 321] width 65 height 13
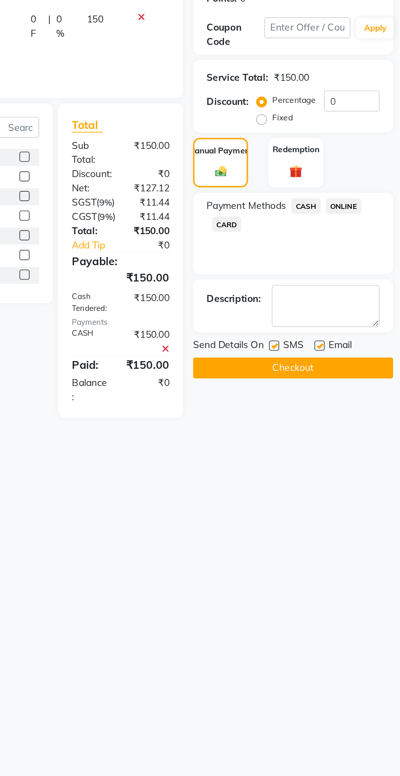
click at [339, 364] on button "Checkout" at bounding box center [335, 364] width 120 height 13
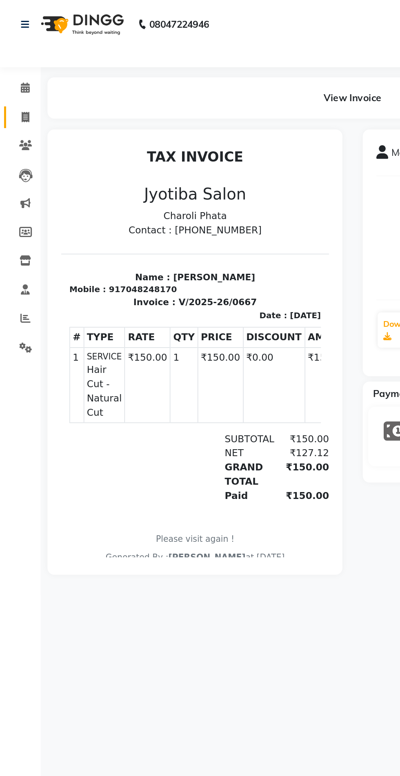
click at [15, 71] on icon at bounding box center [15, 70] width 4 height 6
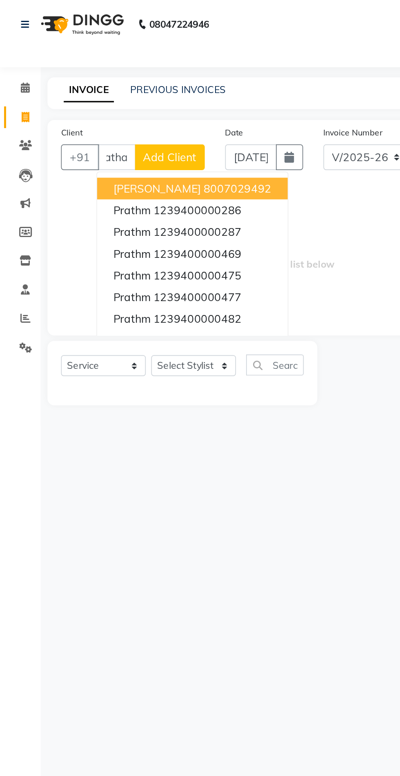
scroll to position [0, 13]
click at [118, 91] on span "Add Client" at bounding box center [102, 95] width 32 height 8
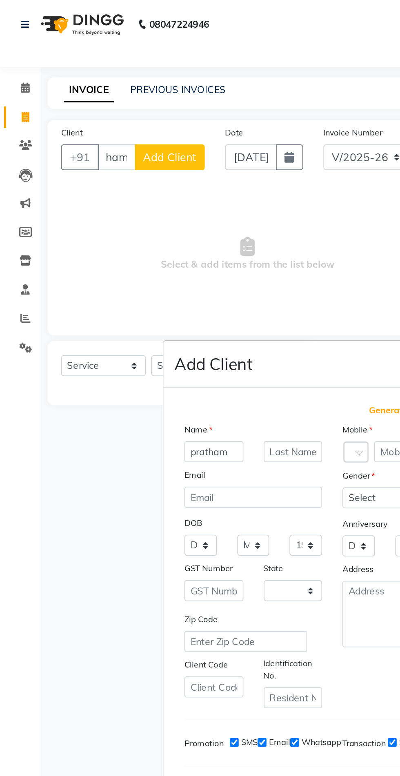
scroll to position [0, 0]
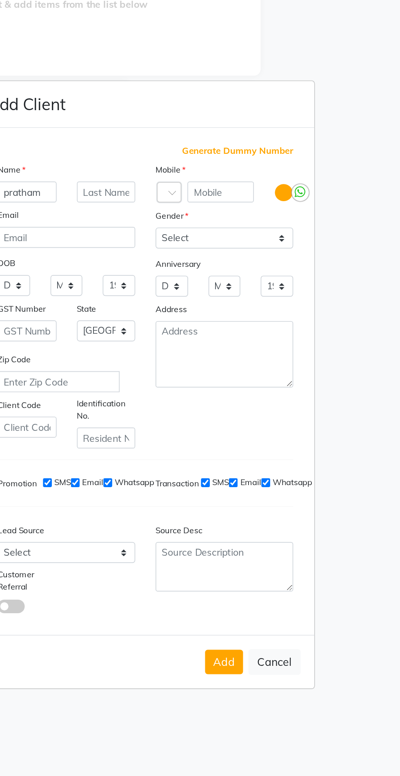
click at [271, 251] on span "Generate Dummy Number" at bounding box center [255, 247] width 67 height 8
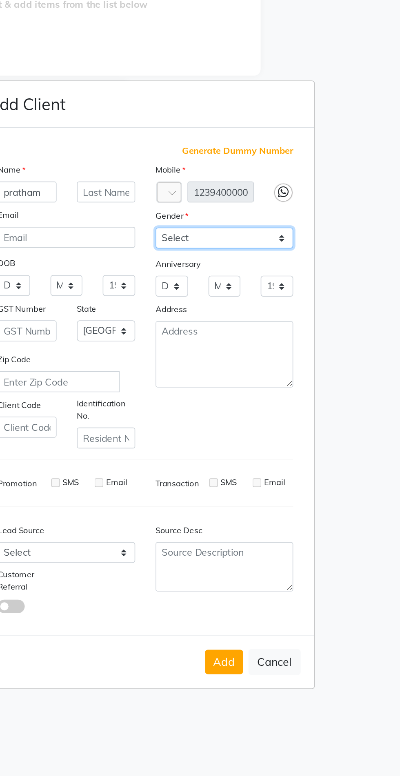
click at [255, 306] on select "Select [DEMOGRAPHIC_DATA] [DEMOGRAPHIC_DATA] Other Prefer Not To Say" at bounding box center [247, 299] width 83 height 13
click at [206, 306] on select "Select [DEMOGRAPHIC_DATA] [DEMOGRAPHIC_DATA] Other Prefer Not To Say" at bounding box center [247, 299] width 83 height 13
click at [249, 547] on button "Add" at bounding box center [247, 554] width 23 height 15
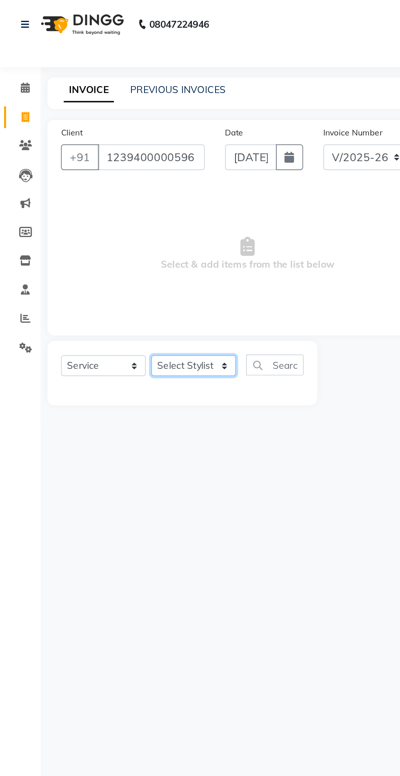
click at [126, 219] on select "Select Stylist [PERSON_NAME] PMS [PERSON_NAME] shop exe emply" at bounding box center [116, 220] width 51 height 13
click at [91, 214] on select "Select Stylist [PERSON_NAME] PMS [PERSON_NAME] shop exe emply" at bounding box center [116, 220] width 51 height 13
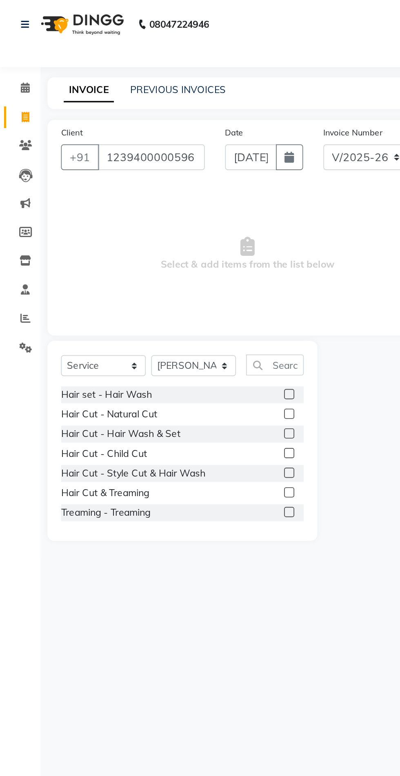
click at [173, 249] on label at bounding box center [174, 249] width 6 height 6
click at [173, 249] on input "checkbox" at bounding box center [173, 249] width 5 height 5
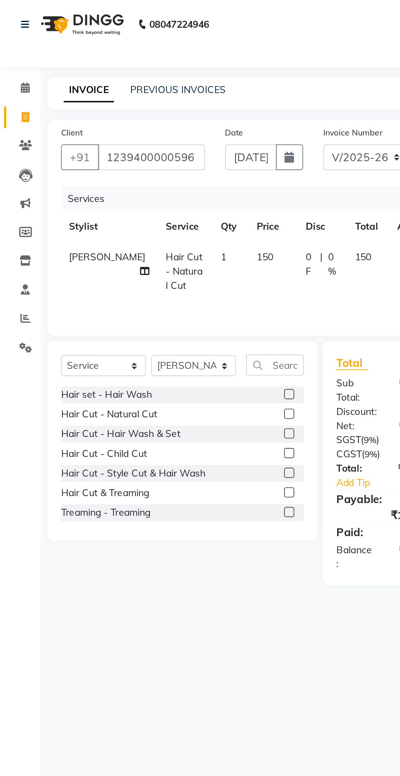
click at [173, 237] on label at bounding box center [174, 237] width 6 height 6
click at [173, 237] on input "checkbox" at bounding box center [173, 237] width 5 height 5
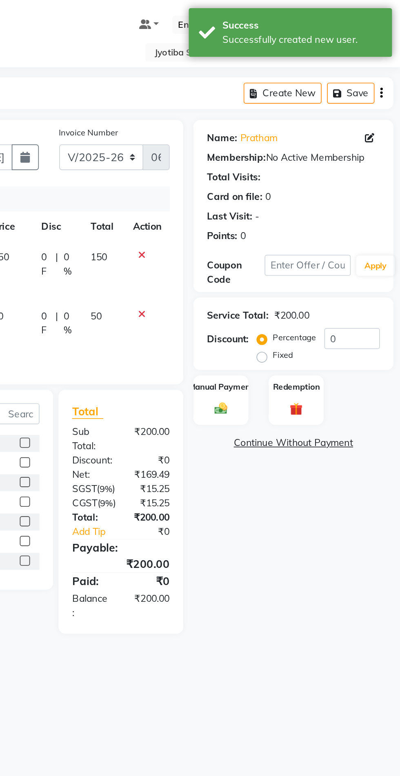
scroll to position [0, 0]
click at [298, 247] on img at bounding box center [292, 245] width 13 height 9
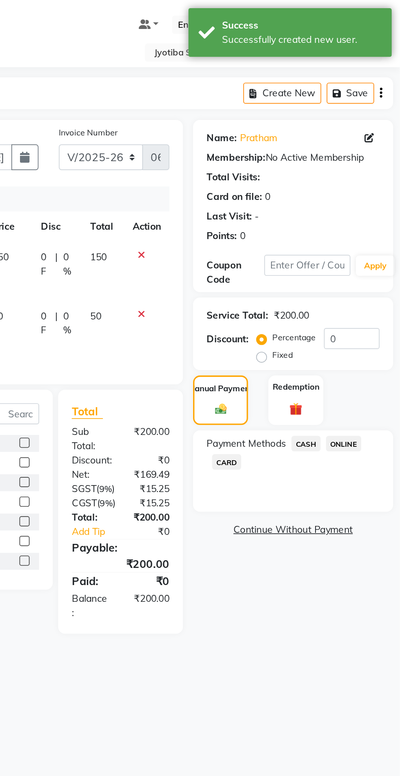
click at [369, 268] on span "ONLINE" at bounding box center [365, 266] width 21 height 9
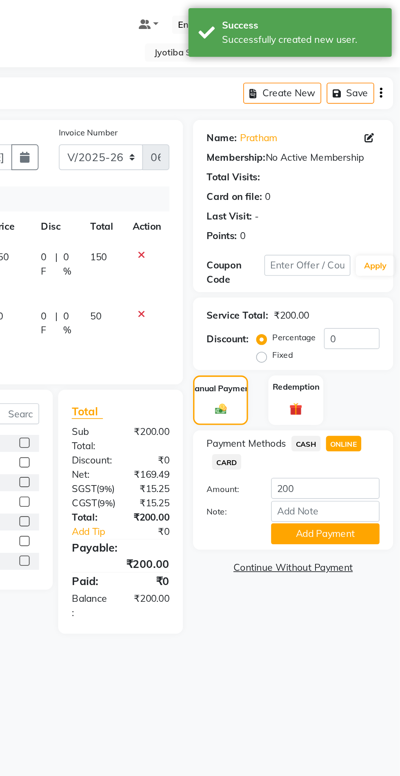
click at [359, 325] on button "Add Payment" at bounding box center [354, 321] width 65 height 13
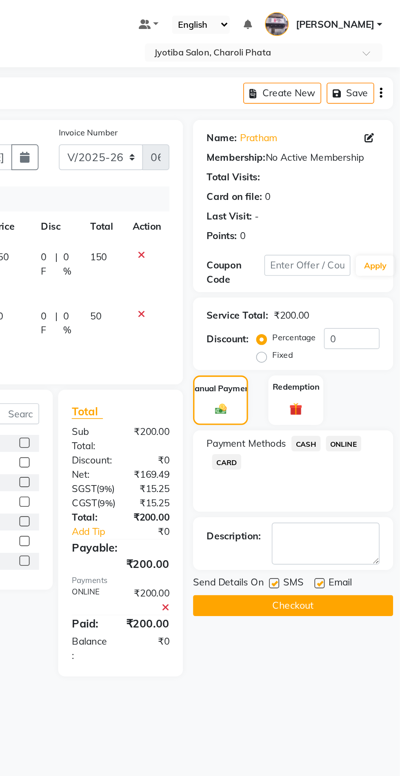
click at [332, 367] on button "Checkout" at bounding box center [335, 364] width 120 height 13
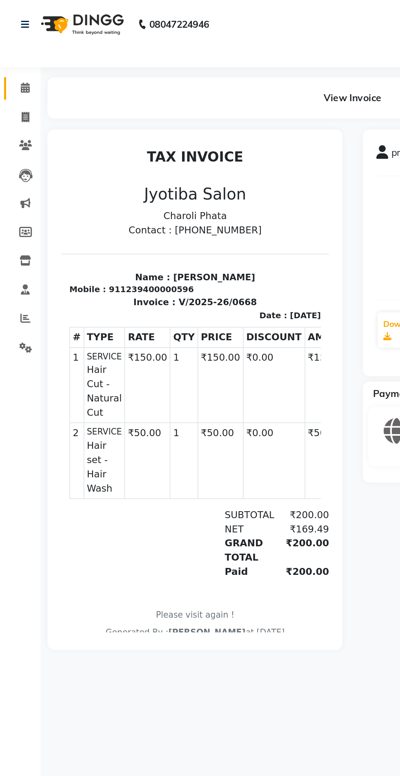
click at [20, 47] on link "Calendar" at bounding box center [12, 53] width 20 height 13
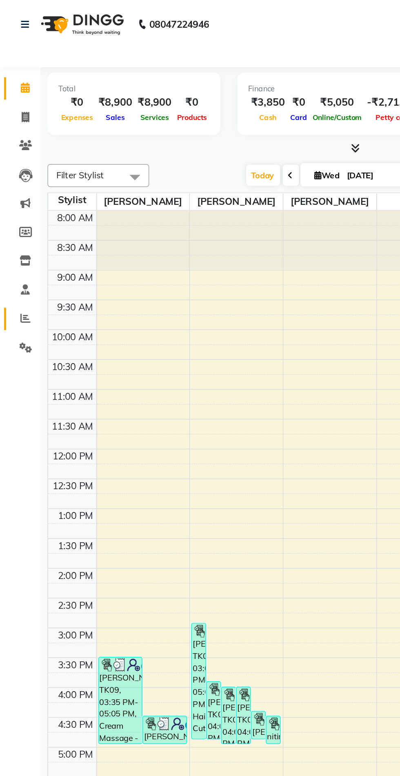
click at [16, 192] on icon at bounding box center [15, 191] width 6 height 6
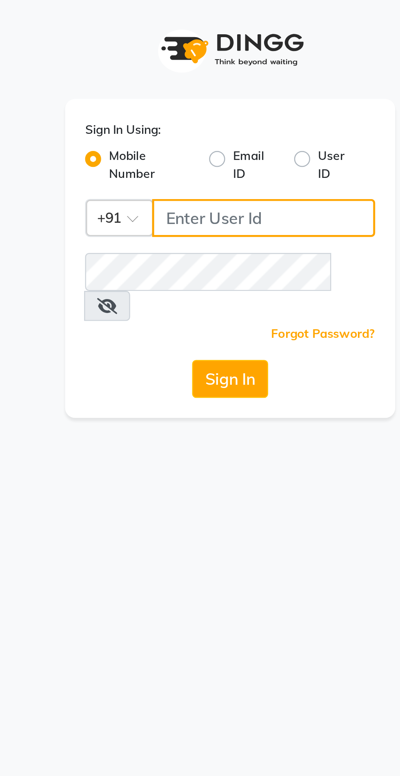
click at [185, 88] on input "Username" at bounding box center [213, 89] width 91 height 16
type input "8087909708"
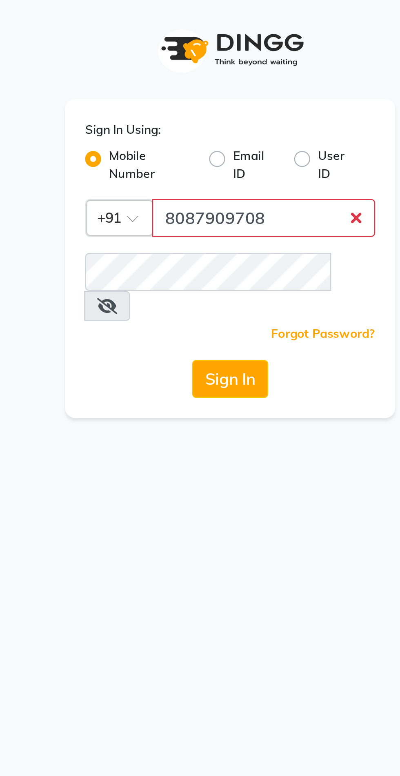
click at [184, 147] on button "Sign In" at bounding box center [199, 155] width 31 height 16
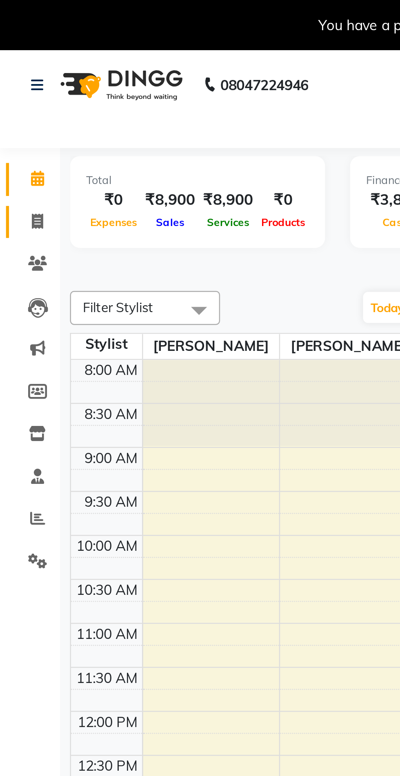
click at [18, 92] on span at bounding box center [15, 90] width 14 height 9
select select "service"
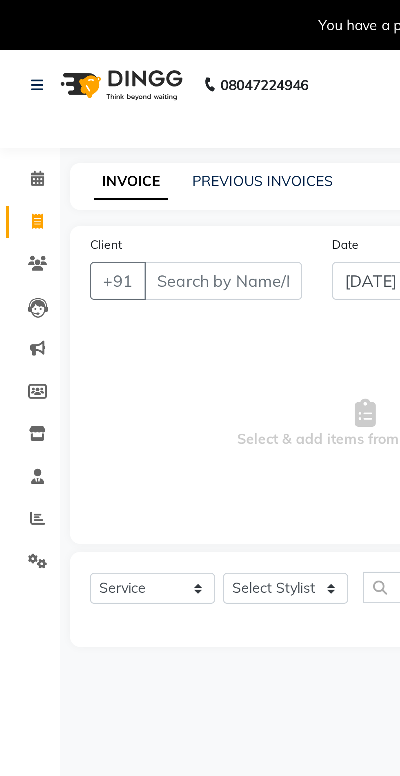
type input "0669"
select select "5577"
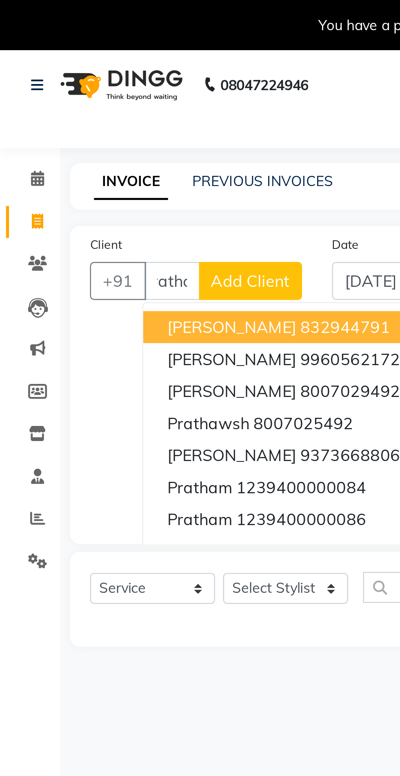
scroll to position [0, 12]
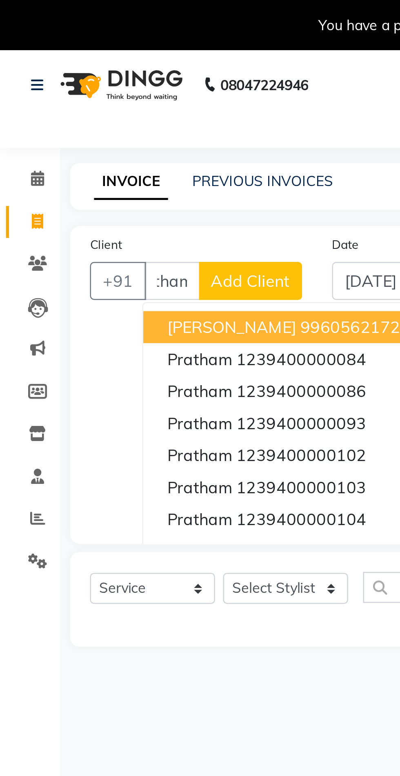
type input "pratham"
click at [102, 114] on span "Add Client" at bounding box center [102, 115] width 32 height 8
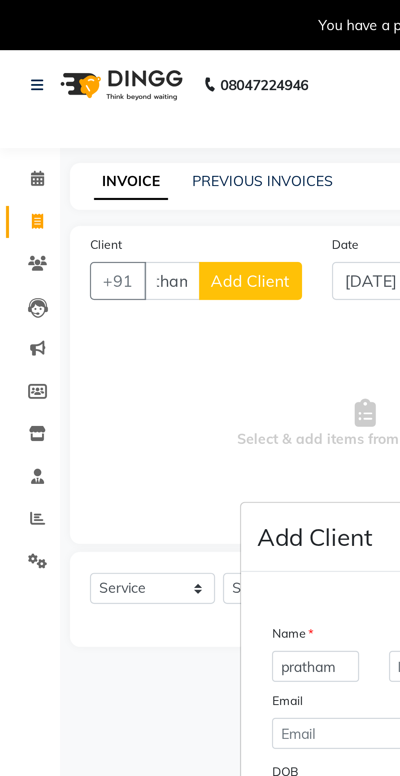
scroll to position [0, 0]
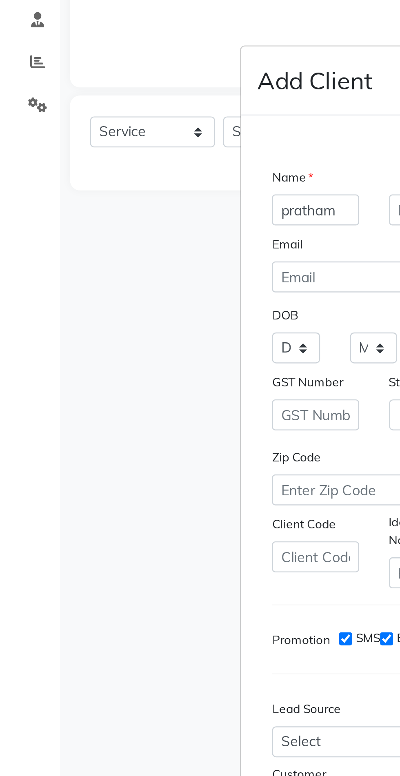
select select "22"
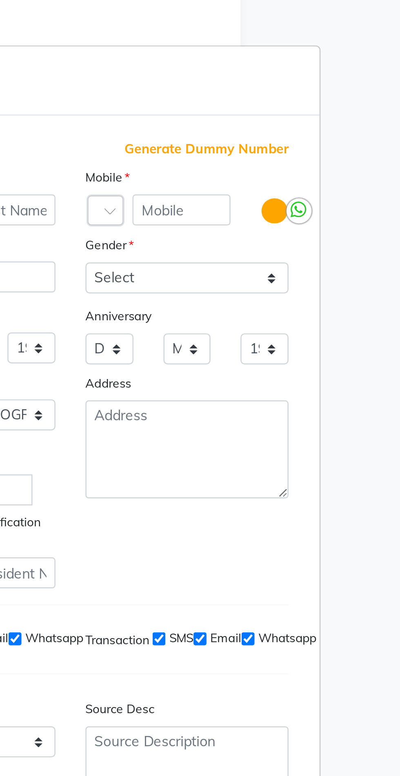
click at [257, 243] on span "Generate Dummy Number" at bounding box center [255, 247] width 67 height 8
type input "1239400000597"
checkbox input "false"
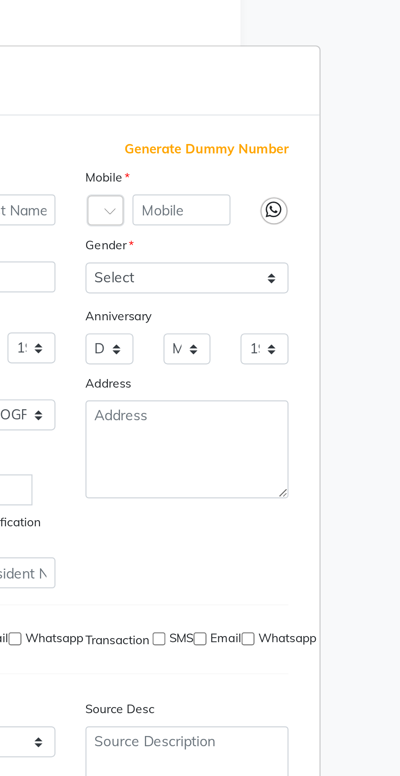
checkbox input "false"
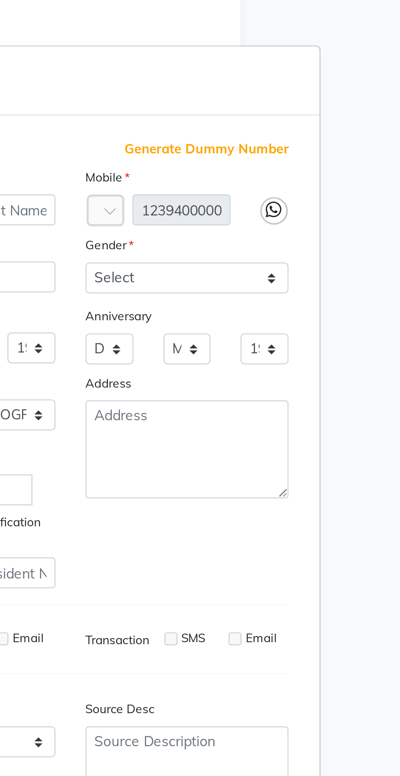
click at [222, 283] on label "Gender" at bounding box center [216, 286] width 20 height 7
click at [222, 293] on select "Select [DEMOGRAPHIC_DATA] [DEMOGRAPHIC_DATA] Other Prefer Not To Say" at bounding box center [247, 299] width 83 height 13
select select "[DEMOGRAPHIC_DATA]"
click at [206, 293] on select "Select [DEMOGRAPHIC_DATA] [DEMOGRAPHIC_DATA] Other Prefer Not To Say" at bounding box center [247, 299] width 83 height 13
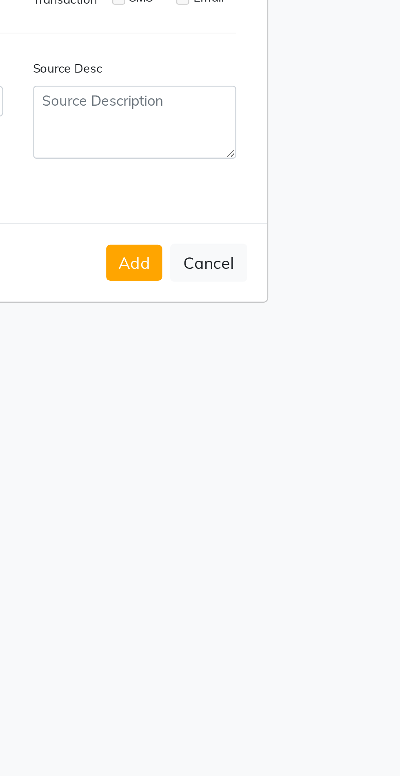
scroll to position [0, 0]
click at [248, 562] on button "Add" at bounding box center [247, 554] width 23 height 15
type input "1239400000597"
select select
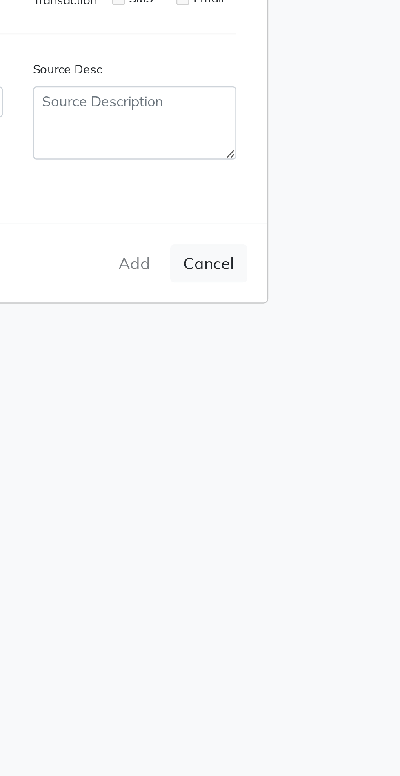
select select
select select "null"
select select
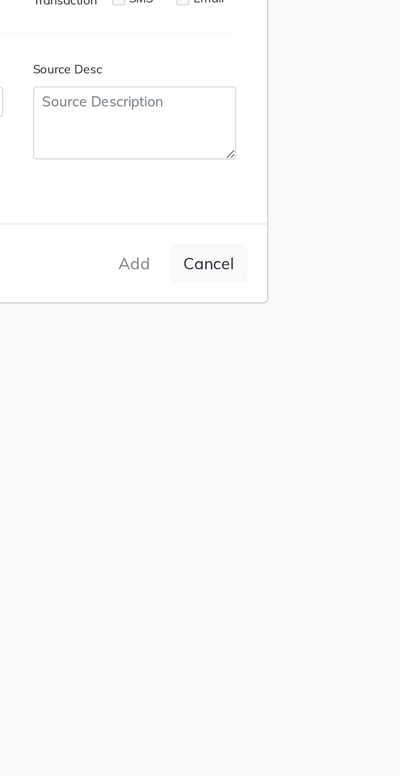
select select
checkbox input "false"
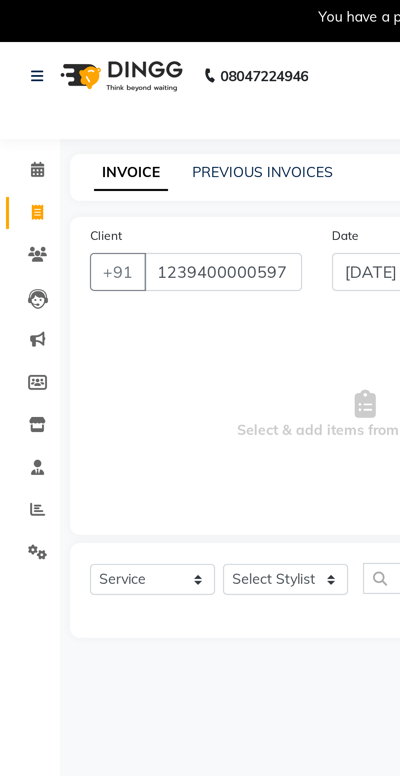
scroll to position [0, 0]
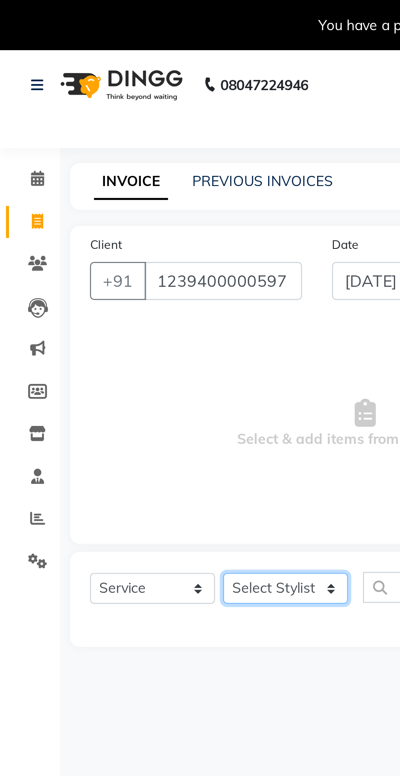
click at [106, 238] on select "Select Stylist [PERSON_NAME] PMS [PERSON_NAME] shop exe emply" at bounding box center [116, 240] width 51 height 13
select select "38049"
click at [91, 234] on select "Select Stylist [PERSON_NAME] PMS [PERSON_NAME] shop exe emply" at bounding box center [116, 240] width 51 height 13
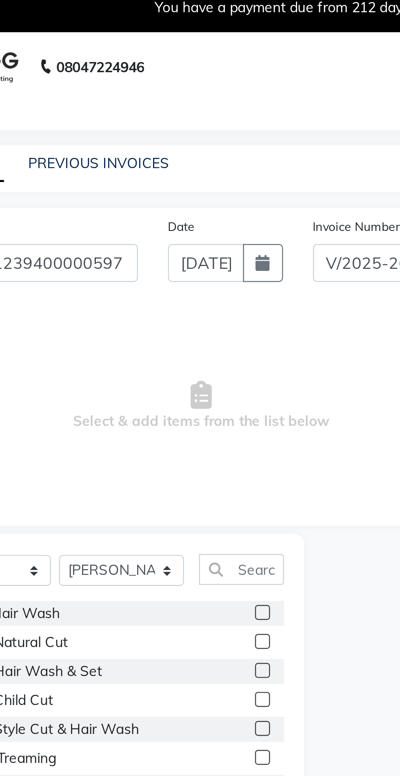
click at [179, 250] on div "Select Service Product Membership Package Voucher Prepaid Gift Card Select Styl…" at bounding box center [110, 242] width 146 height 19
click at [175, 257] on label at bounding box center [174, 257] width 6 height 6
click at [175, 257] on input "checkbox" at bounding box center [173, 257] width 5 height 5
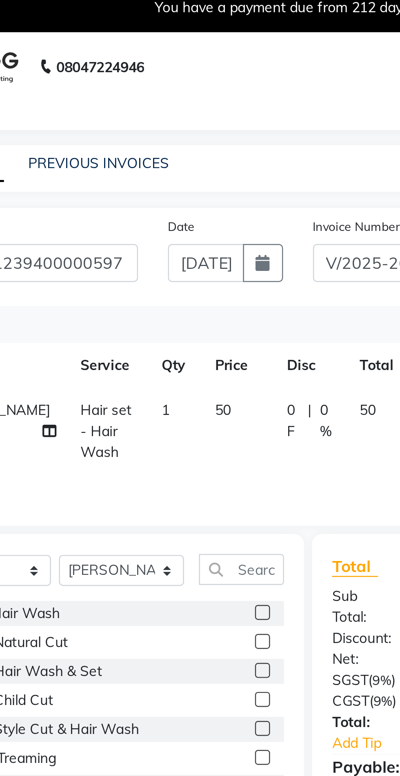
scroll to position [0, 6]
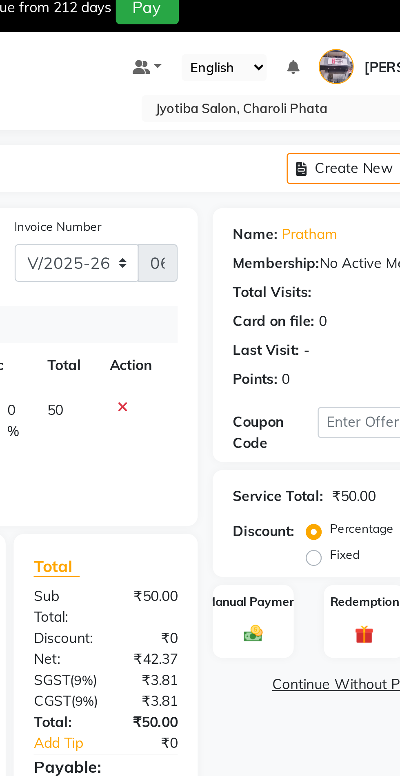
click at [290, 261] on img at bounding box center [292, 265] width 13 height 9
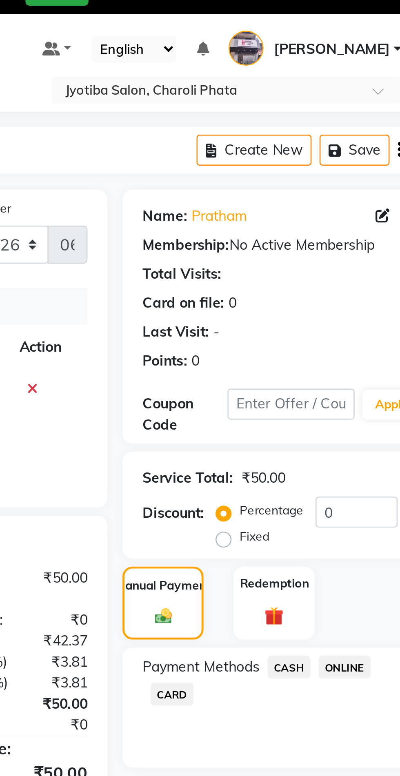
scroll to position [0, 0]
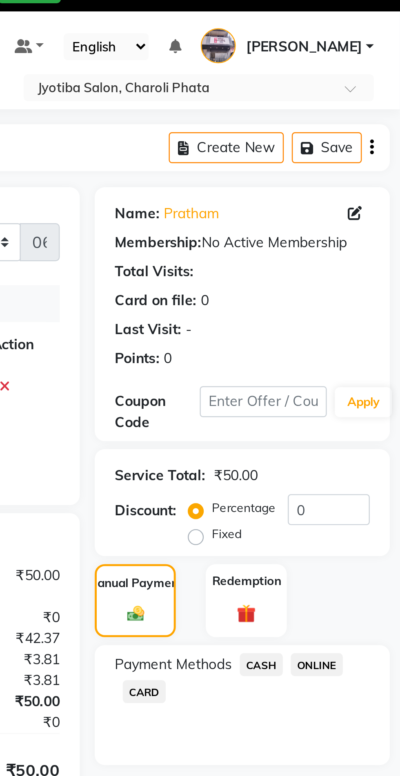
click at [341, 287] on span "CASH" at bounding box center [344, 286] width 18 height 9
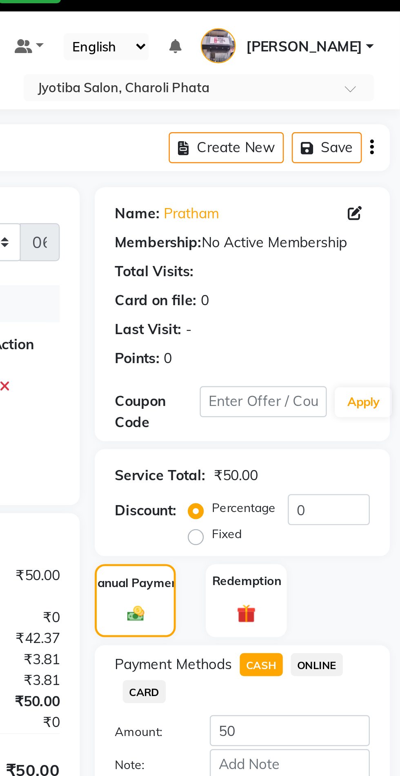
click at [356, 340] on button "Add Payment" at bounding box center [354, 341] width 65 height 13
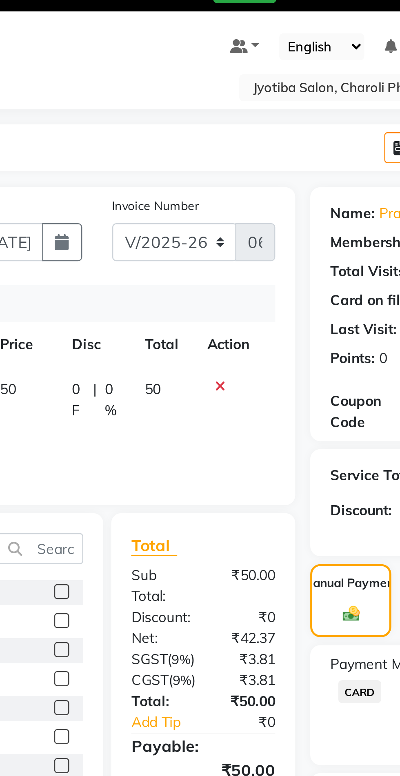
click at [173, 257] on label at bounding box center [174, 257] width 6 height 6
click at [173, 257] on input "checkbox" at bounding box center [173, 257] width 5 height 5
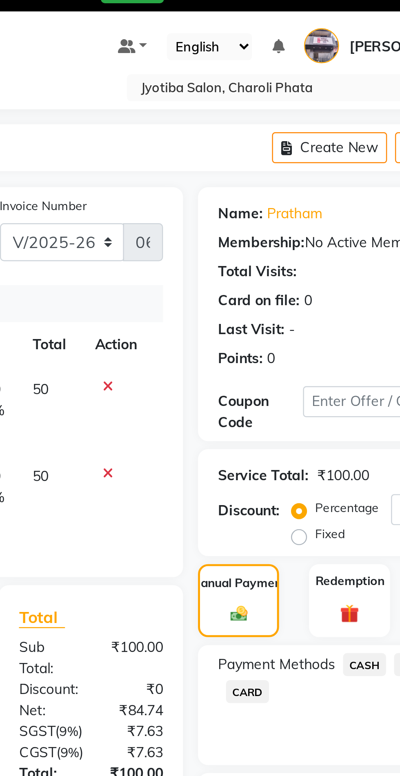
click at [337, 290] on span "CASH" at bounding box center [344, 286] width 18 height 9
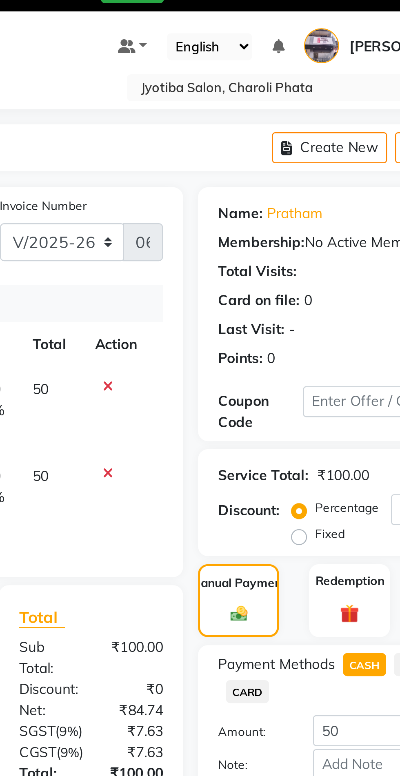
click at [338, 338] on button "Add Payment" at bounding box center [354, 341] width 65 height 13
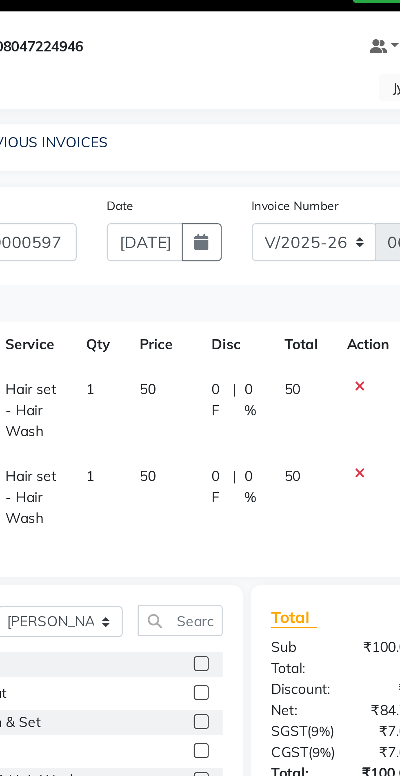
click at [173, 286] on label at bounding box center [174, 287] width 6 height 6
click at [173, 286] on input "checkbox" at bounding box center [173, 286] width 5 height 5
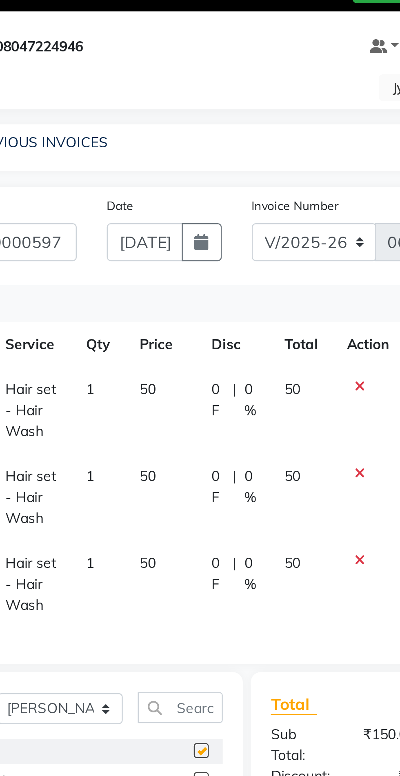
checkbox input "false"
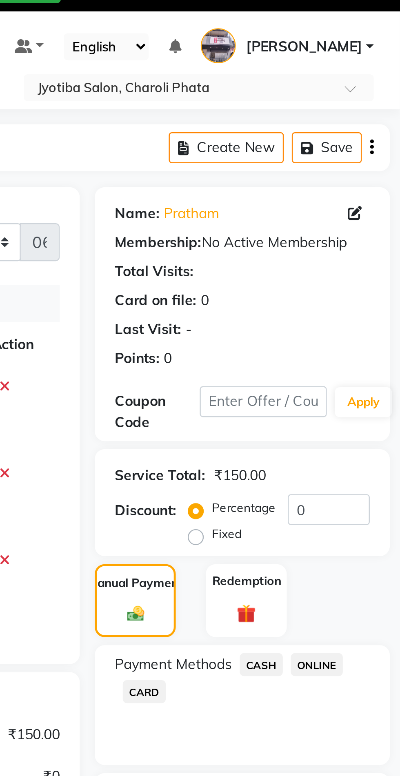
click at [368, 283] on span "ONLINE" at bounding box center [365, 286] width 21 height 9
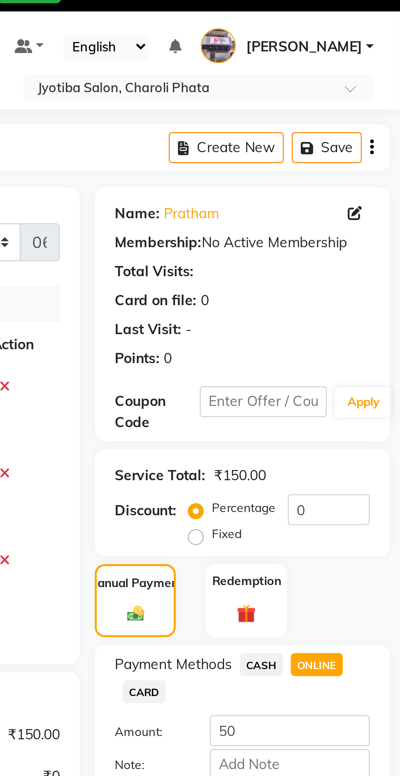
click at [359, 346] on button "Add Payment" at bounding box center [354, 341] width 65 height 13
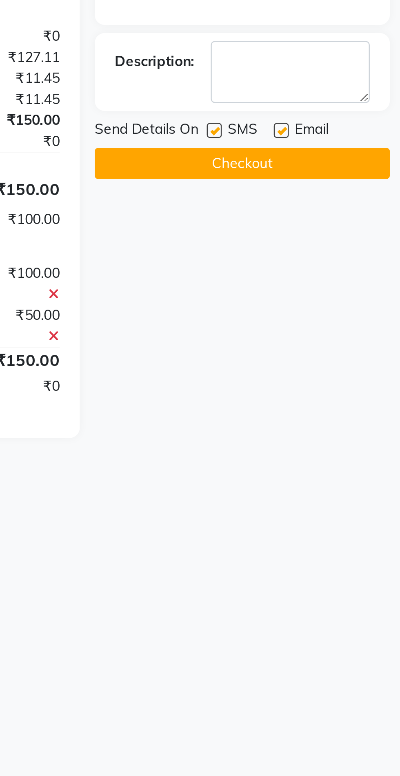
click at [306, 388] on button "Checkout" at bounding box center [335, 384] width 120 height 13
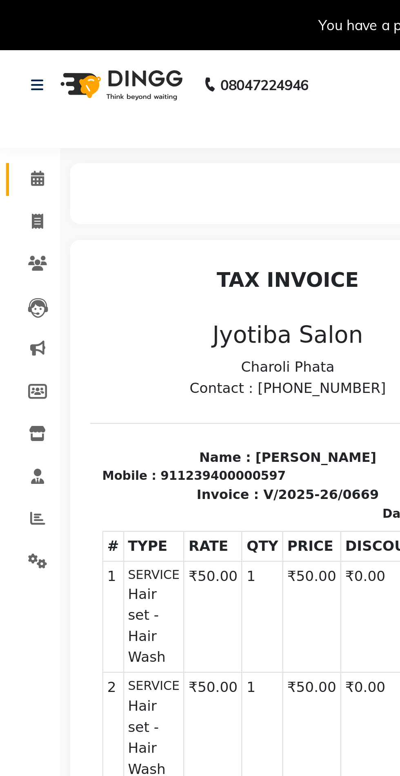
click at [16, 71] on icon at bounding box center [15, 73] width 5 height 6
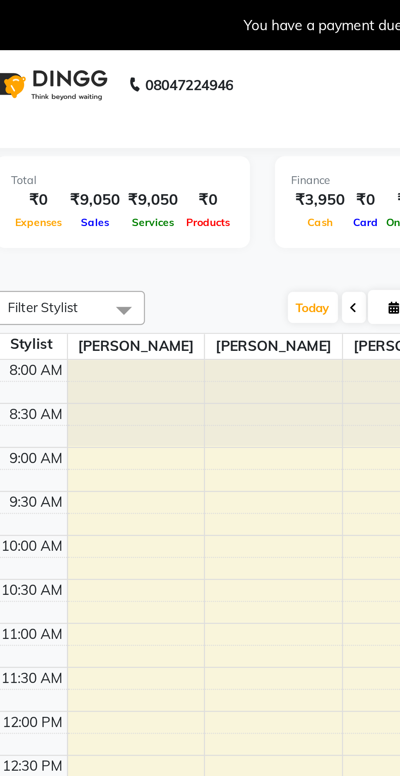
click at [72, 130] on span "Filter Stylist" at bounding box center [59, 126] width 61 height 14
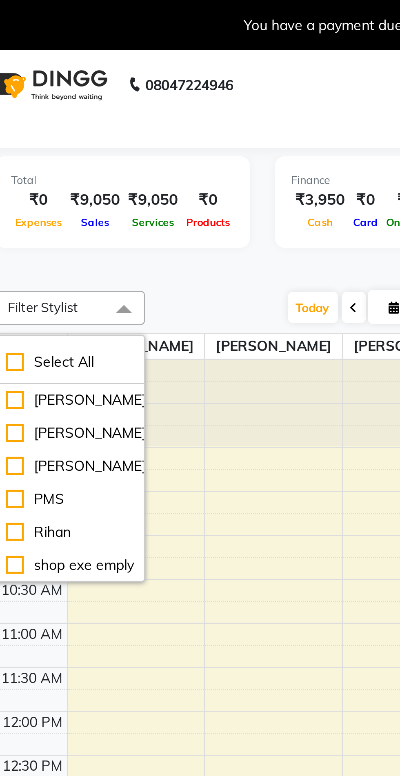
click at [125, 117] on div "Filter Stylist Select All Ali Amol Juned PMS Rihan shop exe emply Today Wed 03-…" at bounding box center [212, 454] width 367 height 679
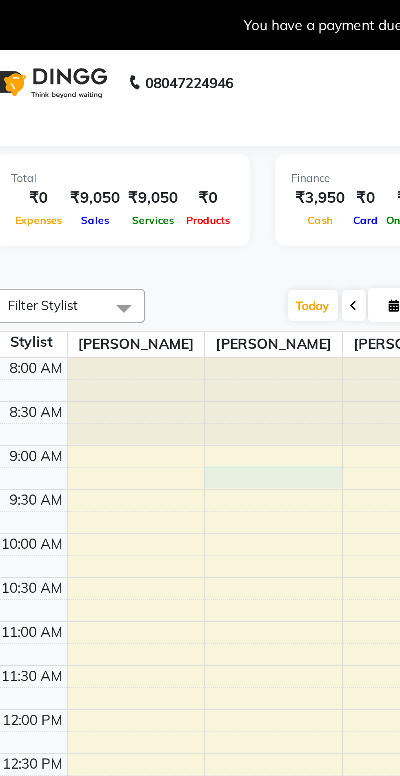
select select "38050"
select select "555"
select select "tentative"
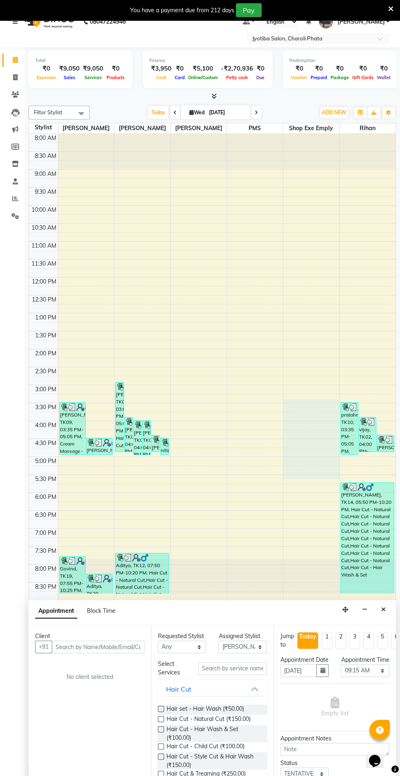
scroll to position [20, 0]
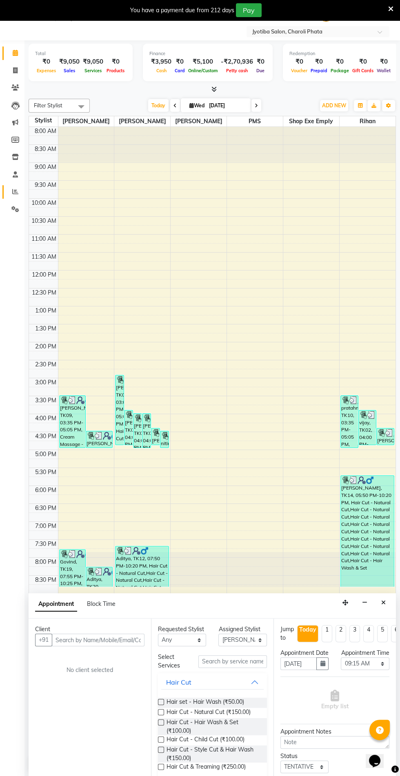
click at [4, 186] on link "Reports" at bounding box center [12, 191] width 20 height 13
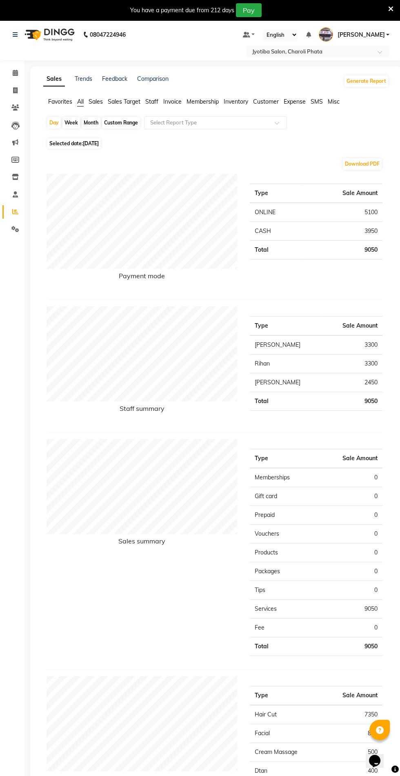
click at [92, 122] on div "Month" at bounding box center [91, 122] width 19 height 11
select select "9"
select select "2025"
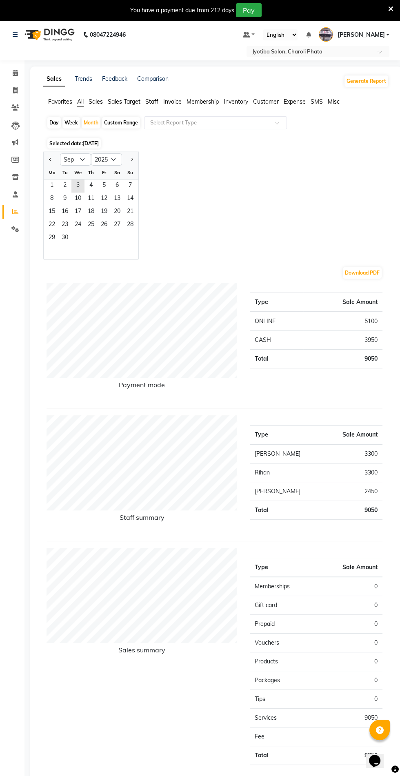
click at [51, 184] on span "1" at bounding box center [51, 185] width 13 height 13
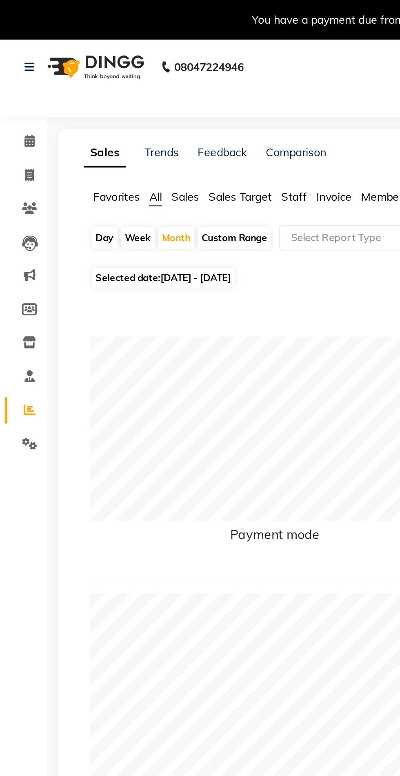
click at [49, 124] on div "Day" at bounding box center [53, 122] width 13 height 11
select select "9"
select select "2025"
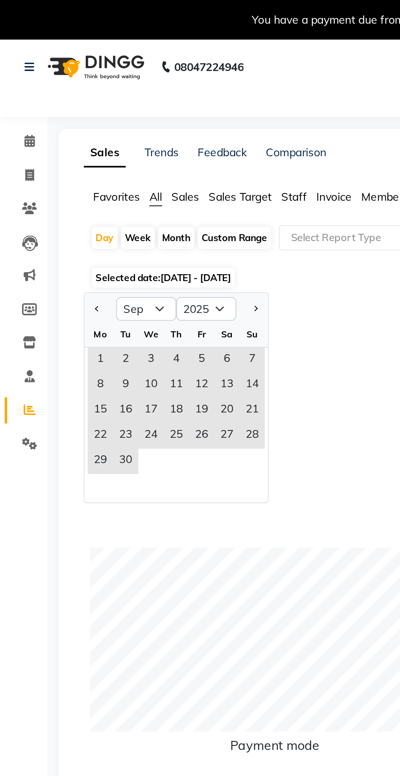
click at [49, 173] on div "Mo" at bounding box center [51, 172] width 13 height 13
click at [48, 181] on span "1" at bounding box center [51, 185] width 13 height 13
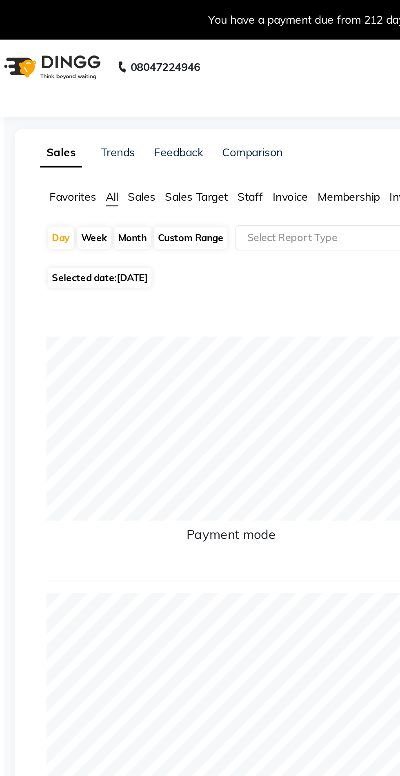
click at [53, 124] on div "Day" at bounding box center [53, 122] width 13 height 11
select select "9"
select select "2025"
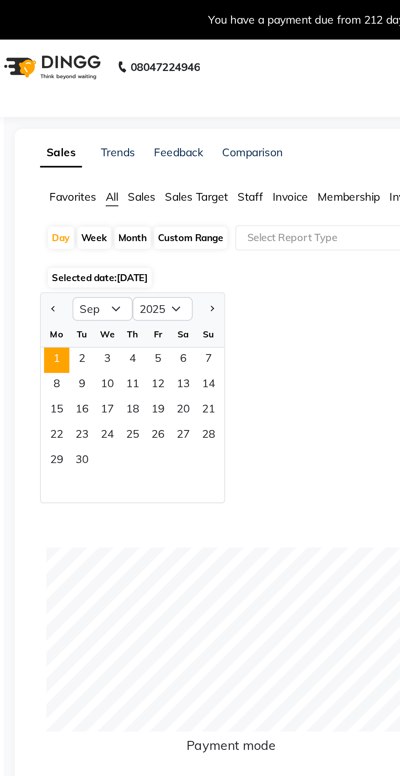
click at [64, 184] on span "2" at bounding box center [64, 185] width 13 height 13
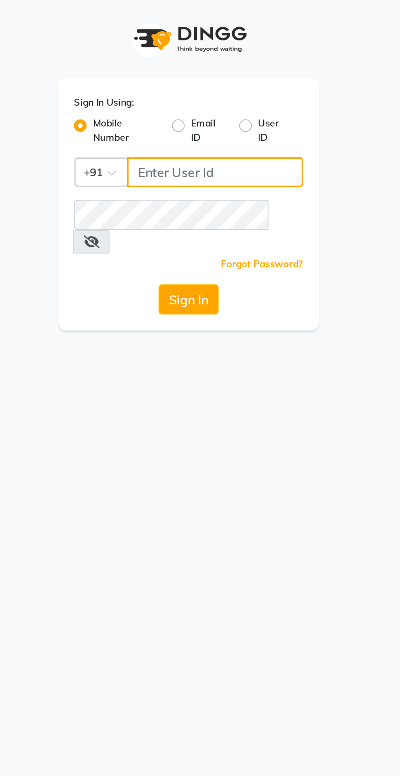
click at [217, 85] on input "Username" at bounding box center [213, 89] width 91 height 16
type input "8087909708"
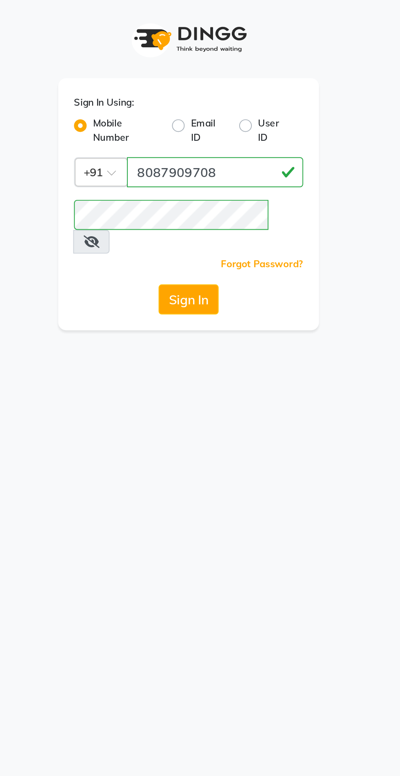
click at [184, 147] on button "Sign In" at bounding box center [199, 155] width 31 height 16
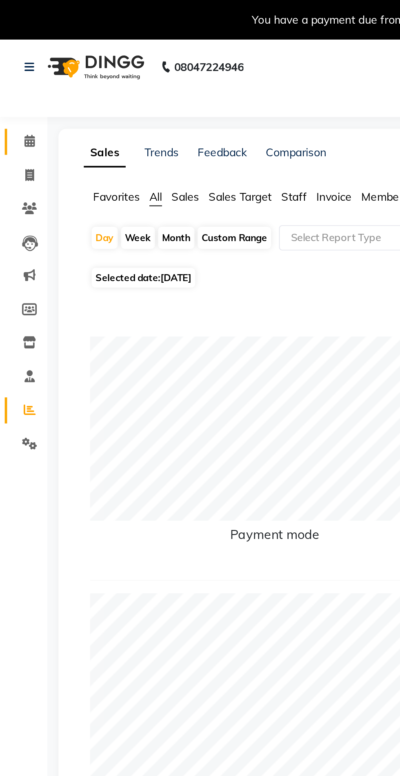
click at [13, 73] on icon at bounding box center [15, 73] width 5 height 6
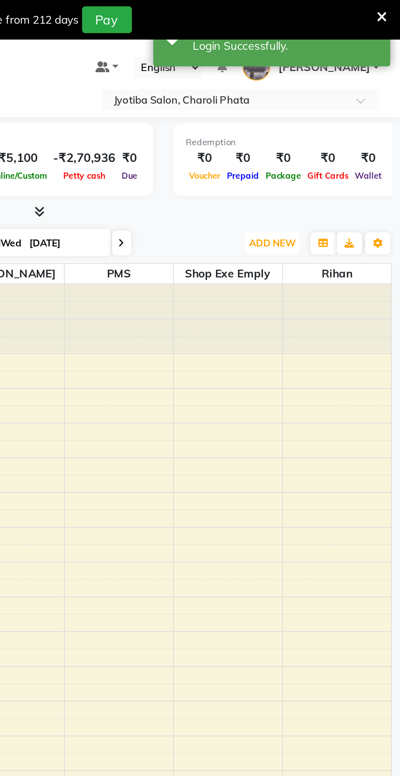
click at [333, 120] on button "ADD NEW Toggle Dropdown" at bounding box center [334, 125] width 28 height 11
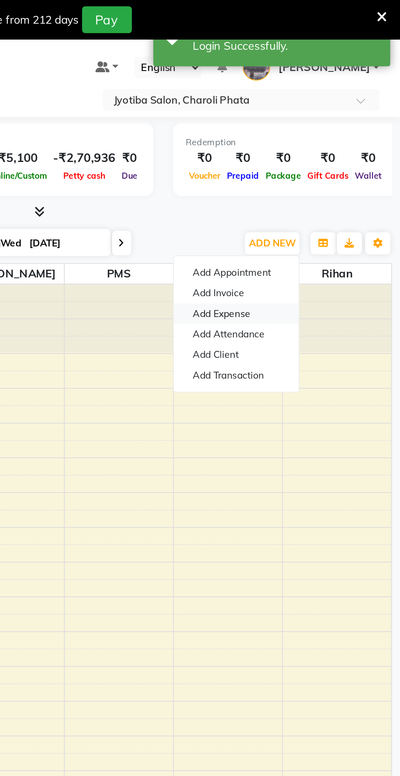
click at [324, 162] on link "Add Expense" at bounding box center [315, 162] width 64 height 11
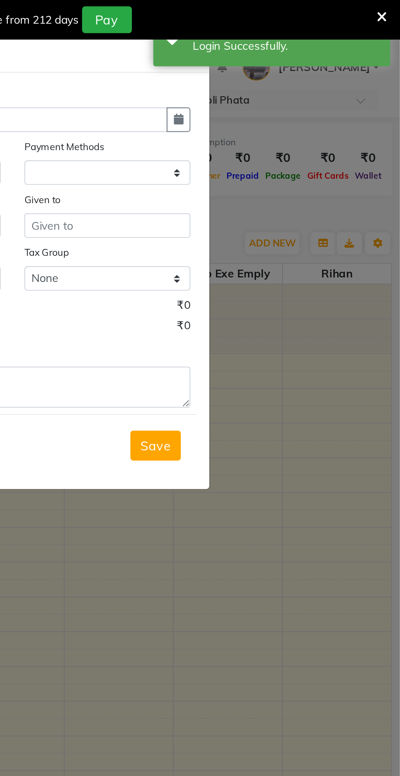
select select "1"
select select "4513"
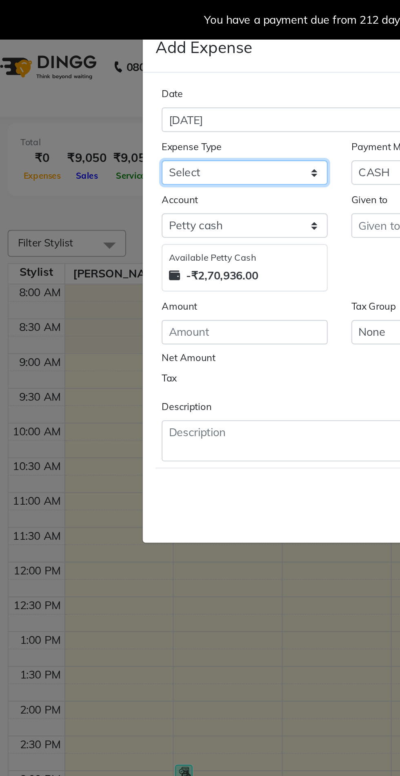
click at [152, 88] on select "Select Advance salary Advance salary ajaj Bank charges Car maintenance Cash tra…" at bounding box center [151, 89] width 86 height 13
select select "18043"
click at [108, 83] on select "Select Advance salary Advance salary ajaj Bank charges Car maintenance Cash tra…" at bounding box center [151, 89] width 86 height 13
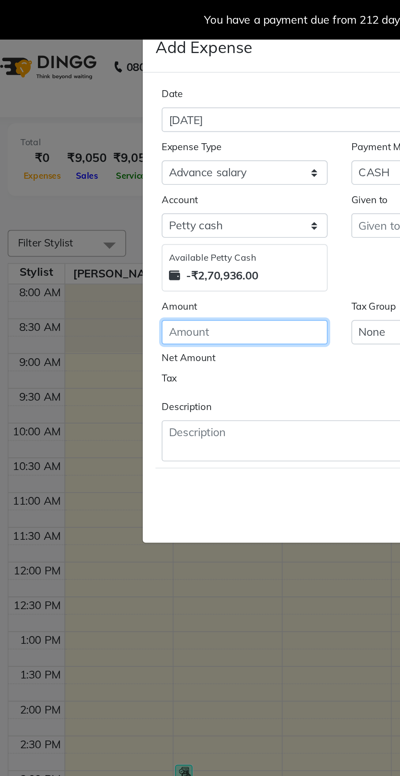
click at [133, 173] on input "number" at bounding box center [151, 171] width 86 height 13
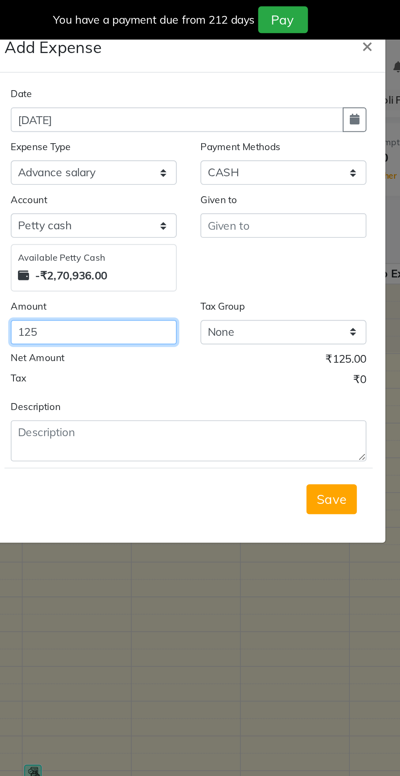
type input "125"
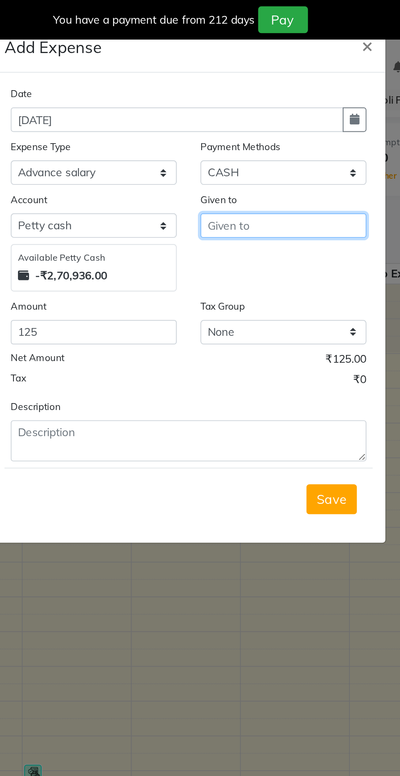
click at [223, 120] on input "text" at bounding box center [249, 116] width 86 height 13
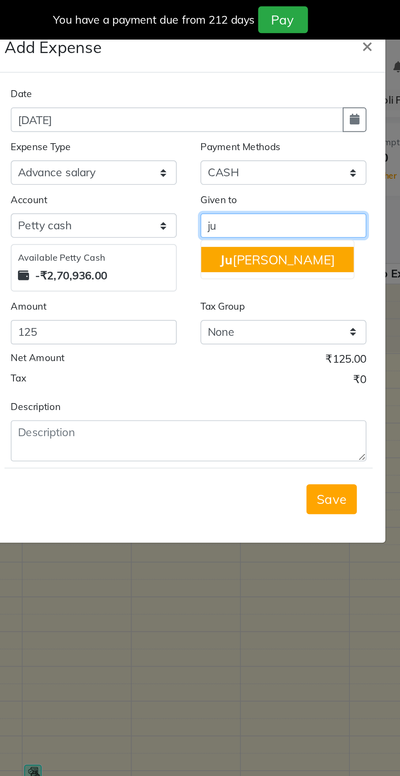
click at [241, 136] on button "Ju ned" at bounding box center [245, 134] width 79 height 13
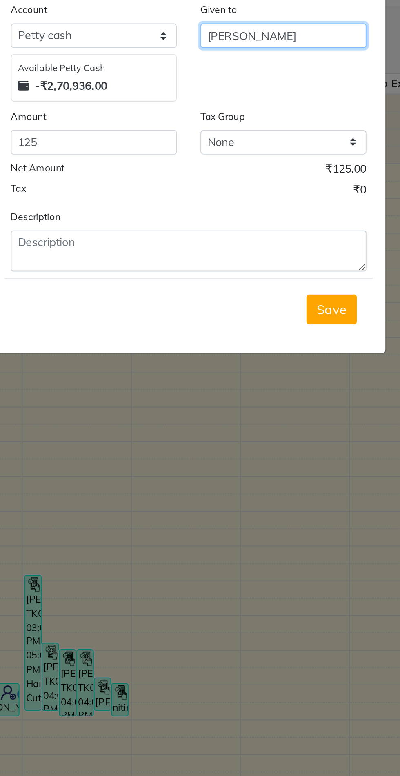
type input "[PERSON_NAME]"
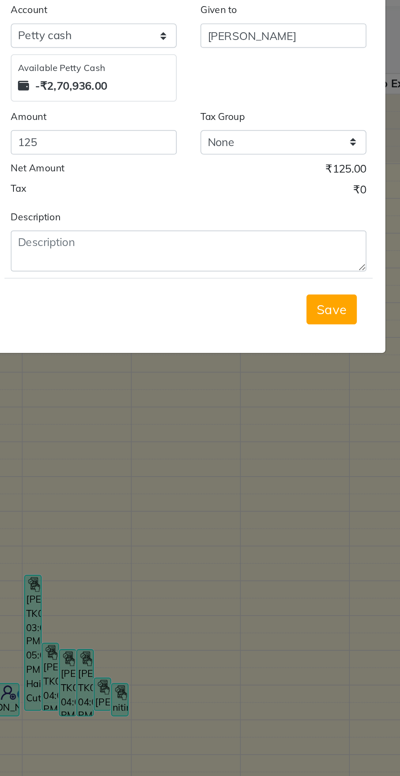
click at [270, 258] on span "Save" at bounding box center [274, 258] width 16 height 8
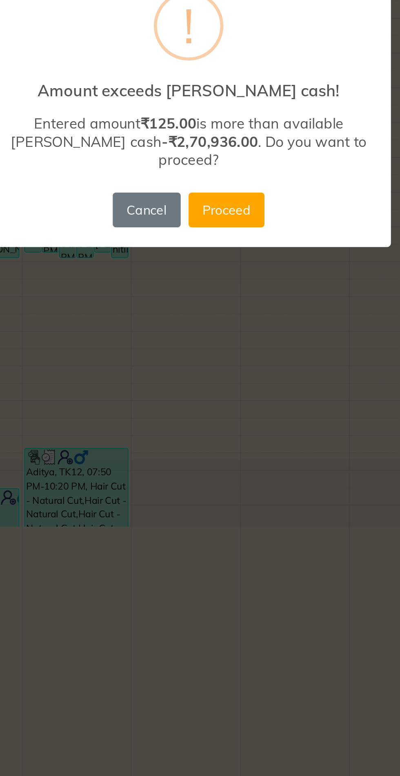
click at [224, 443] on button "Proceed" at bounding box center [219, 443] width 39 height 18
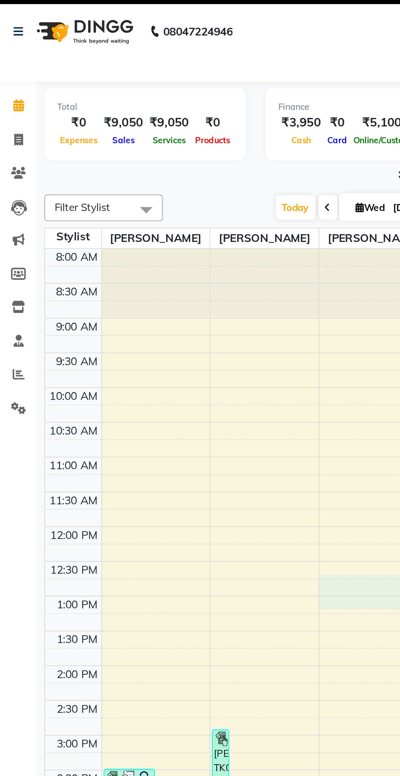
select select "39353"
select select "tentative"
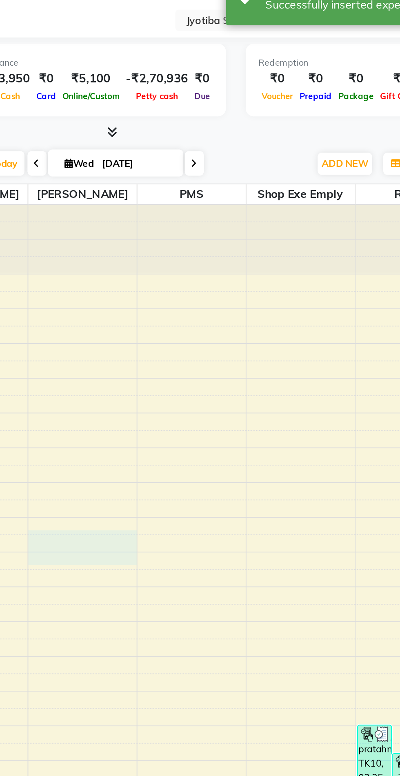
select select "765"
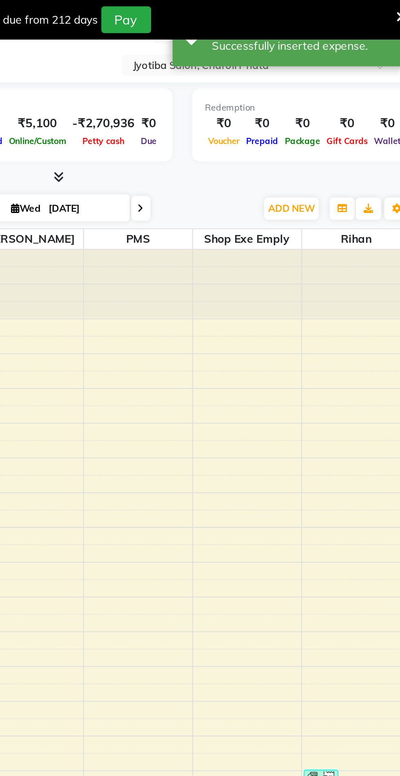
scroll to position [18, 0]
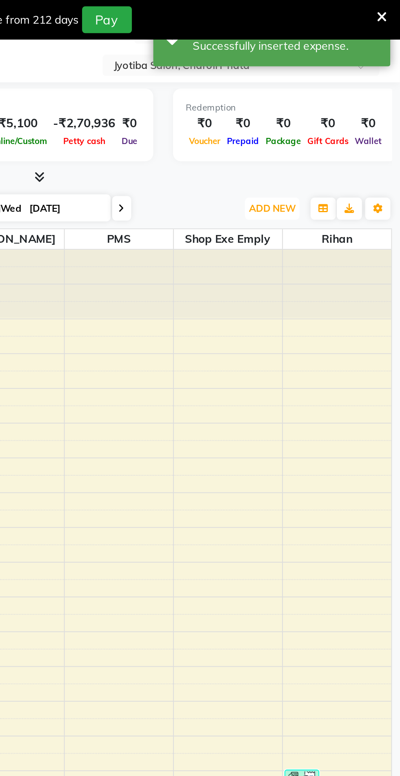
click at [335, 108] on span "ADD NEW" at bounding box center [334, 107] width 24 height 6
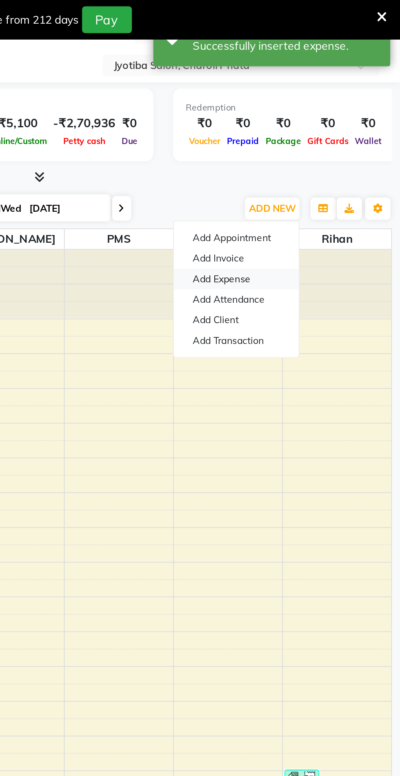
click at [325, 146] on link "Add Expense" at bounding box center [315, 144] width 64 height 11
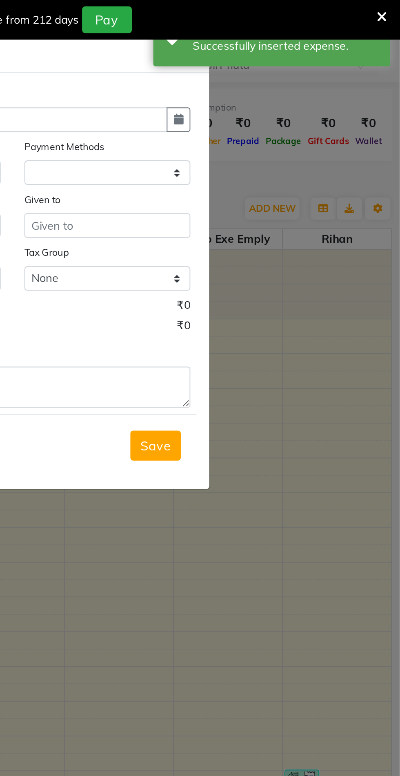
select select "1"
select select "4513"
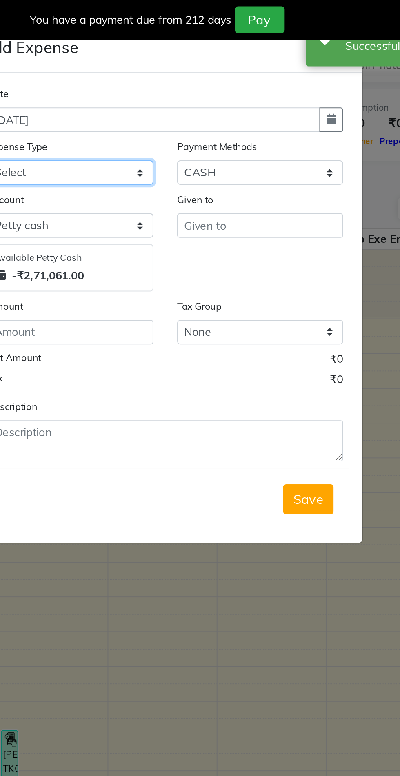
click at [179, 88] on select "Select Advance salary Advance salary ajaj Bank charges Car maintenance Cash tra…" at bounding box center [151, 89] width 86 height 13
select select "18043"
click at [108, 83] on select "Select Advance salary Advance salary ajaj Bank charges Car maintenance Cash tra…" at bounding box center [151, 89] width 86 height 13
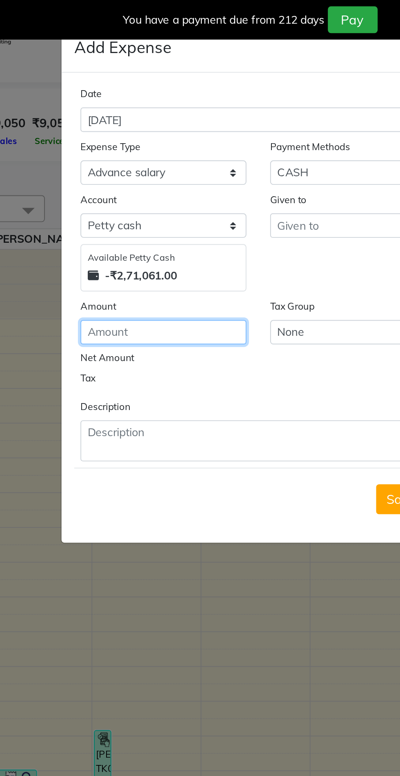
click at [153, 172] on input "number" at bounding box center [151, 171] width 86 height 13
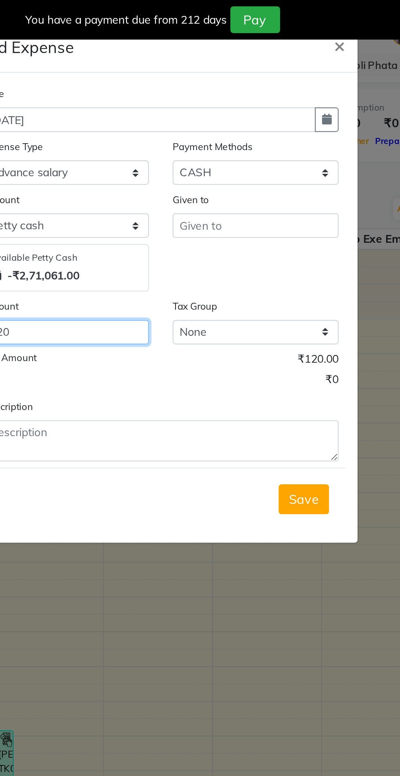
type input "120"
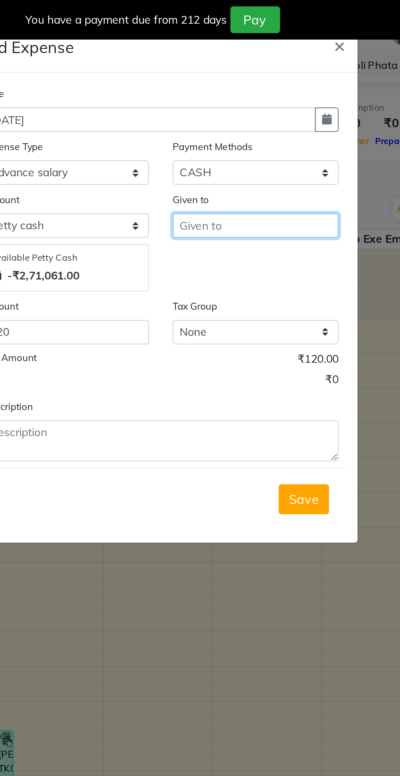
click at [230, 119] on input "text" at bounding box center [249, 116] width 86 height 13
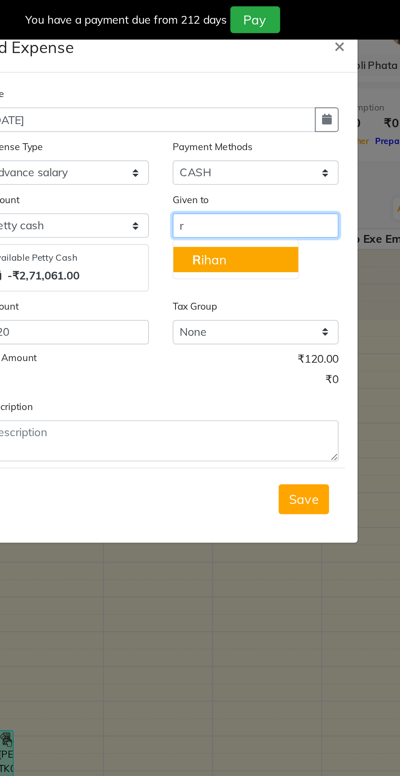
click at [246, 134] on button "R ihan" at bounding box center [238, 134] width 64 height 13
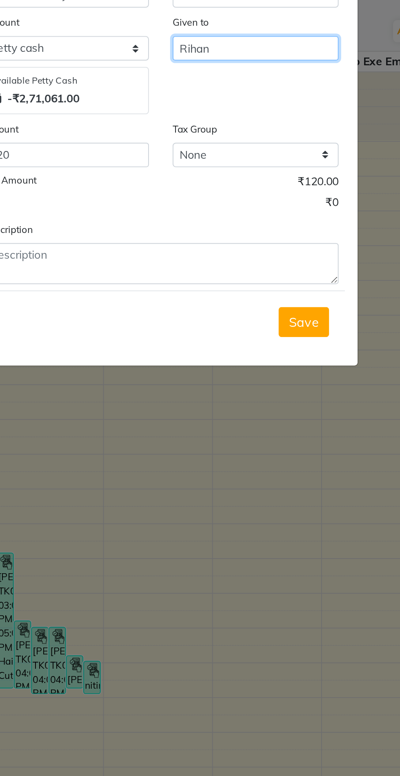
type input "Rihan"
click at [275, 255] on span "Save" at bounding box center [274, 258] width 16 height 8
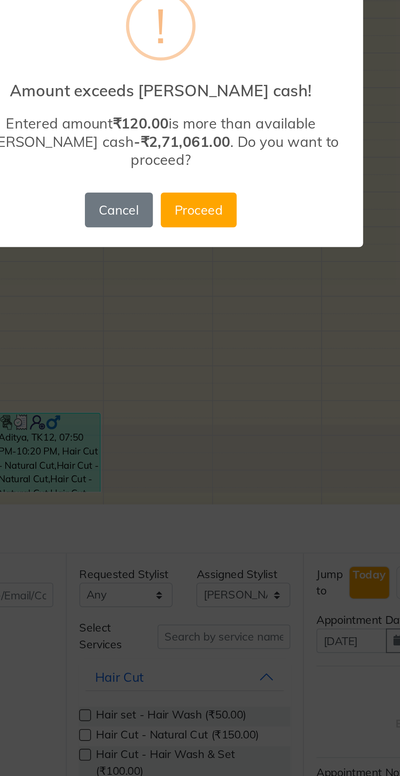
click at [226, 442] on button "Proceed" at bounding box center [219, 443] width 39 height 18
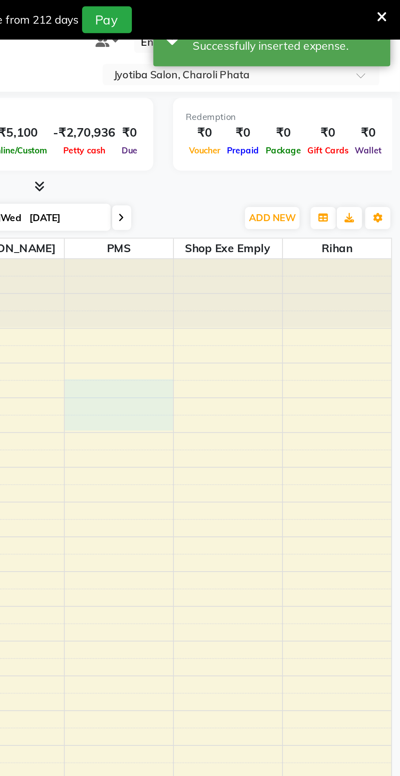
scroll to position [20, 0]
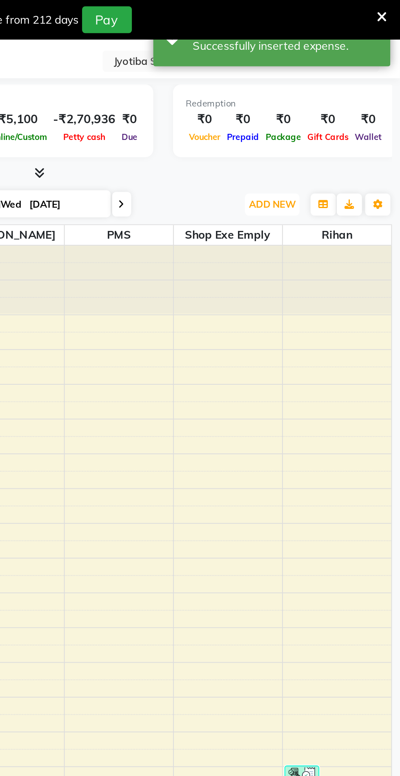
click at [334, 109] on button "ADD NEW Toggle Dropdown" at bounding box center [334, 105] width 28 height 11
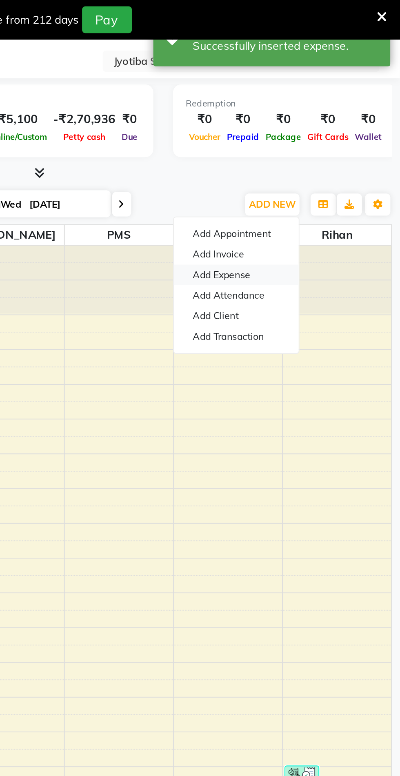
click at [324, 146] on link "Add Expense" at bounding box center [315, 142] width 64 height 11
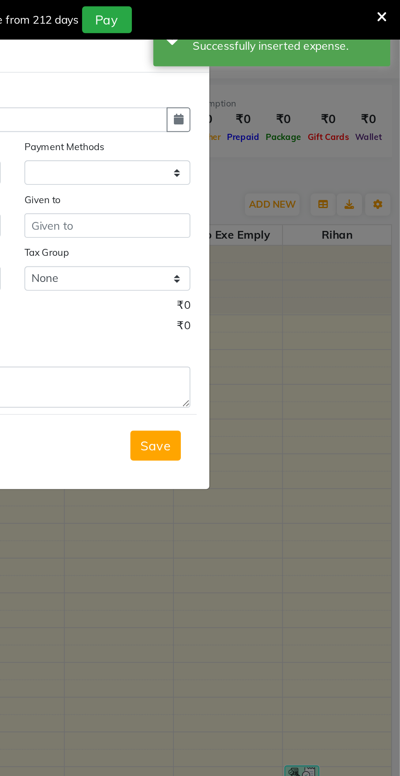
select select "1"
select select "4513"
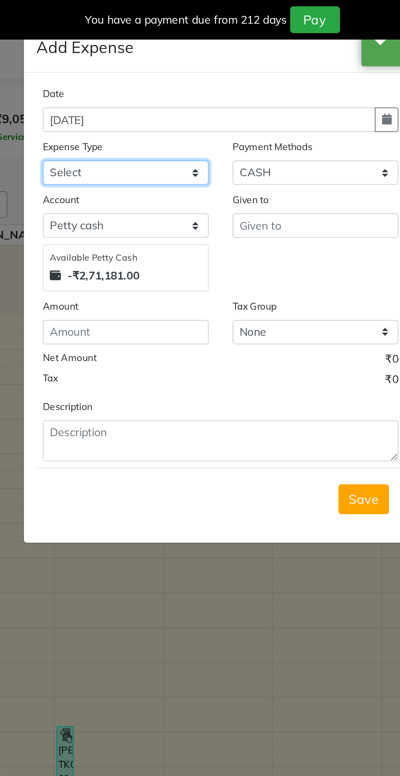
click at [166, 94] on select "Select Advance salary Advance salary ajaj Bank charges Car maintenance Cash tra…" at bounding box center [151, 89] width 86 height 13
select select "18043"
click at [108, 83] on select "Select Advance salary Advance salary ajaj Bank charges Car maintenance Cash tra…" at bounding box center [151, 89] width 86 height 13
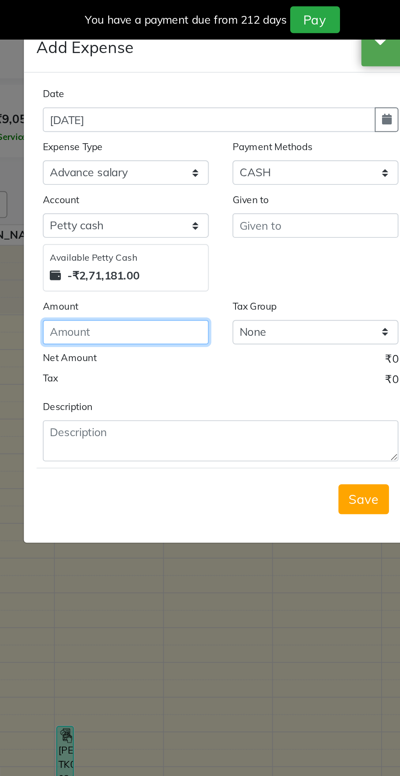
click at [156, 170] on input "number" at bounding box center [151, 171] width 86 height 13
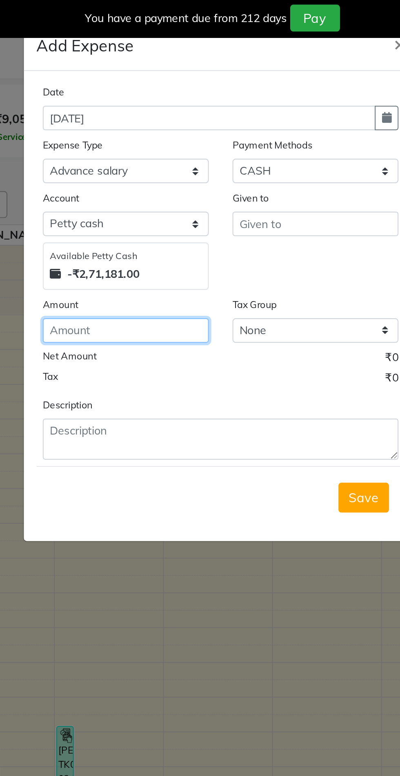
type input "2"
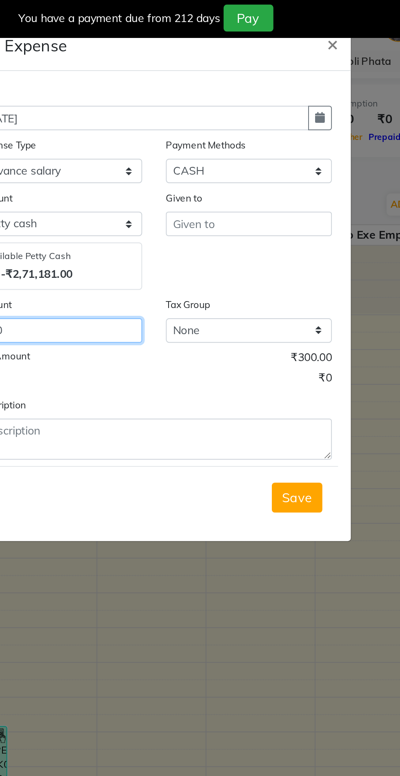
type input "300"
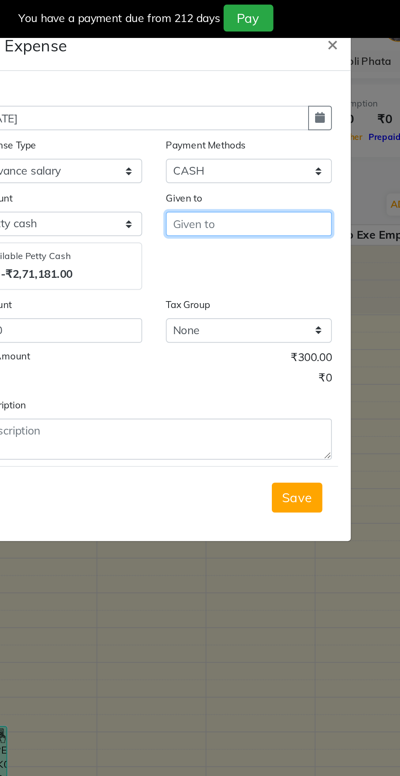
click at [239, 116] on input "text" at bounding box center [249, 116] width 86 height 13
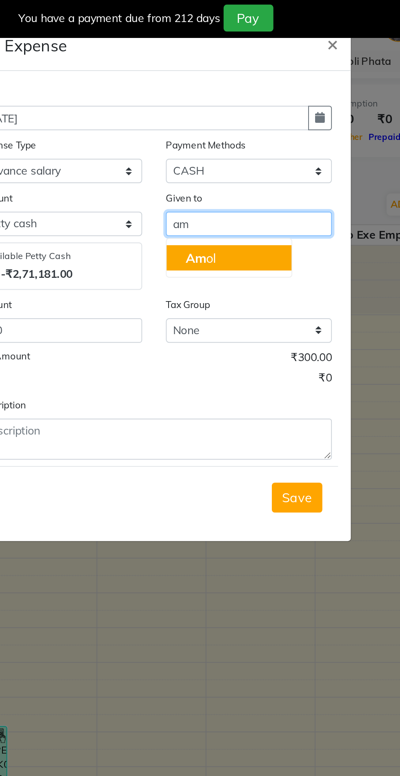
click at [255, 135] on button "Am ol" at bounding box center [238, 134] width 64 height 13
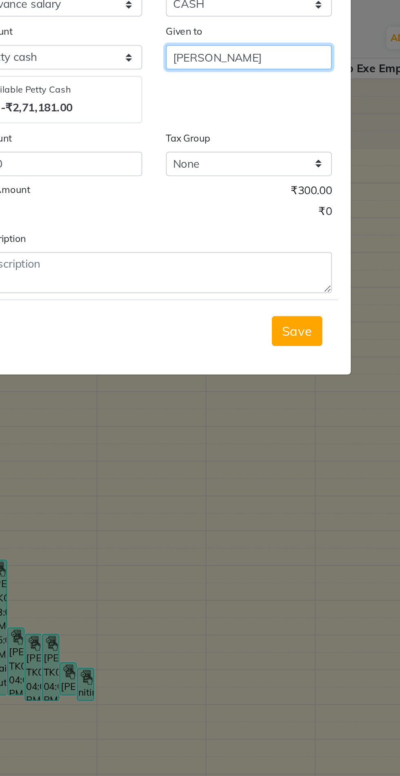
type input "[PERSON_NAME]"
click at [273, 260] on span "Save" at bounding box center [274, 258] width 16 height 8
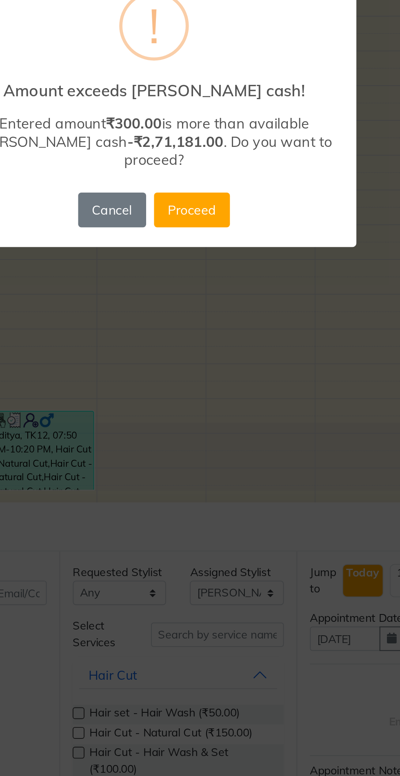
scroll to position [0, 0]
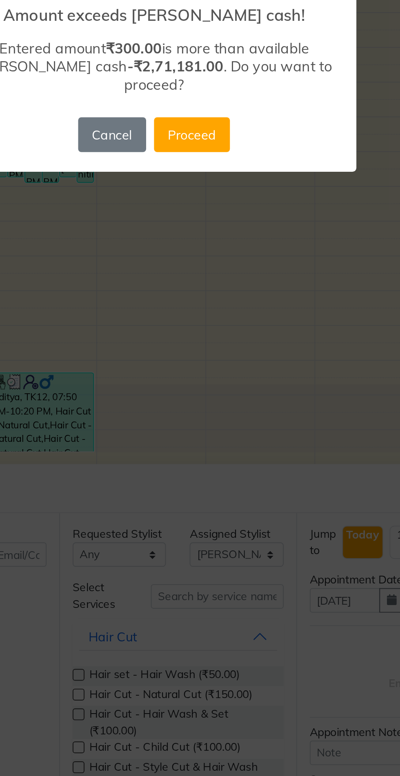
click at [230, 434] on button "Proceed" at bounding box center [219, 443] width 39 height 18
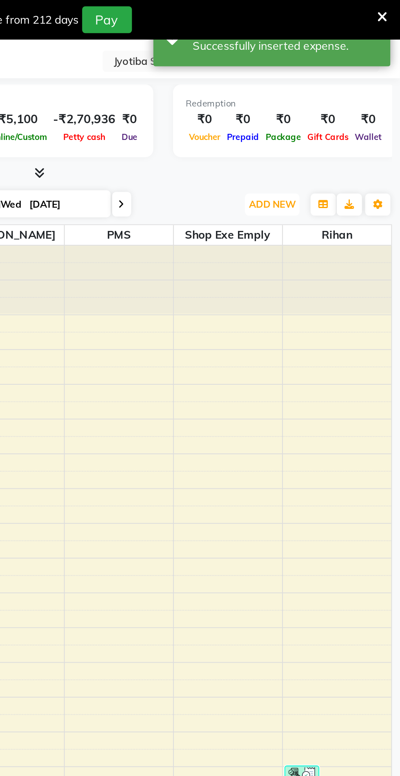
click at [335, 103] on span "ADD NEW" at bounding box center [334, 105] width 24 height 6
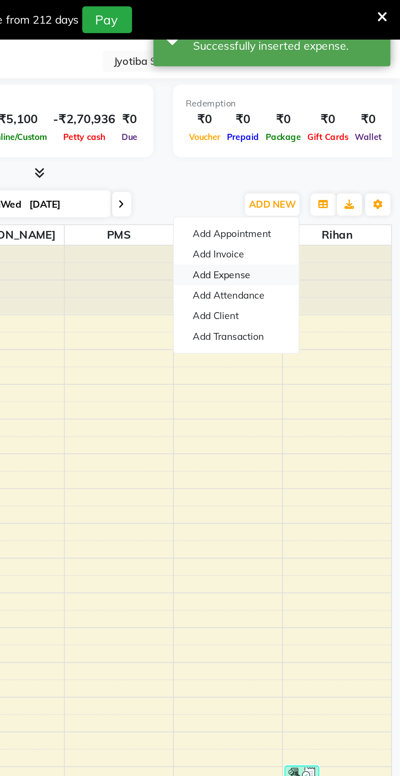
click at [322, 145] on link "Add Expense" at bounding box center [315, 142] width 64 height 11
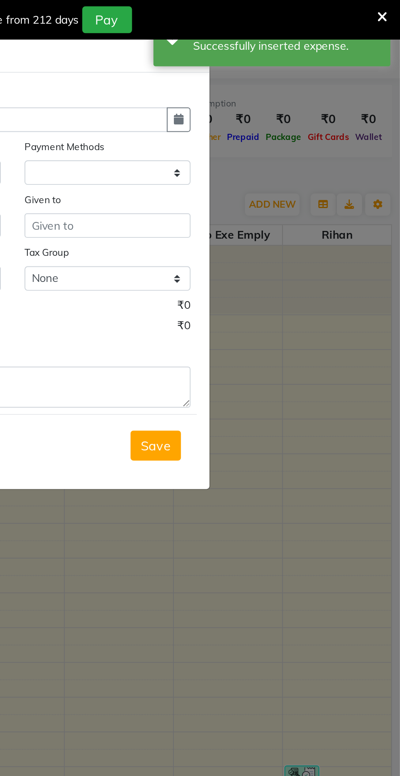
select select "1"
select select "4513"
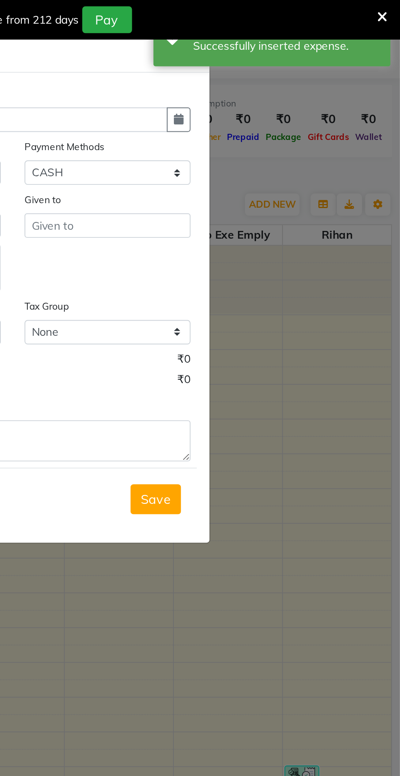
scroll to position [20, 0]
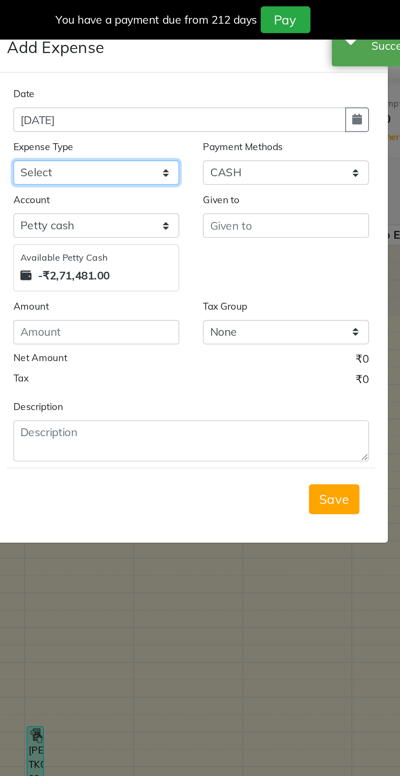
click at [175, 86] on select "Select Advance salary Advance salary ajaj Bank charges Car maintenance Cash tra…" at bounding box center [151, 89] width 86 height 13
select select "18032"
click at [108, 83] on select "Select Advance salary Advance salary ajaj Bank charges Car maintenance Cash tra…" at bounding box center [151, 89] width 86 height 13
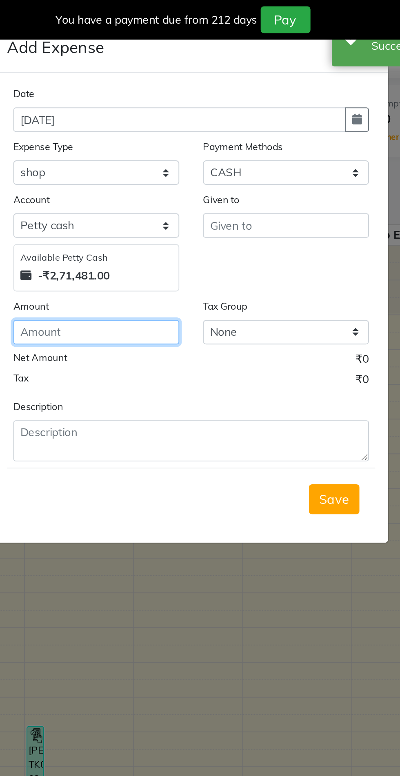
click at [151, 172] on input "number" at bounding box center [151, 171] width 86 height 13
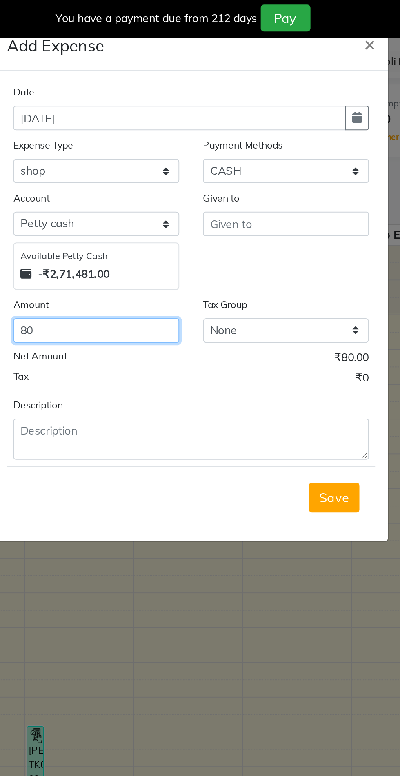
type input "80"
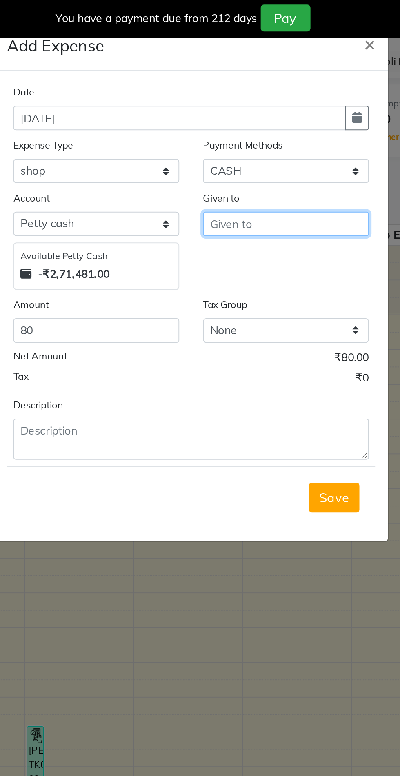
click at [239, 119] on input "text" at bounding box center [249, 116] width 86 height 13
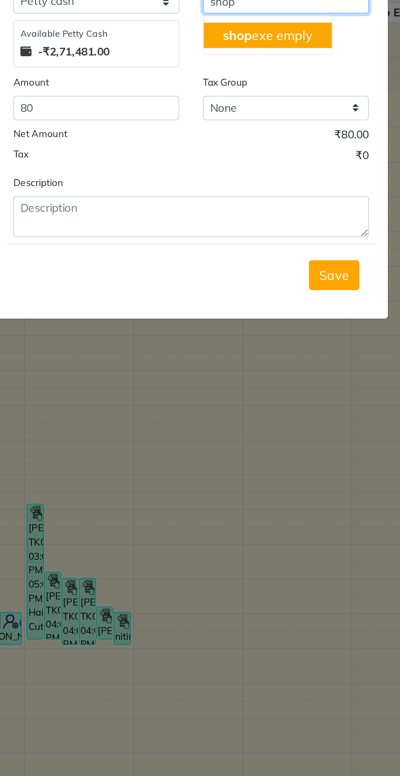
type input "shop"
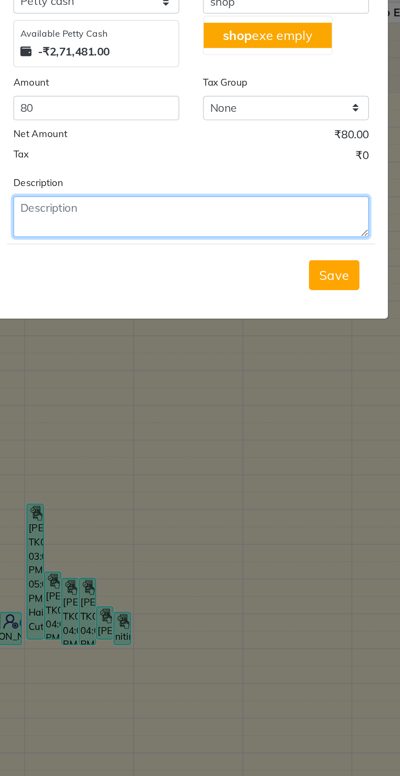
click at [155, 226] on textarea at bounding box center [200, 227] width 184 height 21
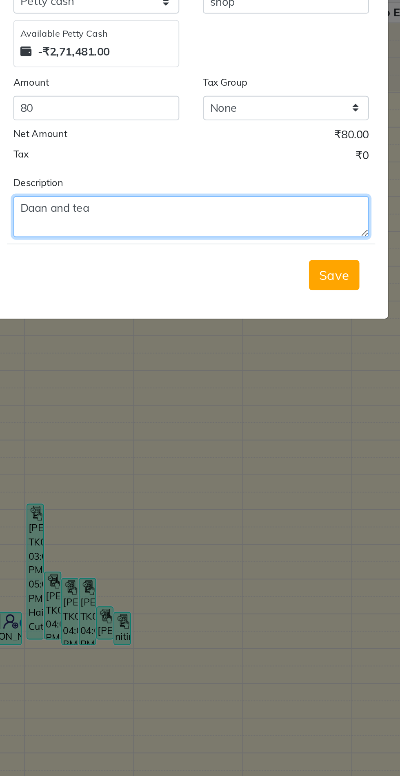
type textarea "Daan and tea"
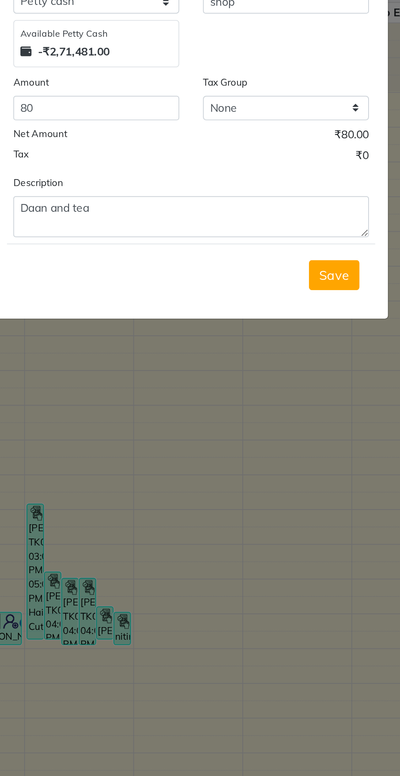
click at [279, 253] on button "Save" at bounding box center [274, 258] width 26 height 16
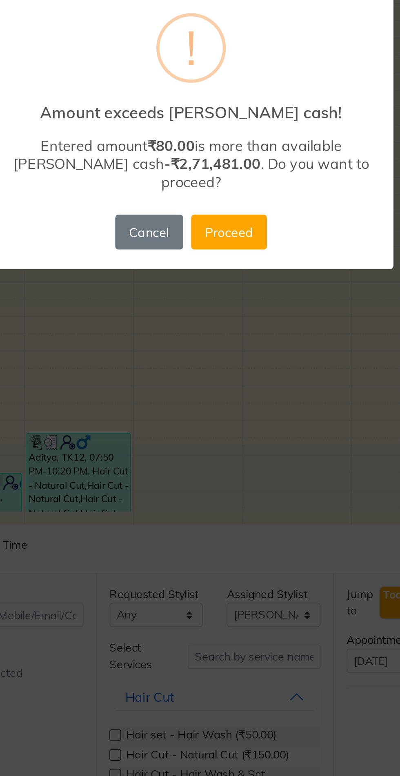
click at [211, 435] on button "Proceed" at bounding box center [219, 443] width 39 height 18
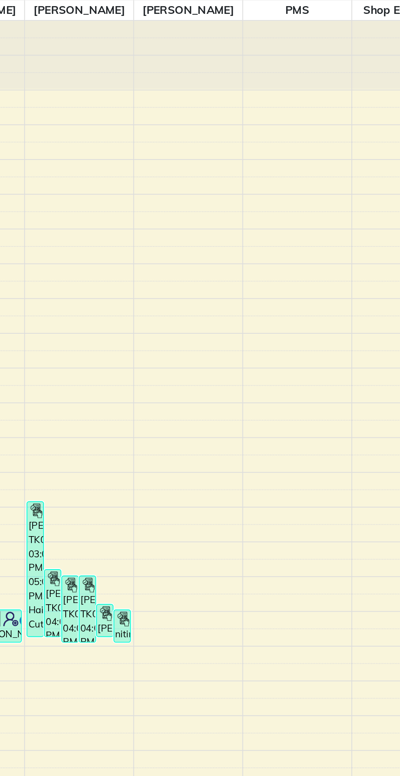
scroll to position [0, 0]
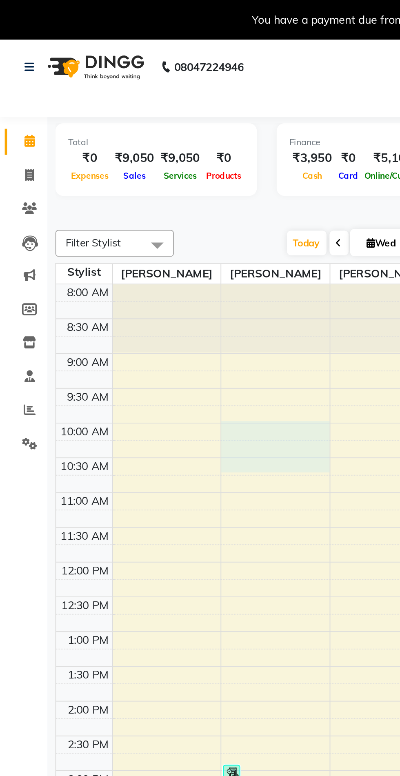
select select "38050"
select select "tentative"
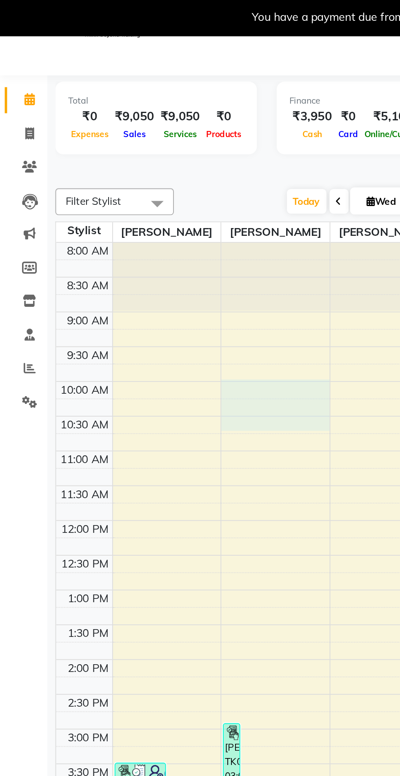
select select "600"
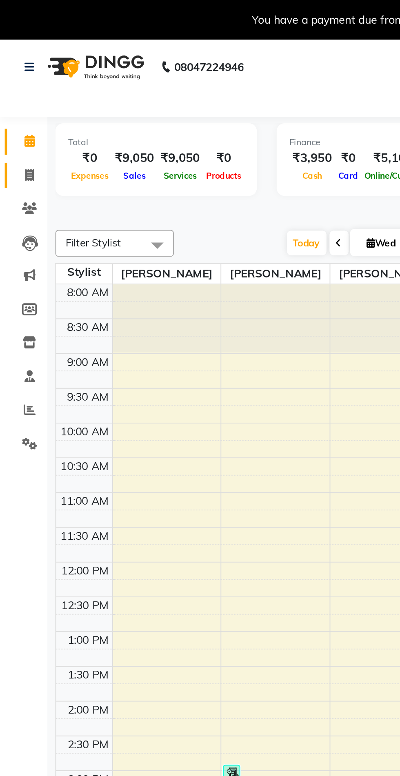
click at [11, 93] on span at bounding box center [15, 90] width 14 height 9
select select "service"
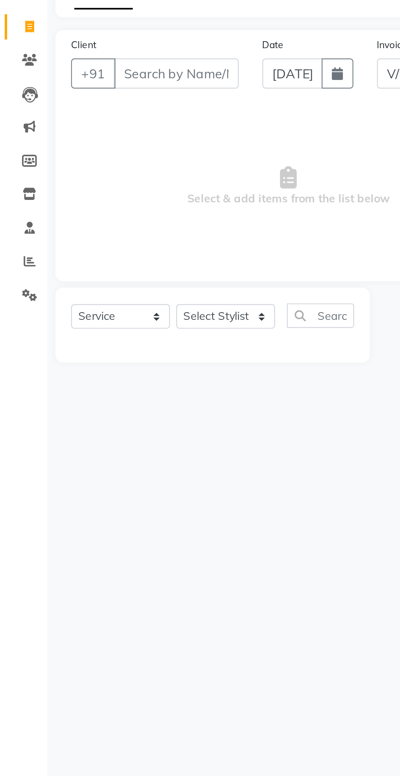
select select "5577"
type input "0670"
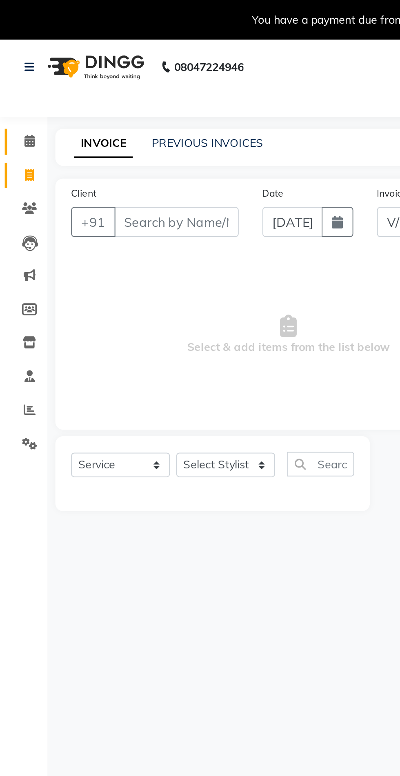
click at [20, 74] on span at bounding box center [15, 73] width 14 height 9
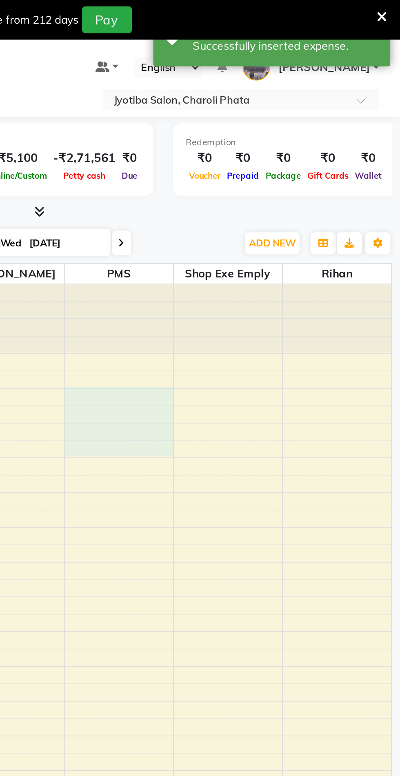
select select "39354"
select select "tentative"
select select "570"
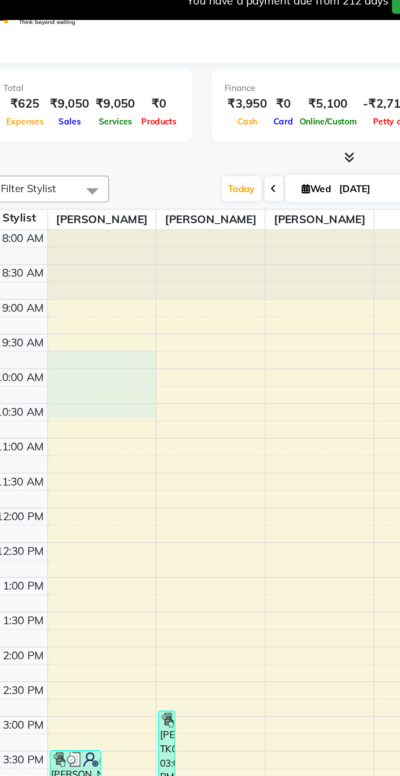
scroll to position [20, 0]
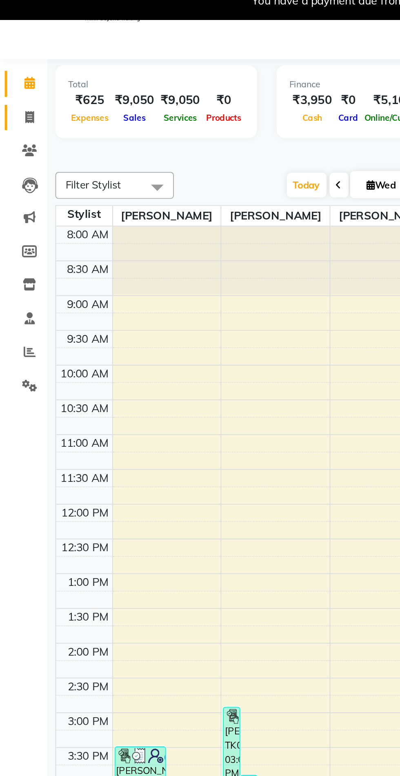
click at [21, 71] on span at bounding box center [15, 70] width 14 height 9
select select "service"
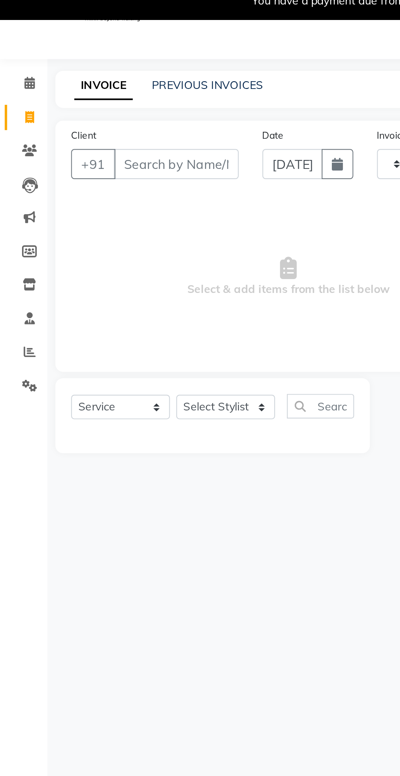
type input "0670"
select select "5577"
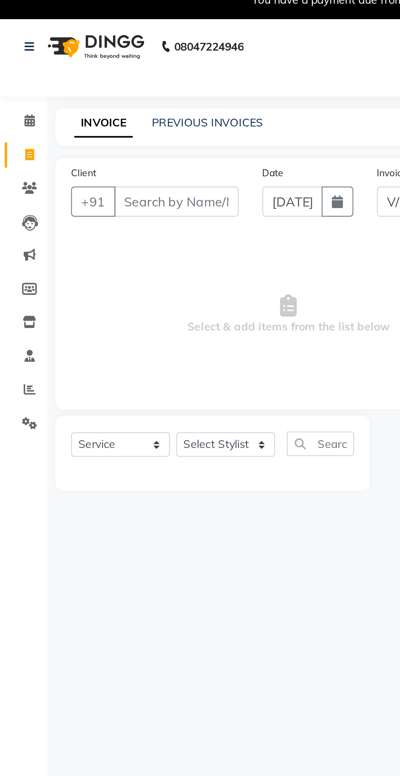
click at [111, 83] on div "INVOICE PREVIOUS INVOICES Create New Save" at bounding box center [212, 75] width 367 height 19
click at [109, 75] on link "PREVIOUS INVOICES" at bounding box center [107, 73] width 58 height 7
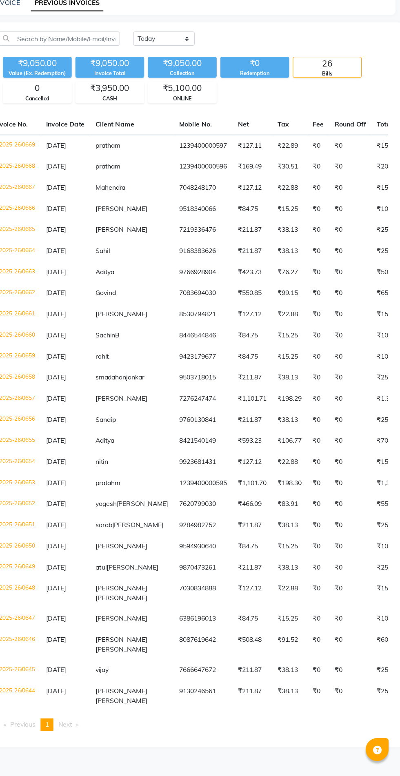
scroll to position [9, 0]
